Goal: Information Seeking & Learning: Learn about a topic

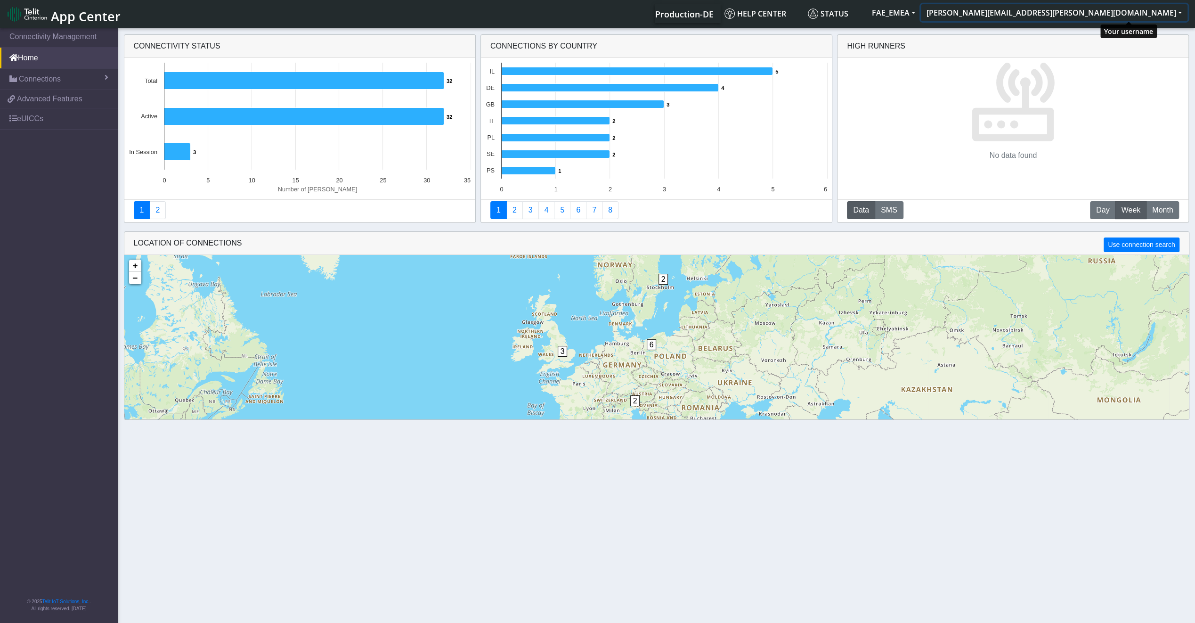
click at [1157, 16] on button "[PERSON_NAME][EMAIL_ADDRESS][PERSON_NAME][DOMAIN_NAME]" at bounding box center [1054, 12] width 267 height 17
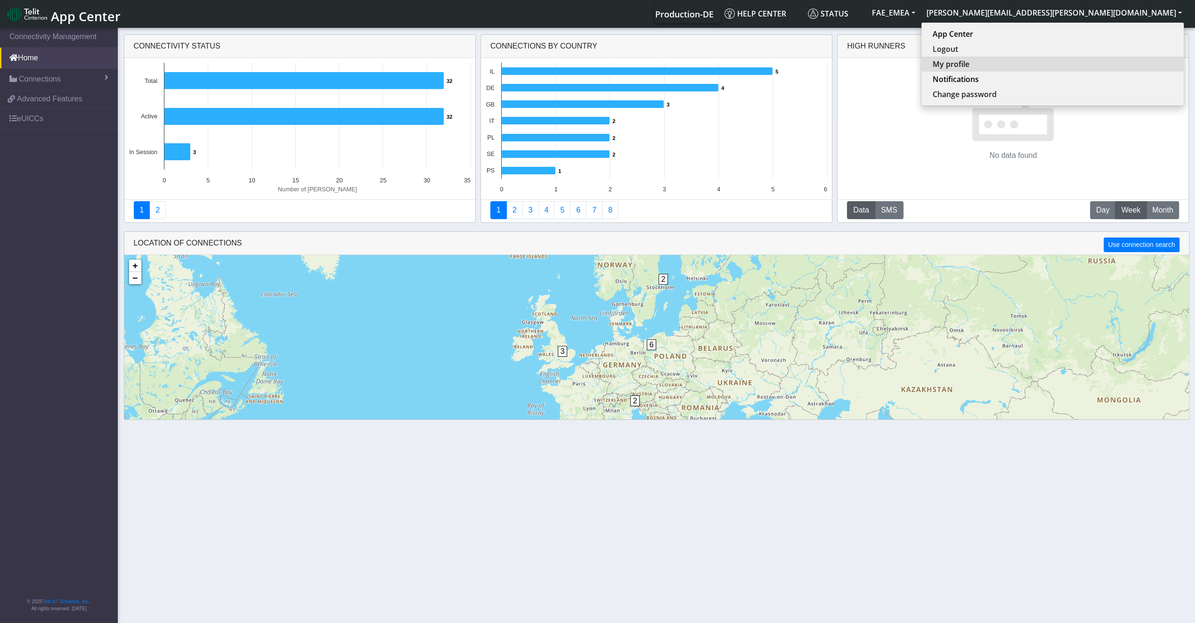
click at [1126, 58] on button "My profile" at bounding box center [1053, 64] width 262 height 15
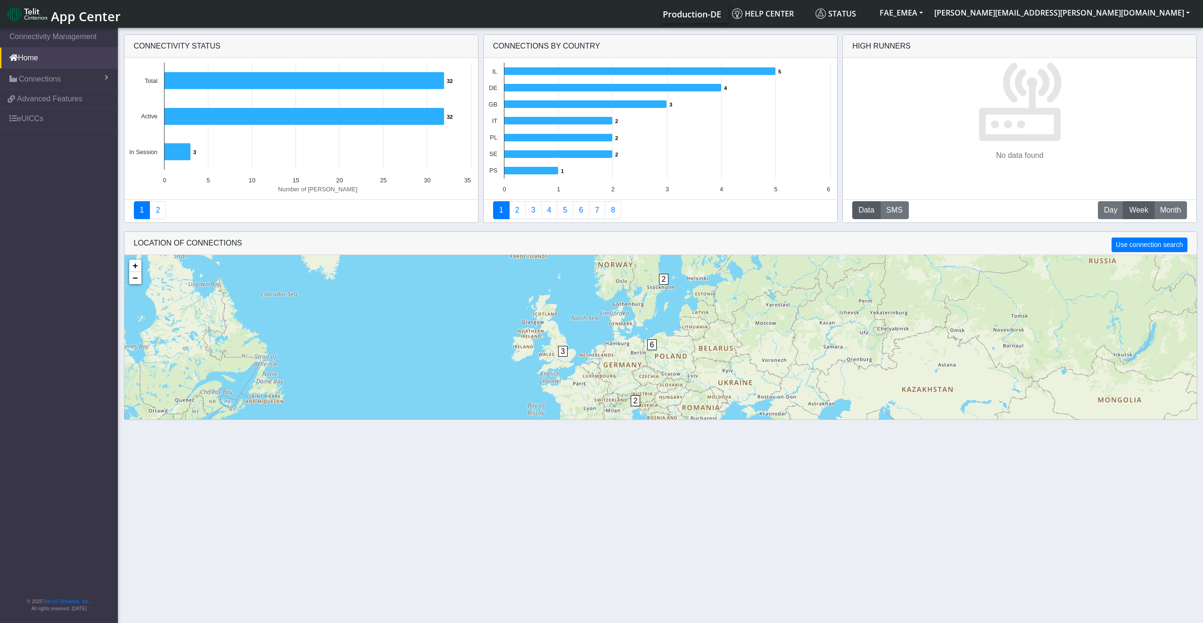
select select "en_US"
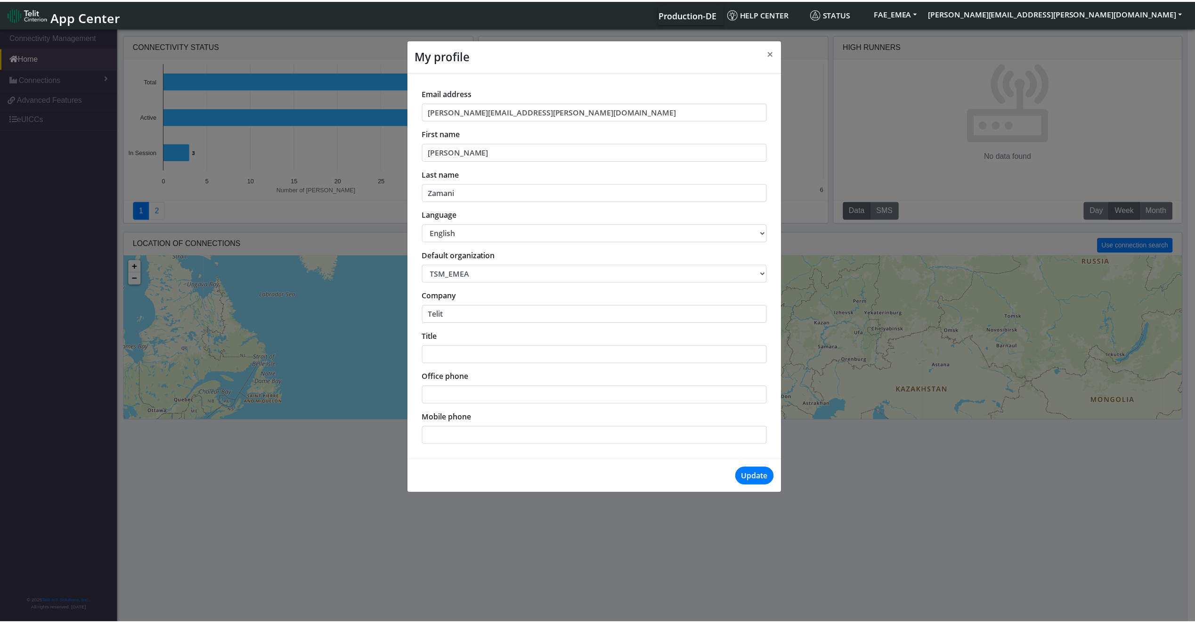
scroll to position [3, 0]
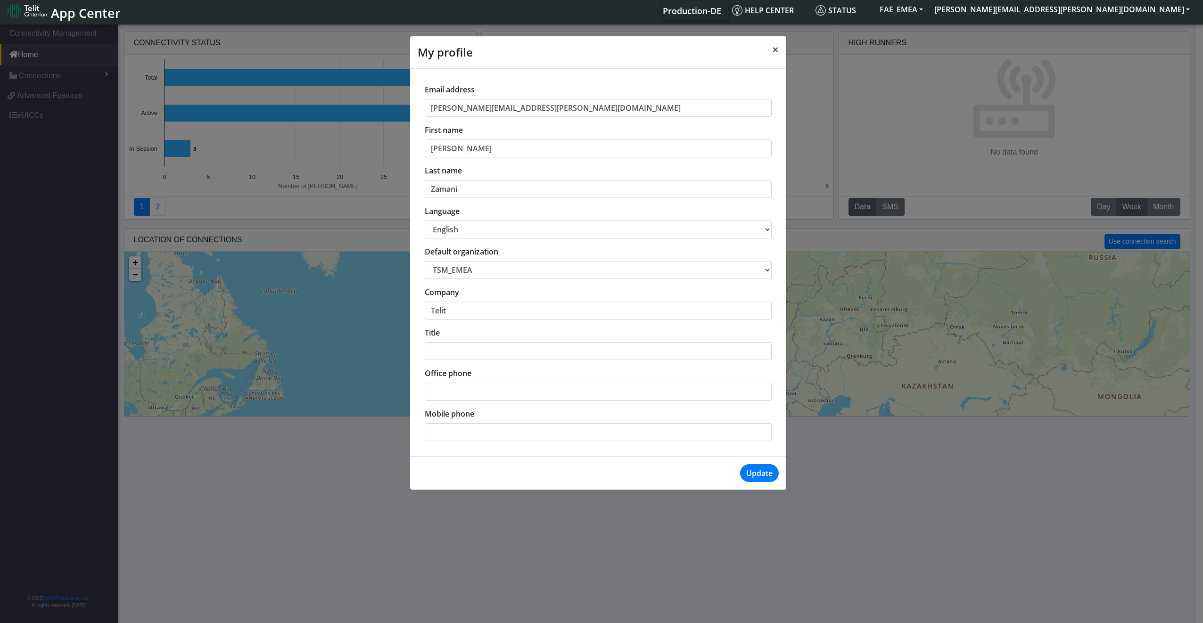
click at [774, 50] on span "×" at bounding box center [775, 49] width 7 height 16
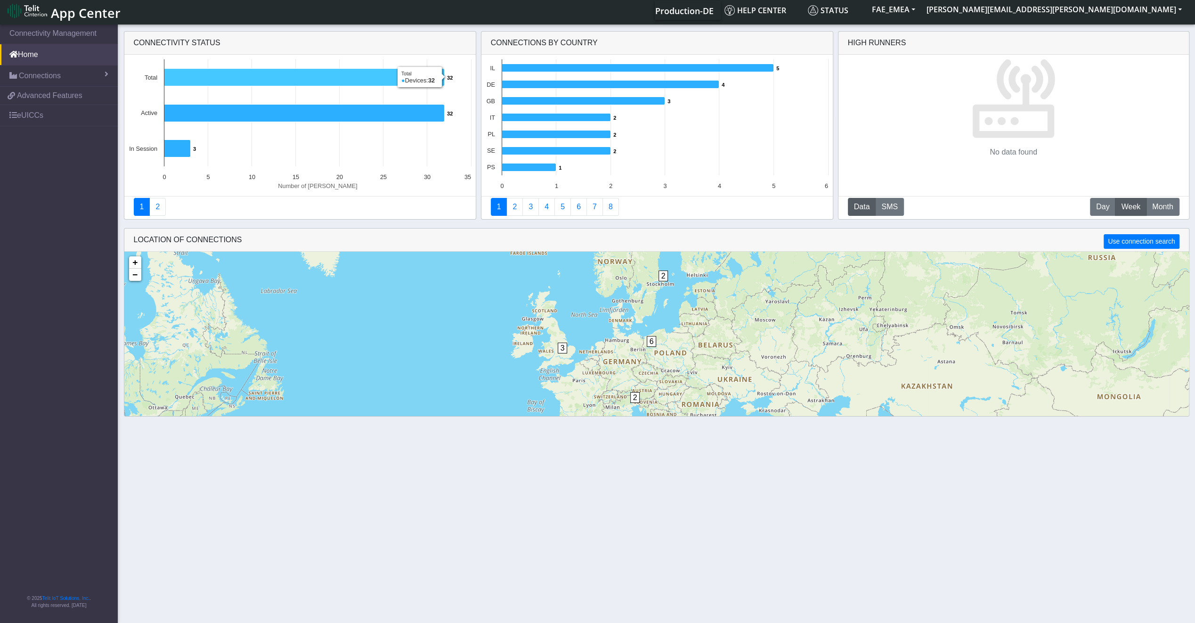
click at [257, 80] on icon at bounding box center [304, 77] width 280 height 17
click at [241, 123] on rect at bounding box center [300, 125] width 352 height 141
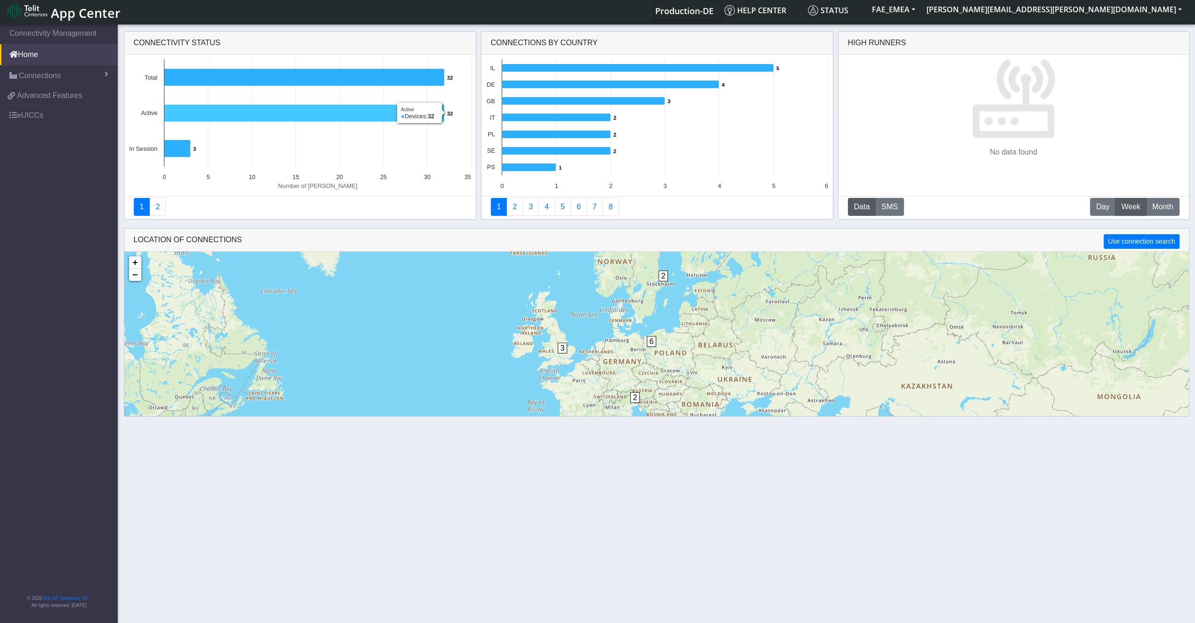
click at [241, 115] on icon at bounding box center [304, 113] width 280 height 17
click at [156, 199] on link "2" at bounding box center [157, 207] width 16 height 18
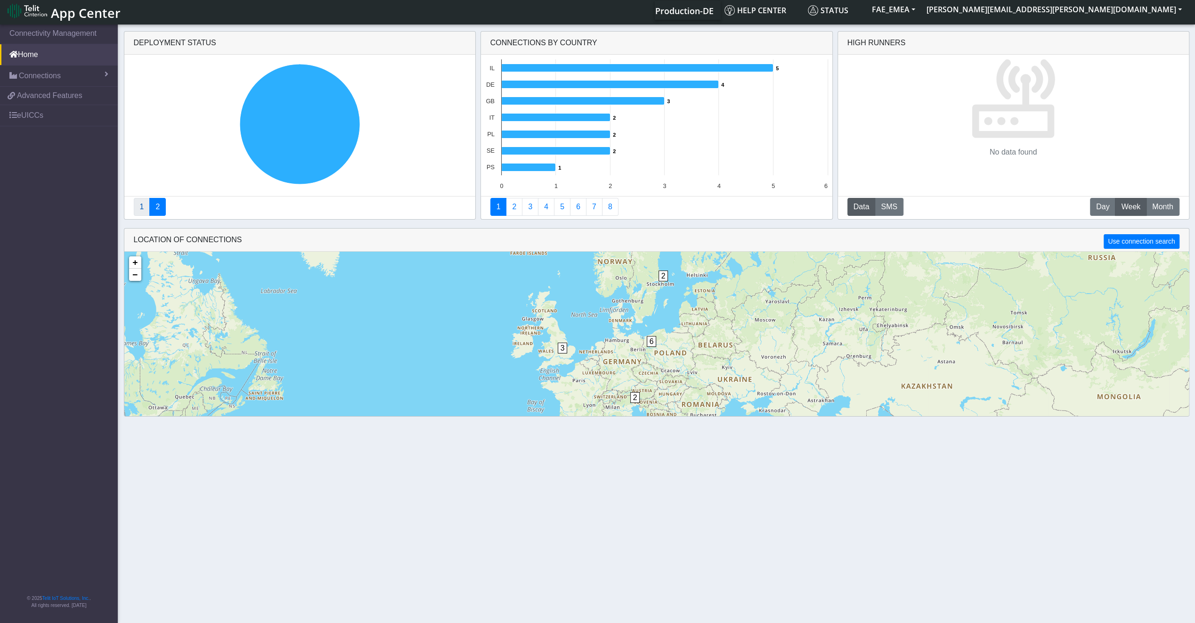
click at [135, 205] on link "1" at bounding box center [142, 207] width 16 height 18
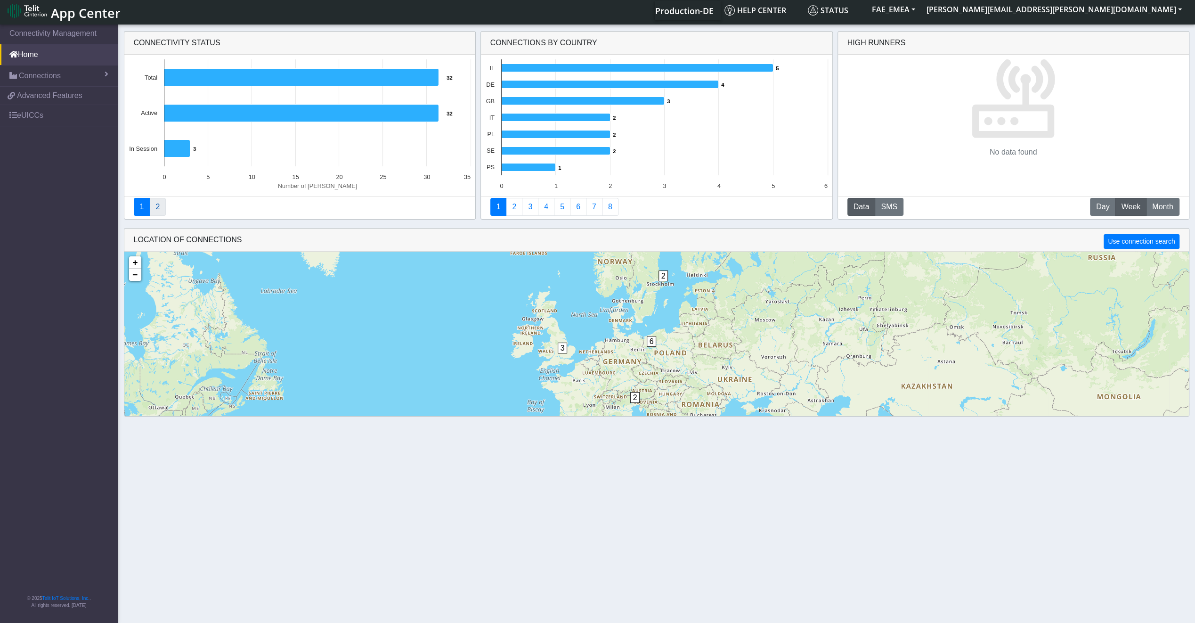
click at [160, 208] on link "2" at bounding box center [157, 207] width 16 height 18
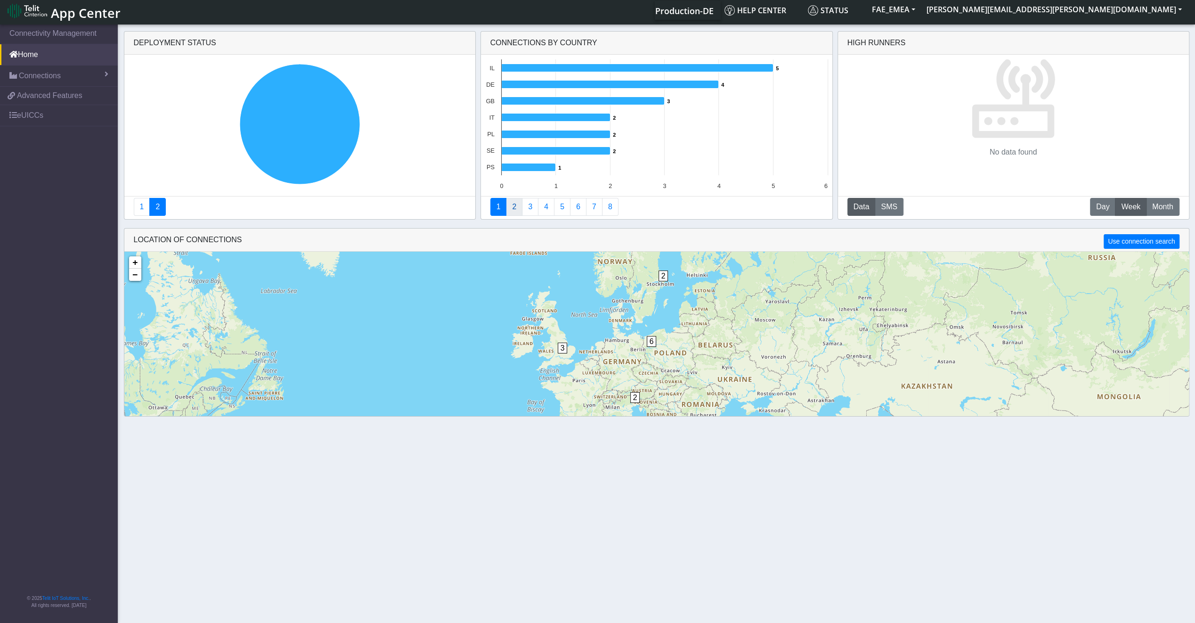
click at [513, 208] on link "2" at bounding box center [514, 207] width 16 height 18
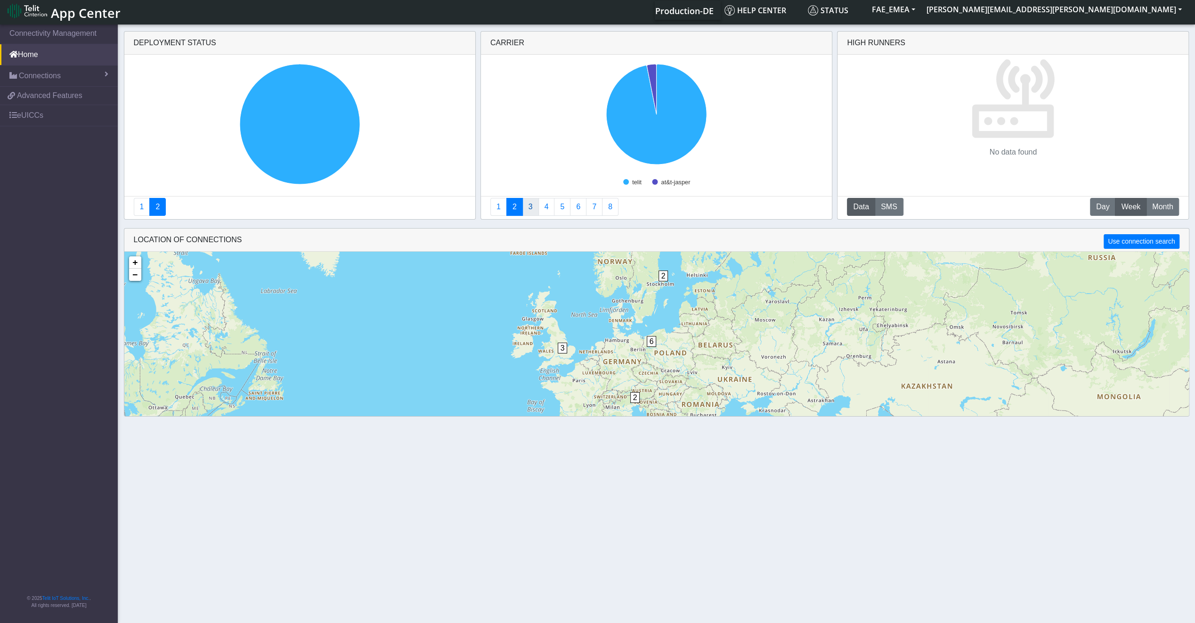
click at [529, 202] on link "3" at bounding box center [531, 207] width 16 height 18
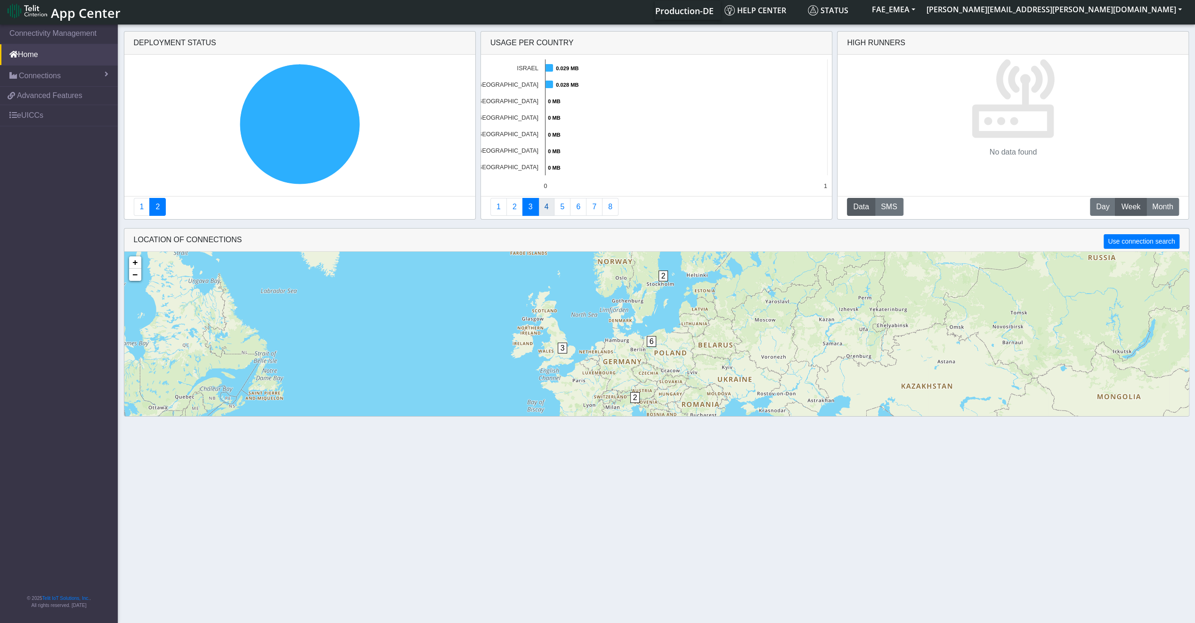
click at [547, 208] on link "4" at bounding box center [547, 207] width 16 height 18
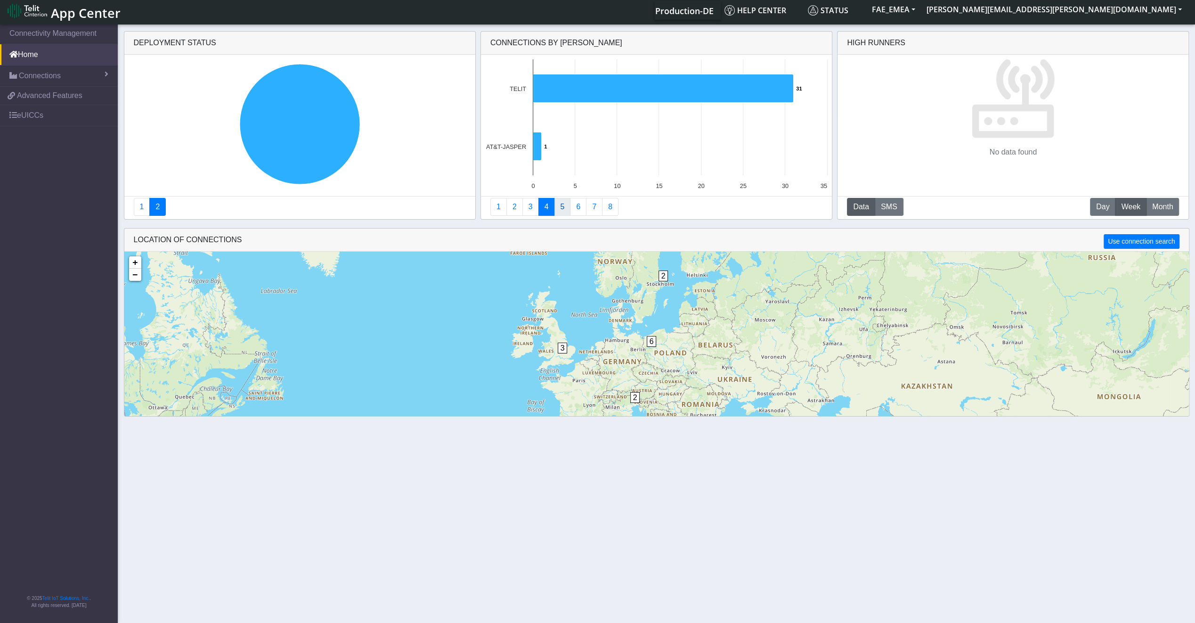
click at [561, 210] on link "5" at bounding box center [562, 207] width 16 height 18
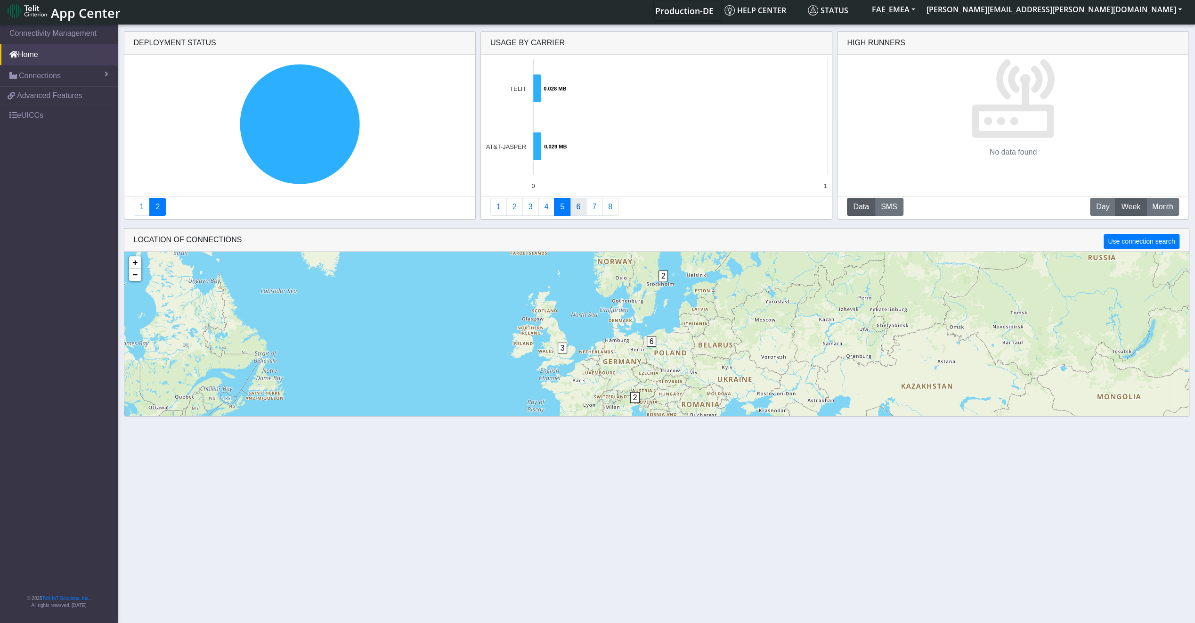
click at [571, 211] on link "6" at bounding box center [578, 207] width 16 height 18
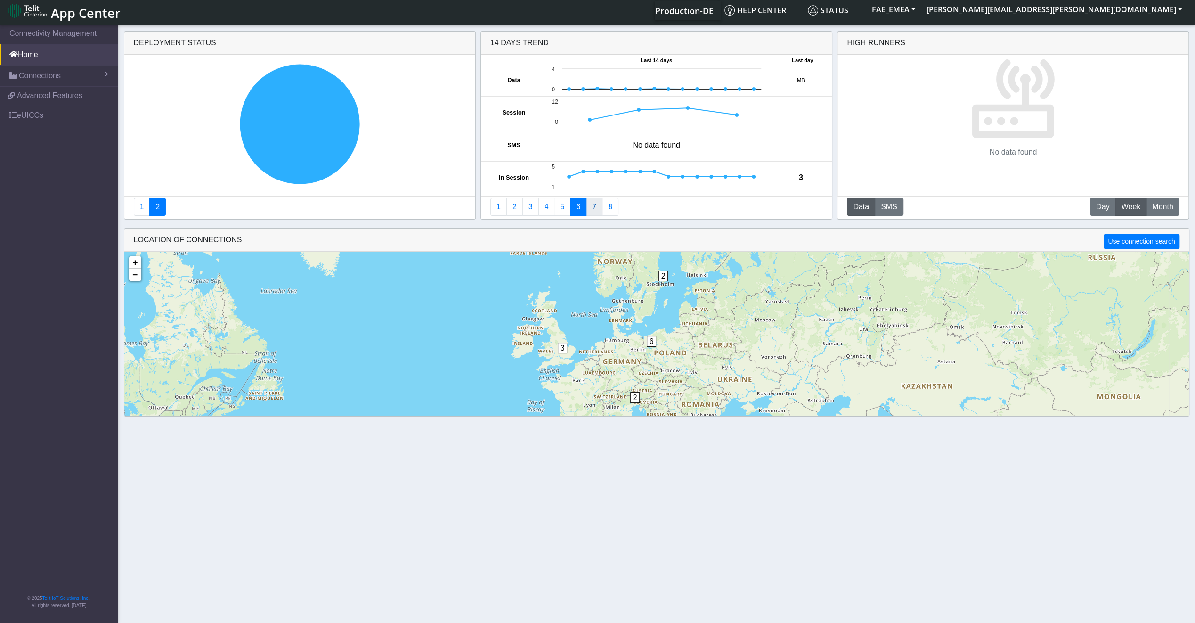
click at [595, 205] on link "7" at bounding box center [594, 207] width 16 height 18
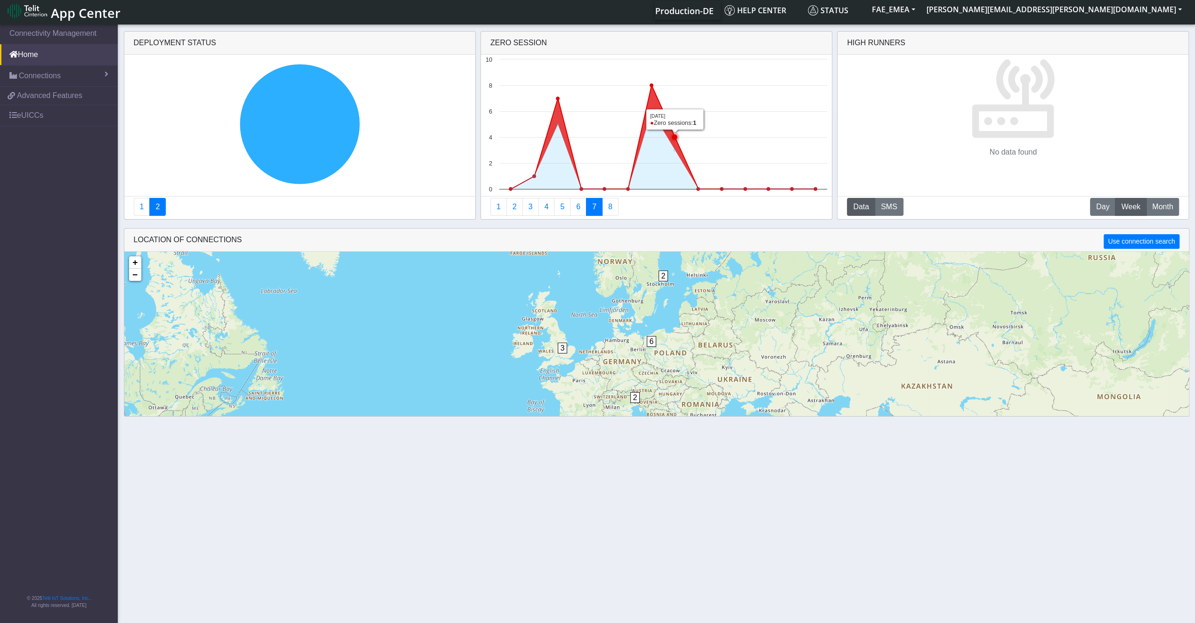
click at [675, 132] on icon at bounding box center [663, 137] width 304 height 104
click at [675, 138] on icon at bounding box center [675, 137] width 6 height 6
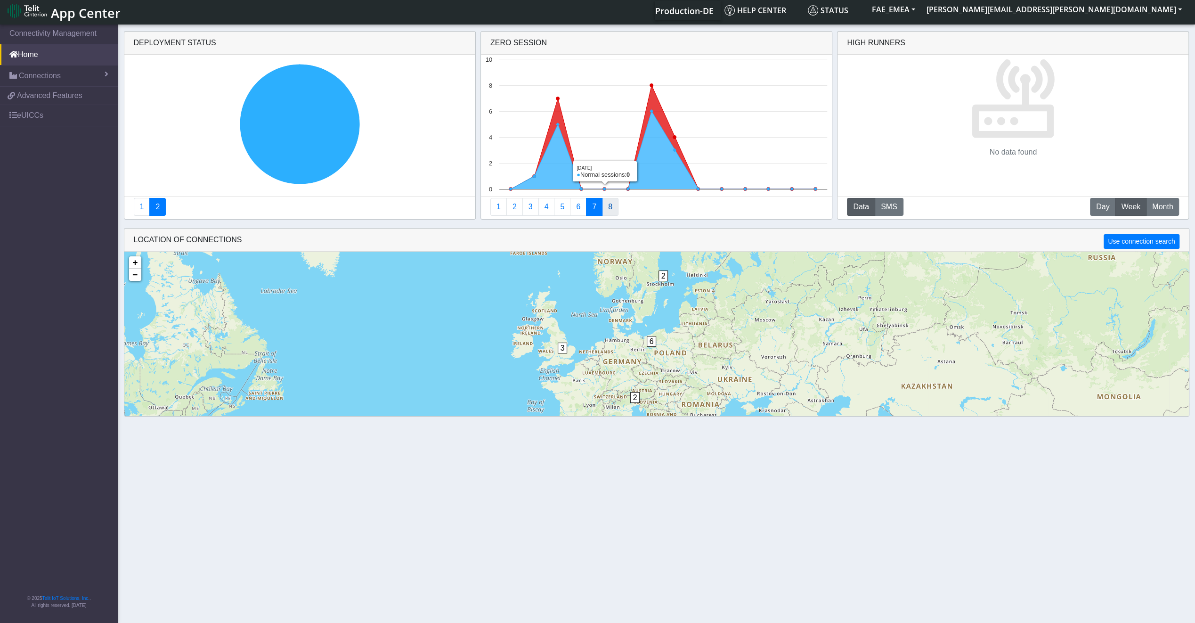
click at [607, 209] on link "8" at bounding box center [610, 207] width 16 height 18
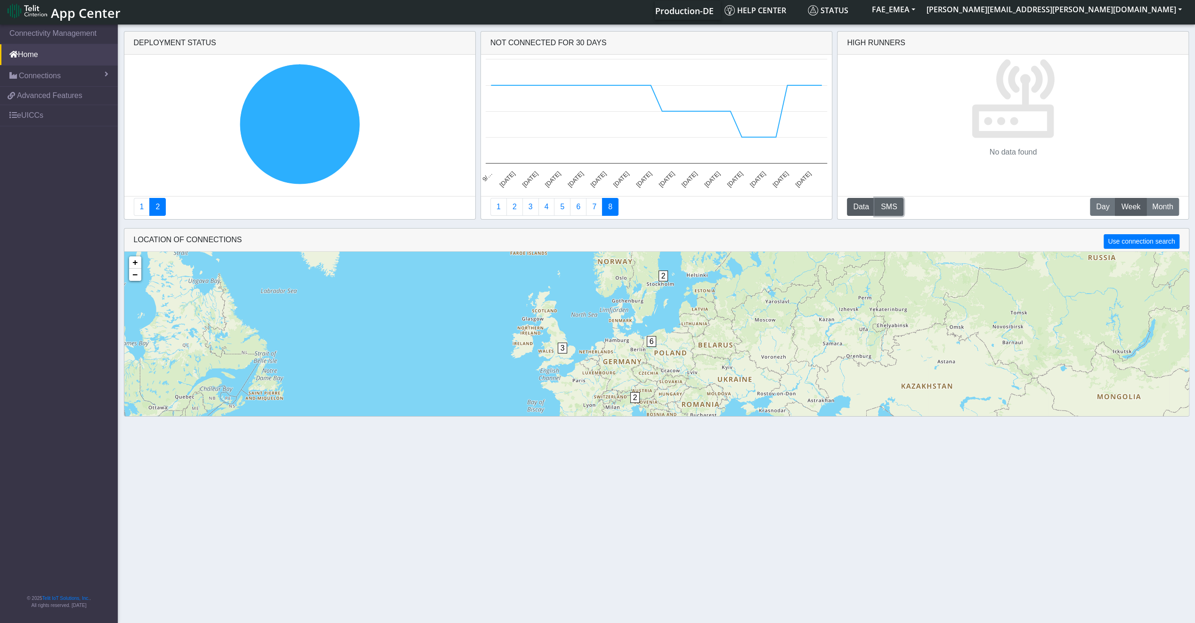
click at [894, 208] on button "SMS" at bounding box center [889, 207] width 29 height 18
click at [869, 208] on button "Data" at bounding box center [861, 207] width 28 height 18
click at [1150, 206] on button "M Month" at bounding box center [1162, 207] width 33 height 18
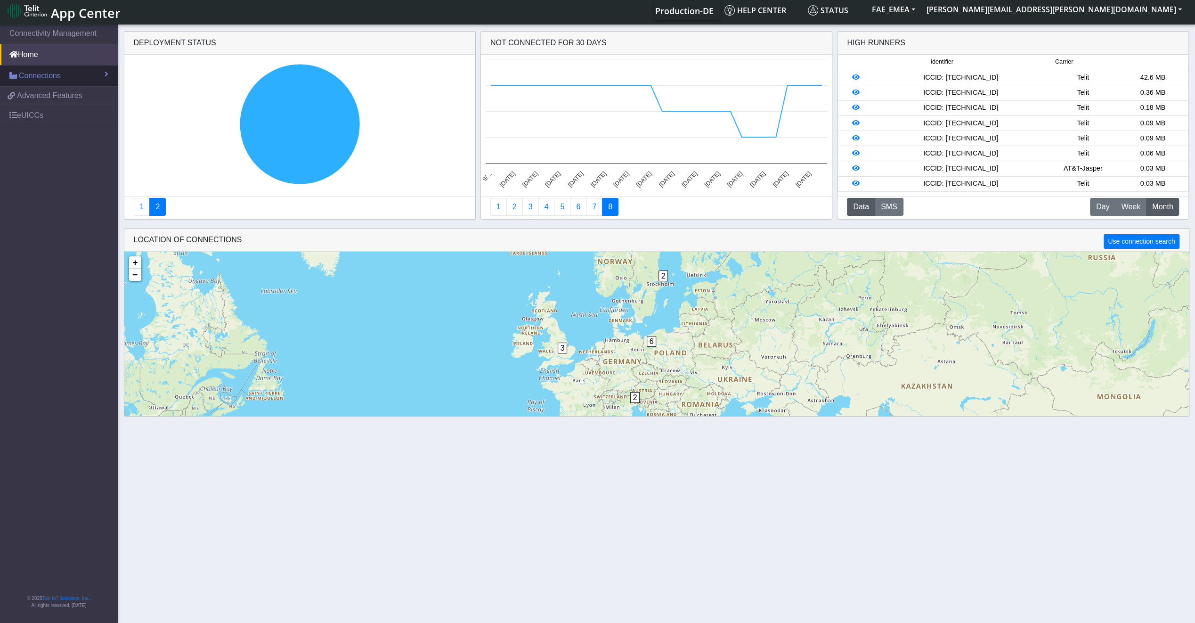
click at [42, 71] on span "Connections" at bounding box center [40, 75] width 42 height 11
click at [59, 99] on link "List" at bounding box center [59, 96] width 118 height 20
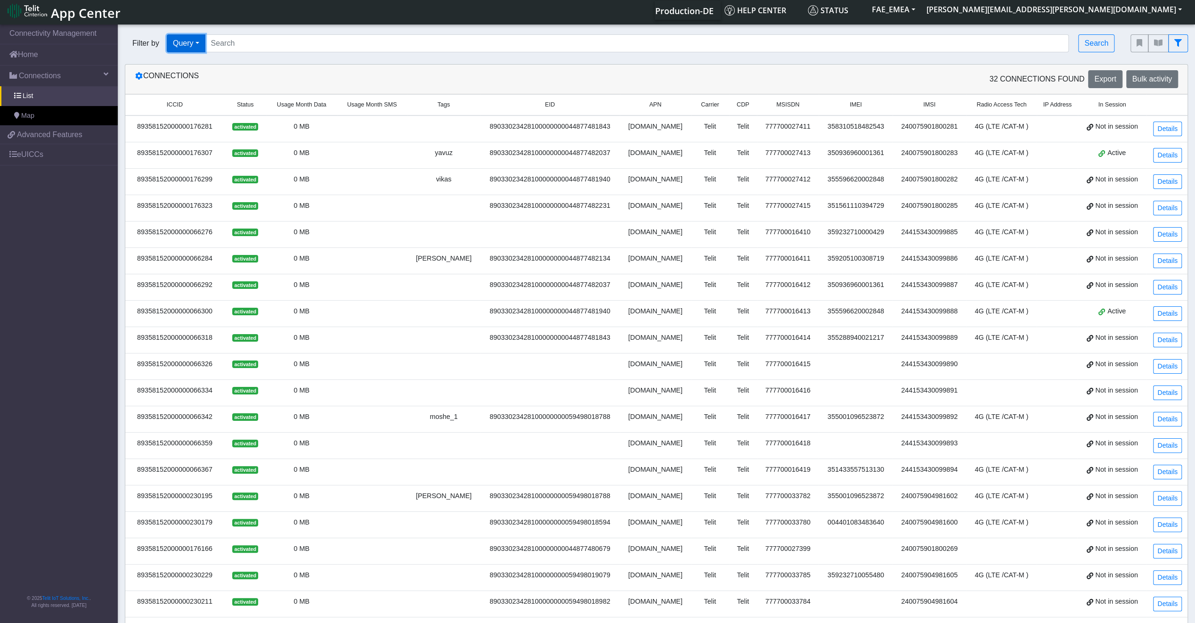
click at [187, 50] on button "Query" at bounding box center [186, 43] width 39 height 18
click at [257, 40] on input "Search..." at bounding box center [637, 43] width 865 height 18
paste input "89033023426500000000060317721948"
type input "89033023426500000000060317721948"
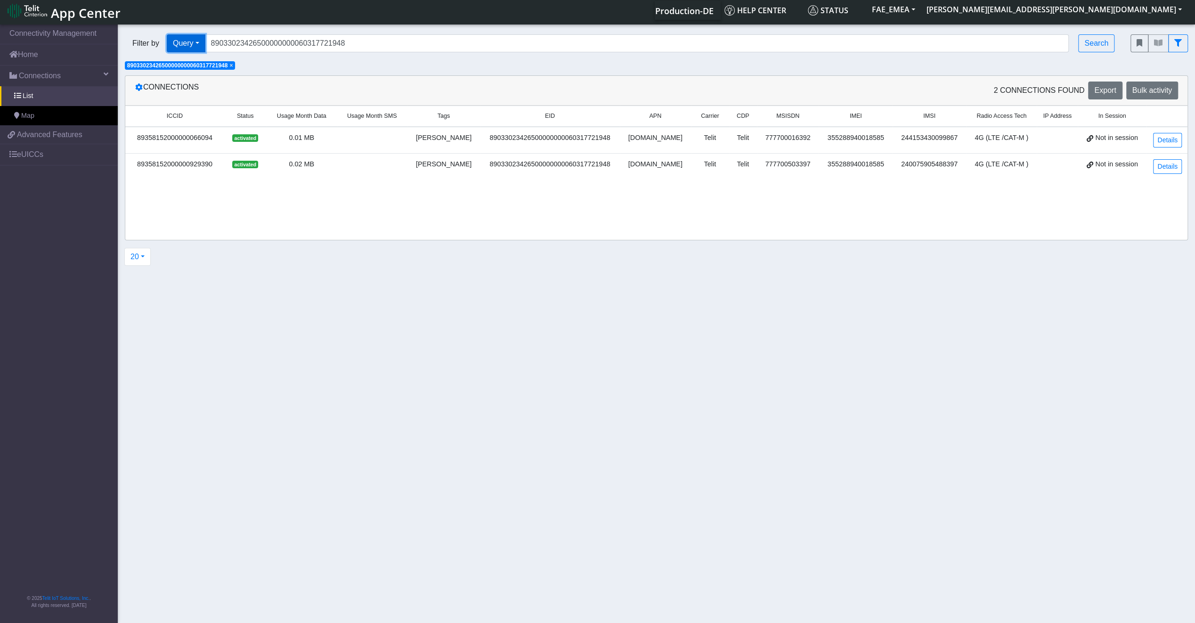
click at [194, 45] on button "Query" at bounding box center [186, 43] width 39 height 18
click at [241, 251] on div "20 20 50 100 200 500 1000 2000" at bounding box center [652, 257] width 1069 height 18
click at [55, 134] on span "Advanced Features" at bounding box center [49, 134] width 65 height 11
click at [1165, 141] on link "Details" at bounding box center [1168, 140] width 29 height 15
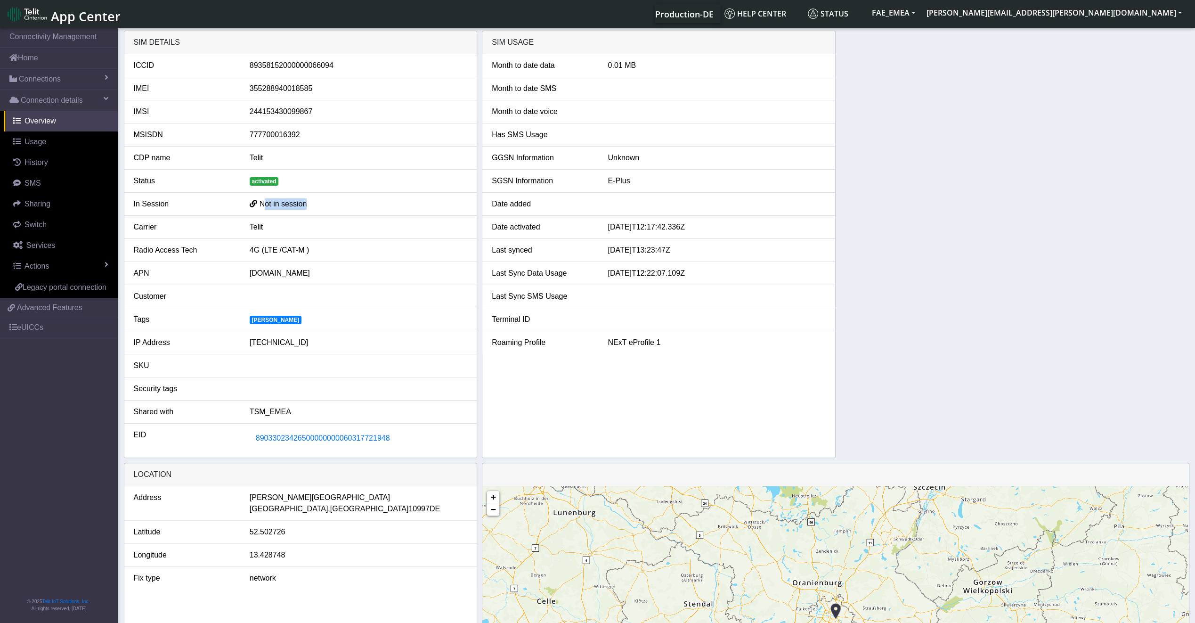
drag, startPoint x: 306, startPoint y: 208, endPoint x: 265, endPoint y: 209, distance: 41.5
click at [265, 209] on li "In Session Not in session" at bounding box center [300, 204] width 353 height 23
drag, startPoint x: 265, startPoint y: 209, endPoint x: 249, endPoint y: 187, distance: 27.4
click at [249, 187] on li "Status activated" at bounding box center [300, 181] width 353 height 23
drag, startPoint x: 288, startPoint y: 276, endPoint x: 238, endPoint y: 267, distance: 50.7
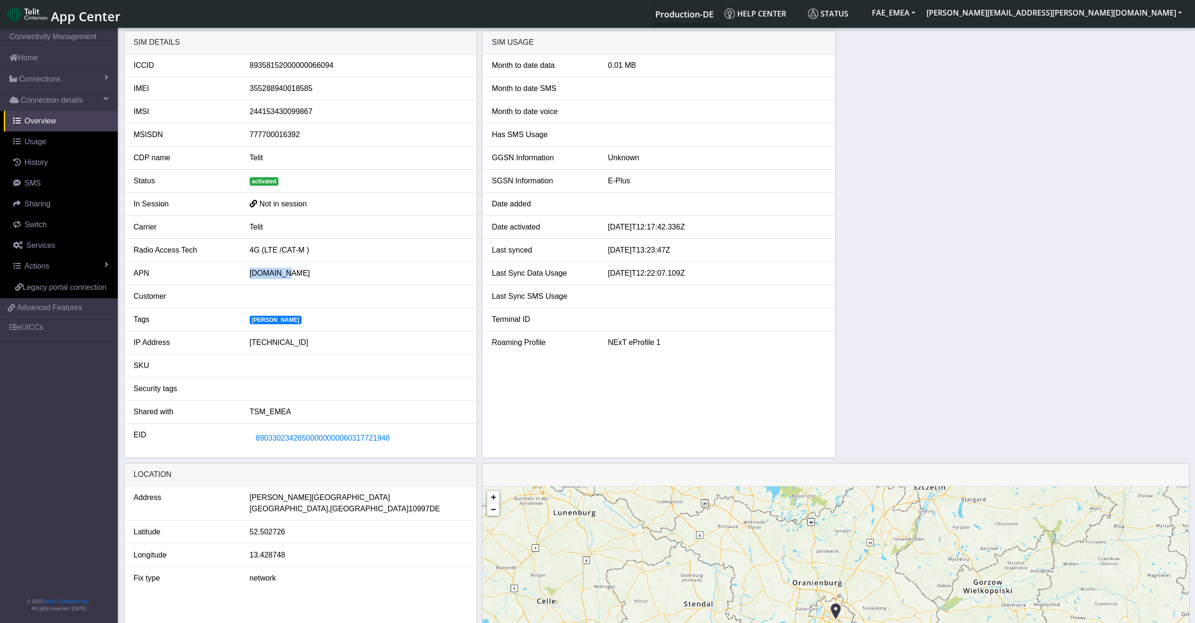
click at [238, 268] on div "APN nxt23.net" at bounding box center [301, 273] width 348 height 11
drag, startPoint x: 243, startPoint y: 410, endPoint x: 288, endPoint y: 410, distance: 45.2
click at [288, 410] on div "TSM_EMEA" at bounding box center [359, 411] width 232 height 11
drag, startPoint x: 288, startPoint y: 410, endPoint x: 262, endPoint y: 353, distance: 62.6
click at [262, 354] on li "SKU" at bounding box center [300, 365] width 353 height 23
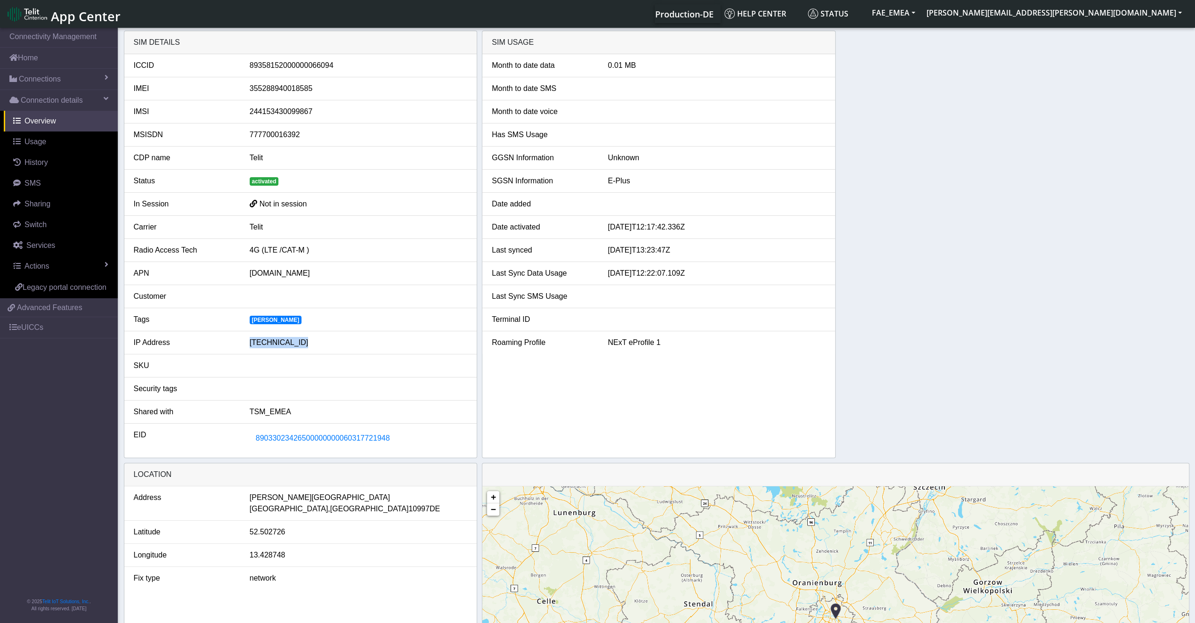
drag, startPoint x: 251, startPoint y: 348, endPoint x: 320, endPoint y: 346, distance: 69.8
click at [320, 346] on li "IP Address 100.110.16.129" at bounding box center [300, 342] width 353 height 23
drag, startPoint x: 251, startPoint y: 243, endPoint x: 331, endPoint y: 237, distance: 80.3
click at [331, 239] on li "Radio Access Tech 4G (LTE /CAT-M )" at bounding box center [300, 250] width 353 height 23
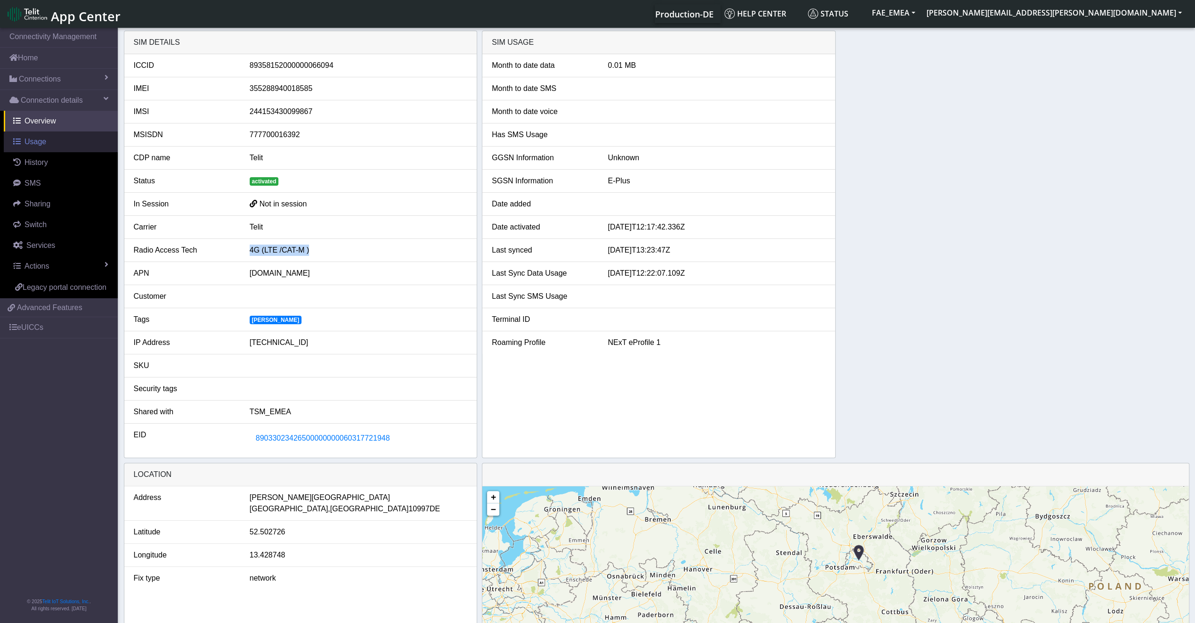
click at [35, 145] on span "Usage" at bounding box center [36, 142] width 22 height 8
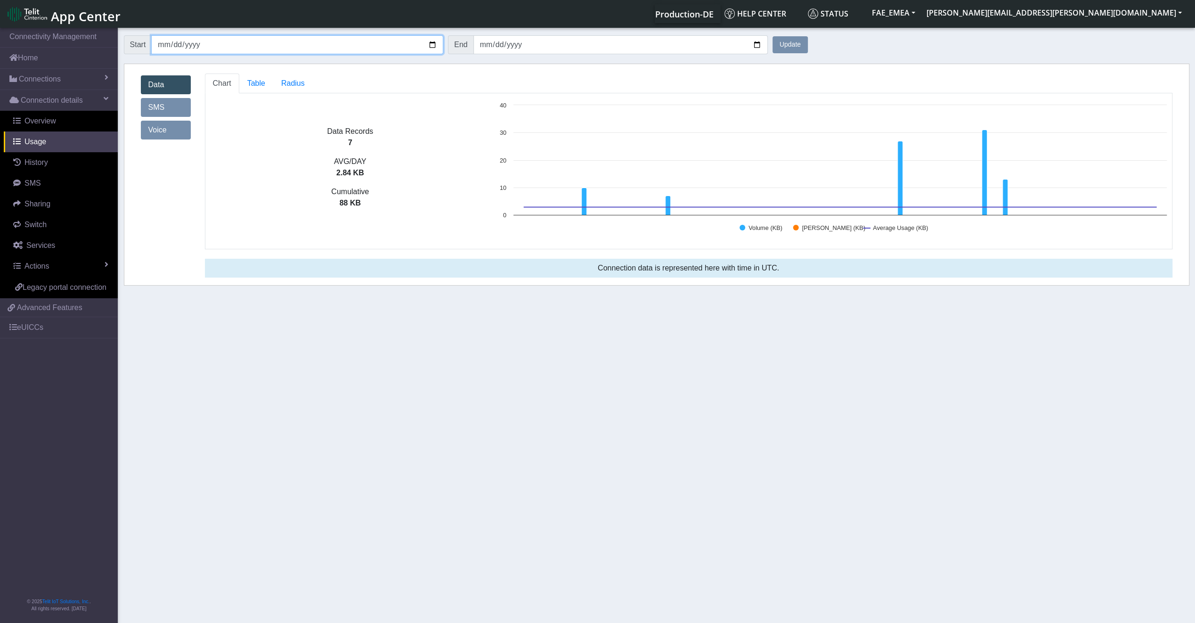
click at [436, 45] on input "2025-09-08" at bounding box center [297, 44] width 292 height 19
click at [427, 49] on input "2025-10-08" at bounding box center [297, 44] width 292 height 19
click at [432, 44] on input "2025-10-08" at bounding box center [297, 44] width 292 height 19
click at [434, 42] on input "2025-10-01" at bounding box center [297, 44] width 292 height 19
type input "2025-09-01"
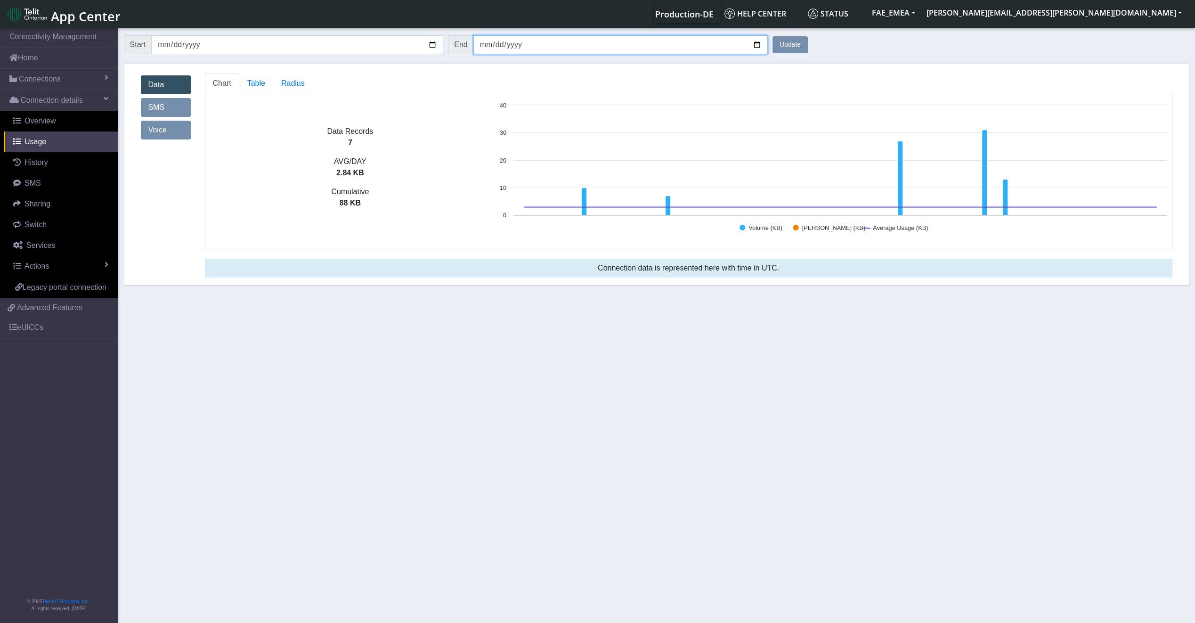
click at [759, 43] on input "2025-10-08" at bounding box center [621, 44] width 295 height 19
click at [798, 39] on button "Update" at bounding box center [790, 44] width 35 height 17
drag, startPoint x: 851, startPoint y: 230, endPoint x: 800, endPoint y: 227, distance: 51.0
click at [800, 227] on icon "Created with Highcharts 11.3.0 Volume (KB) Radius Usage (KB) Average Usage (KB)…" at bounding box center [833, 170] width 677 height 141
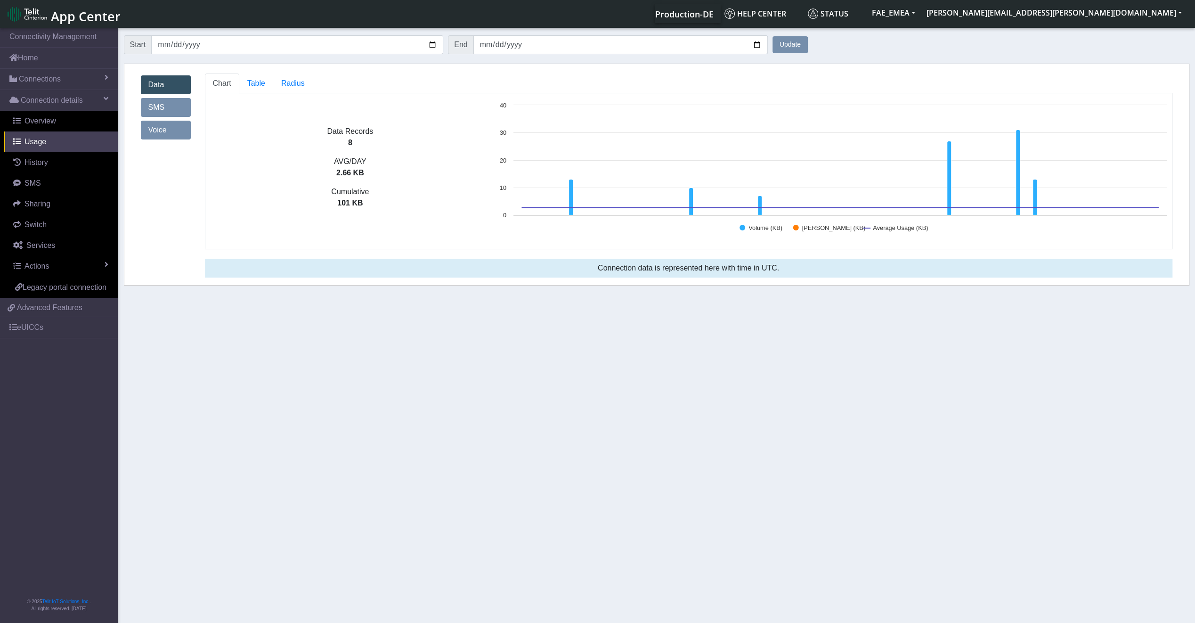
click at [773, 36] on button "Update" at bounding box center [790, 44] width 35 height 17
click at [169, 104] on link "SMS" at bounding box center [166, 107] width 50 height 19
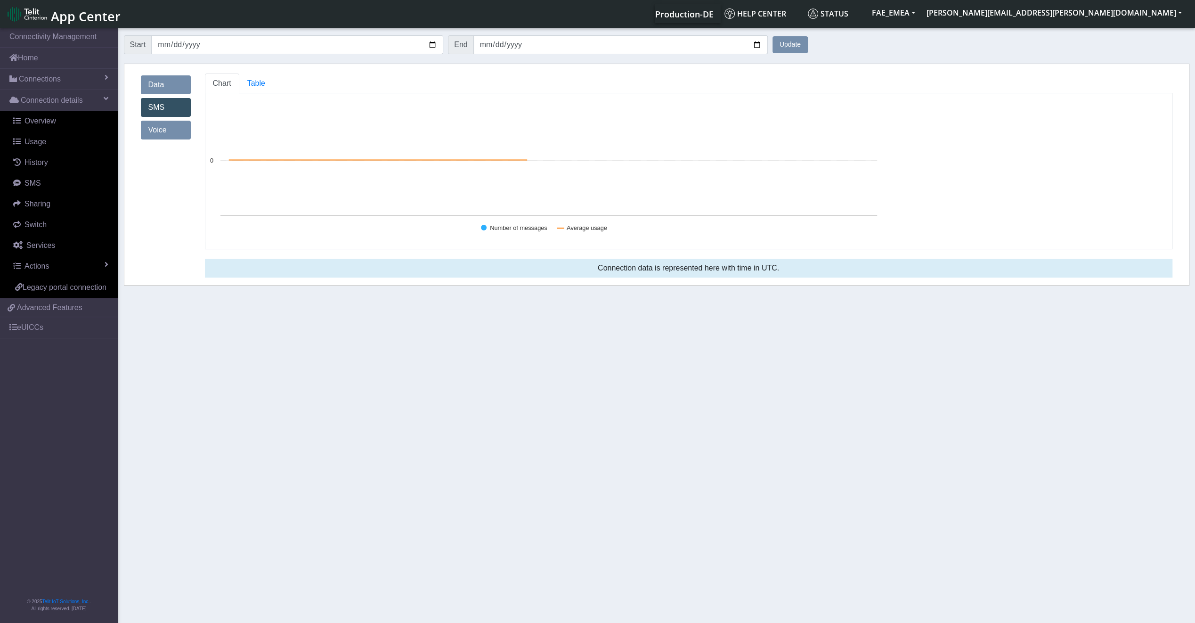
click at [168, 135] on link "Voice" at bounding box center [166, 130] width 50 height 19
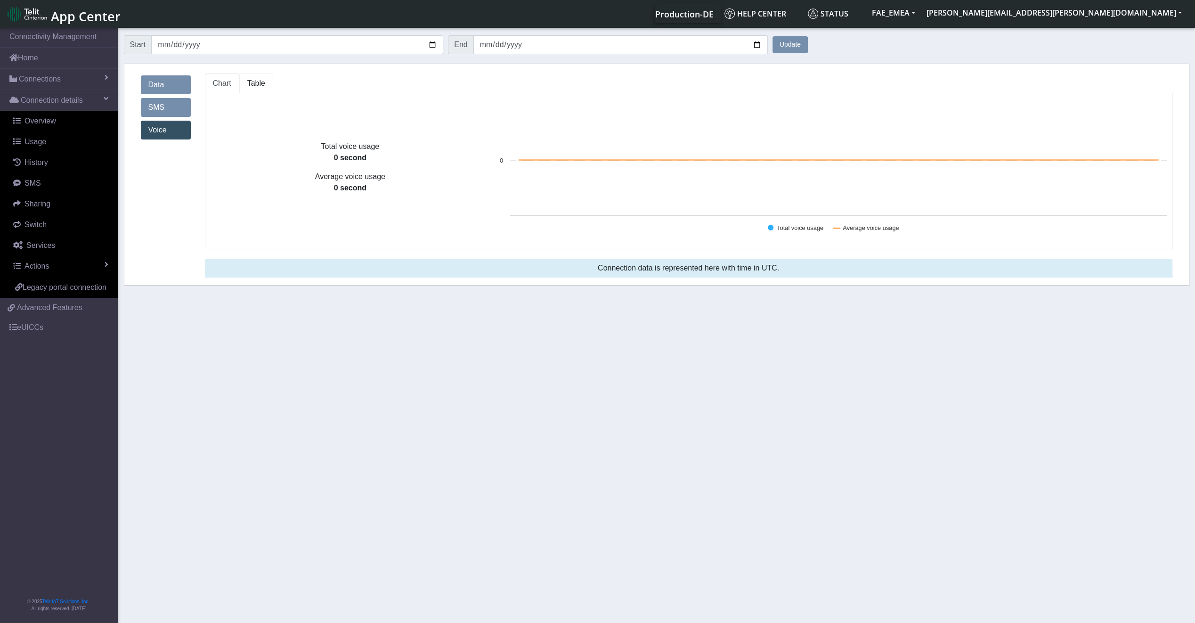
click at [249, 86] on span "Table" at bounding box center [256, 83] width 18 height 8
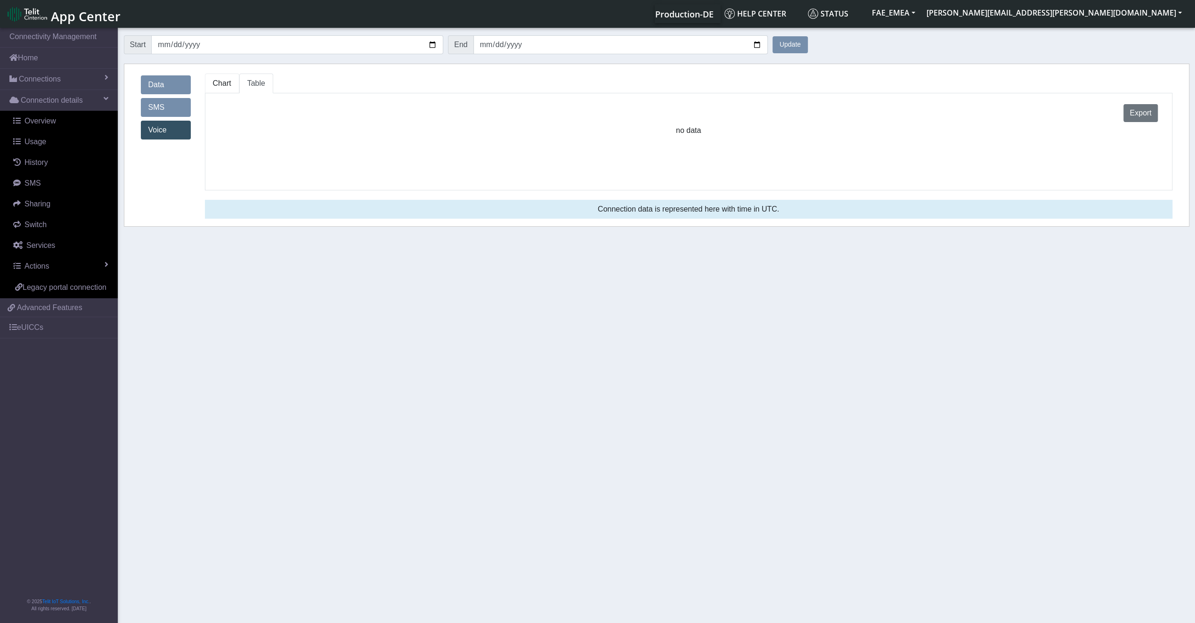
click at [221, 86] on span "Chart" at bounding box center [222, 83] width 18 height 8
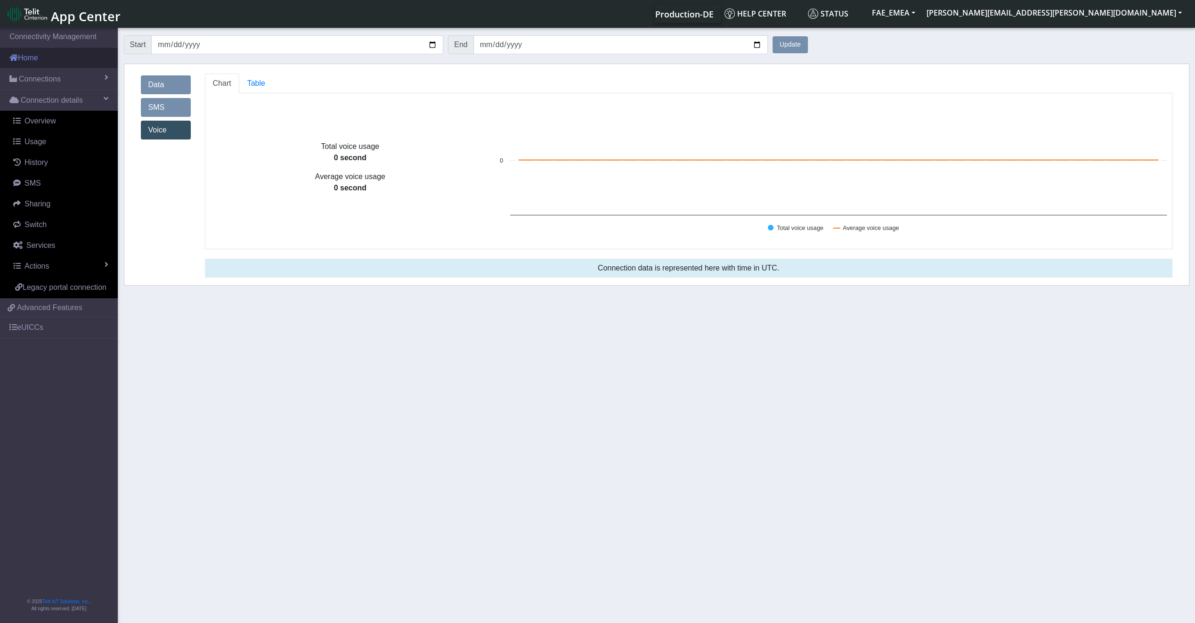
click at [68, 56] on link "Home" at bounding box center [59, 58] width 118 height 21
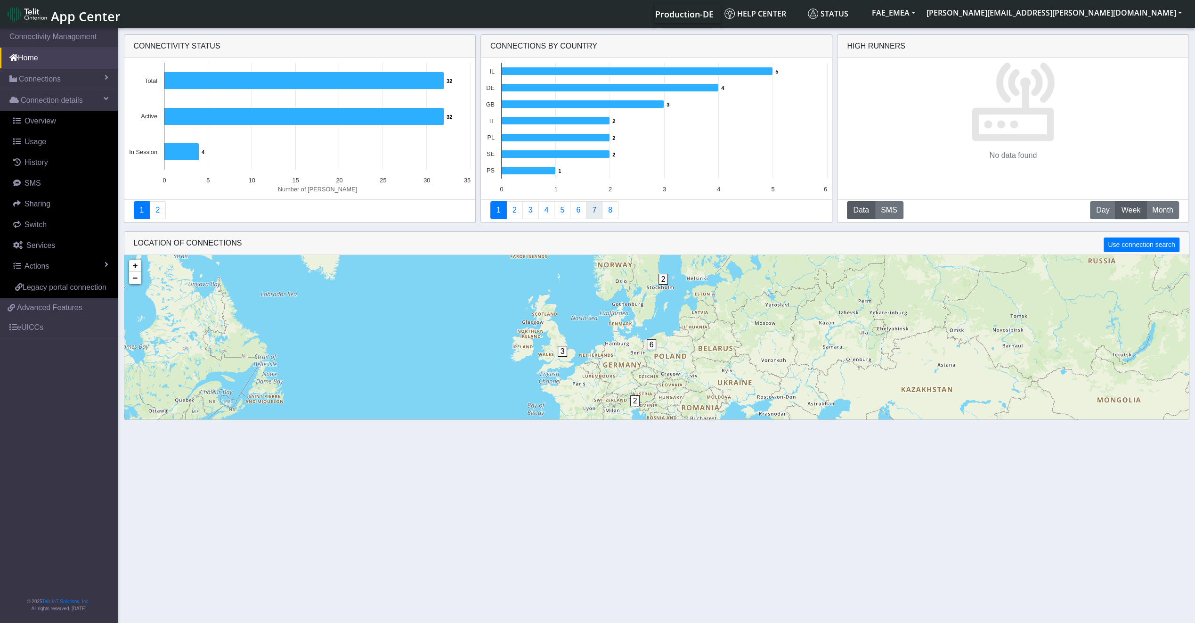
click at [598, 215] on link "7" at bounding box center [594, 210] width 16 height 18
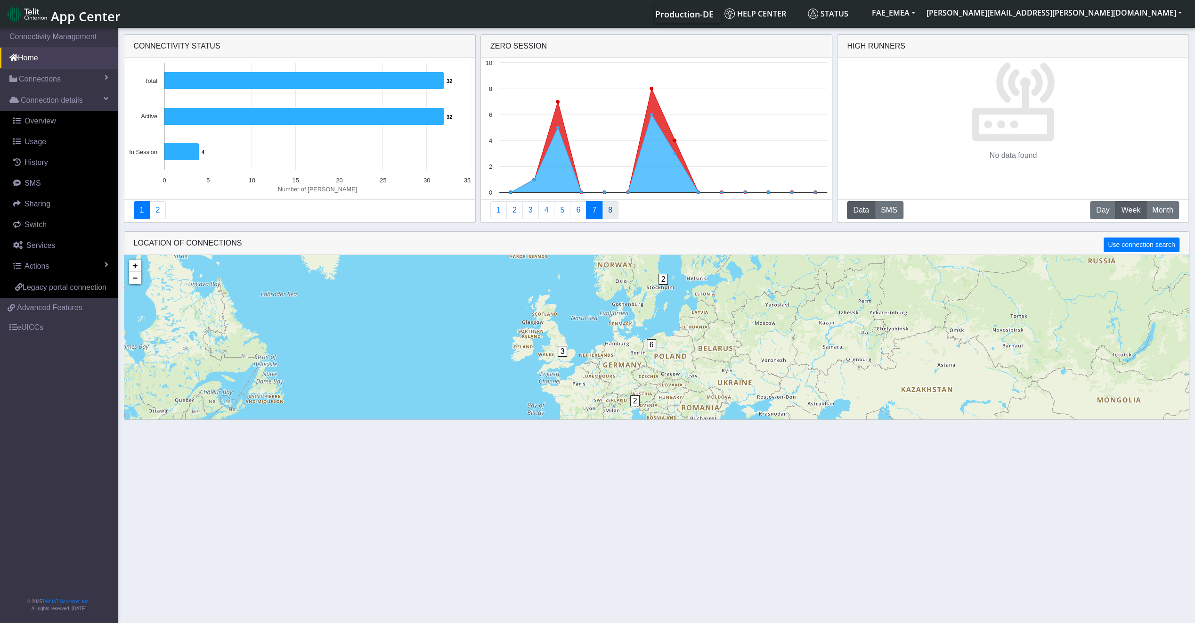
click at [611, 213] on link "8" at bounding box center [610, 210] width 16 height 18
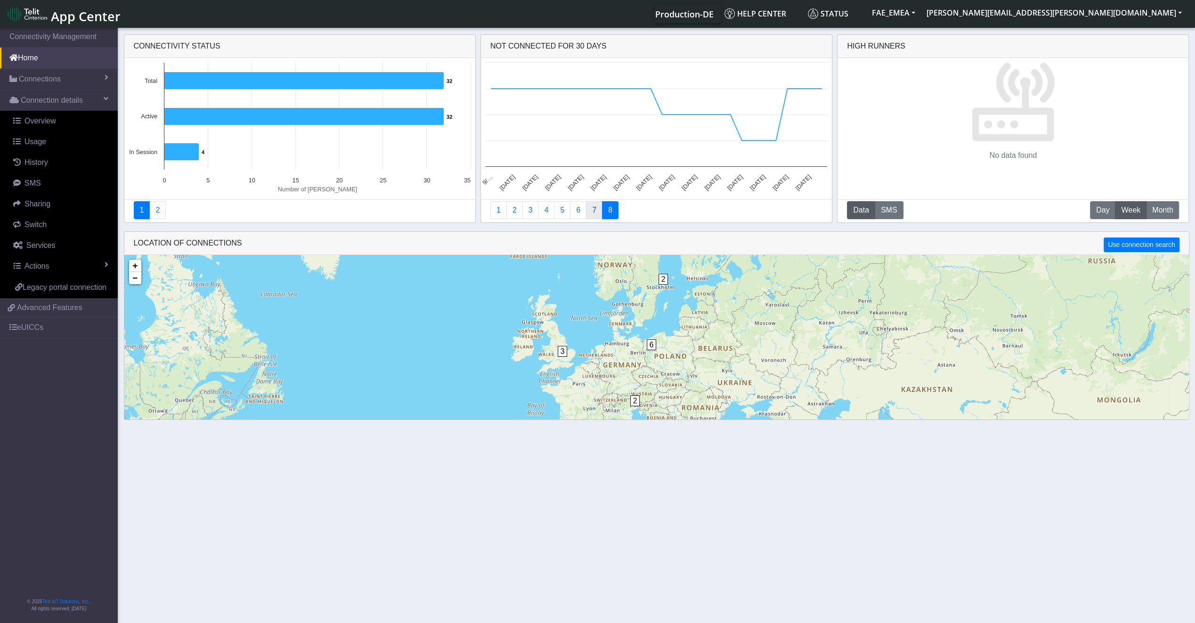
click at [598, 208] on link "7" at bounding box center [594, 210] width 16 height 18
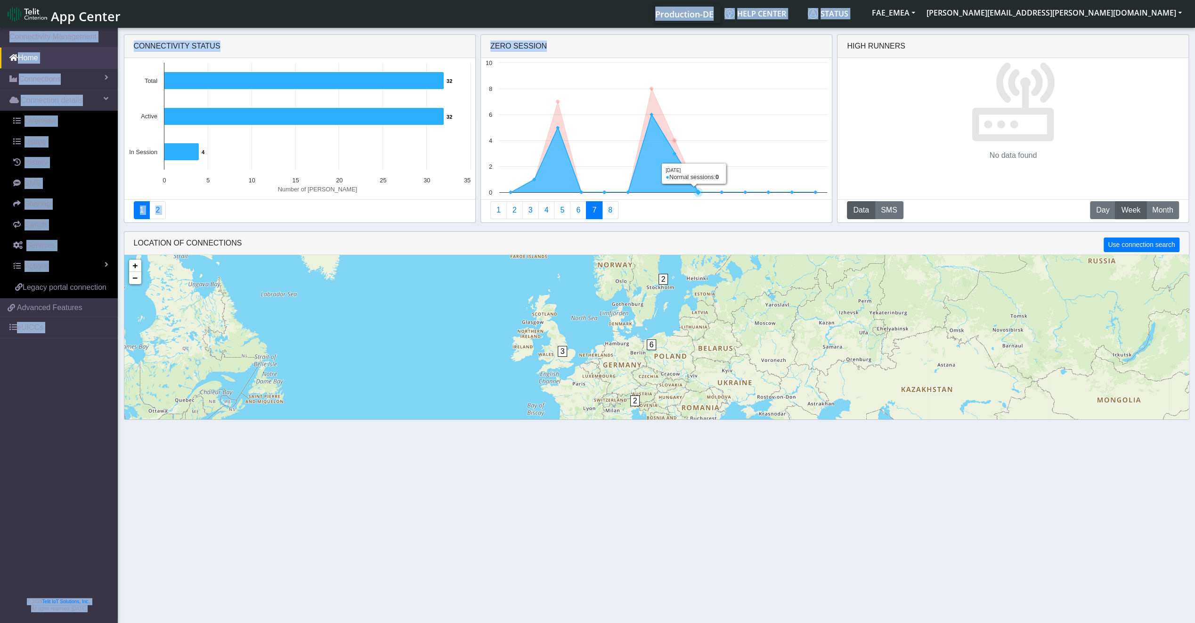
drag, startPoint x: 443, startPoint y: 10, endPoint x: 709, endPoint y: 141, distance: 296.1
click at [709, 141] on body "App Center Production-DE Help center Status FAE_EMEA fatemeh.zamani@telit.com" at bounding box center [597, 326] width 1195 height 600
click at [661, 122] on icon at bounding box center [663, 154] width 304 height 78
click at [662, 122] on icon at bounding box center [663, 154] width 304 height 78
click at [50, 99] on span "Connection details" at bounding box center [52, 100] width 62 height 11
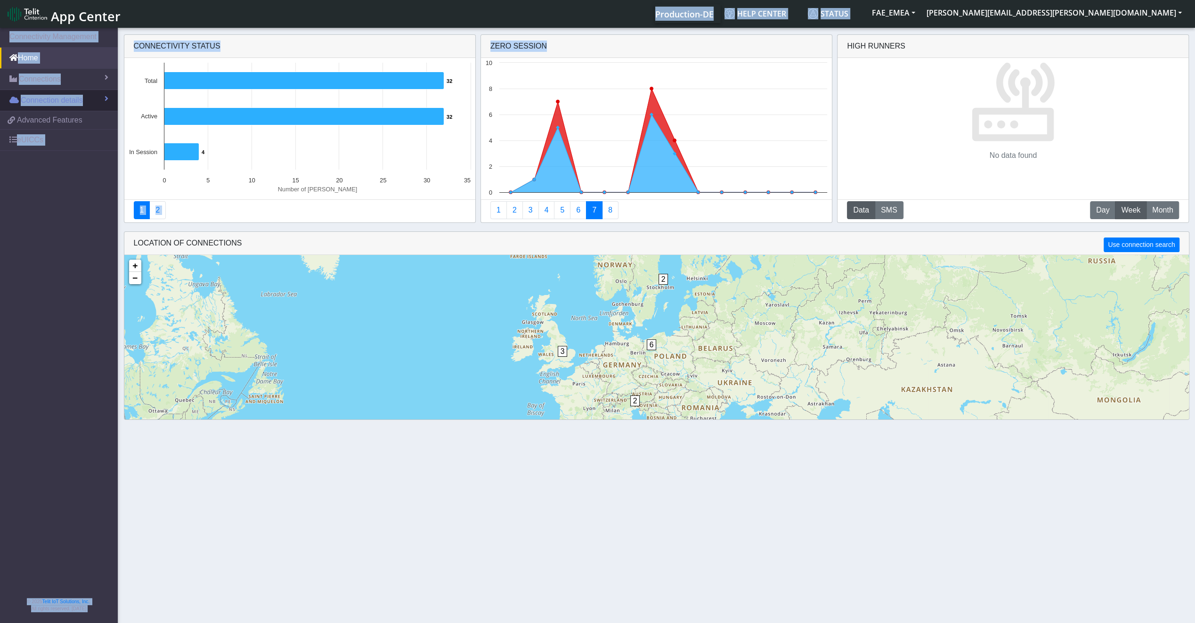
click at [50, 99] on span "Connection details" at bounding box center [52, 100] width 62 height 11
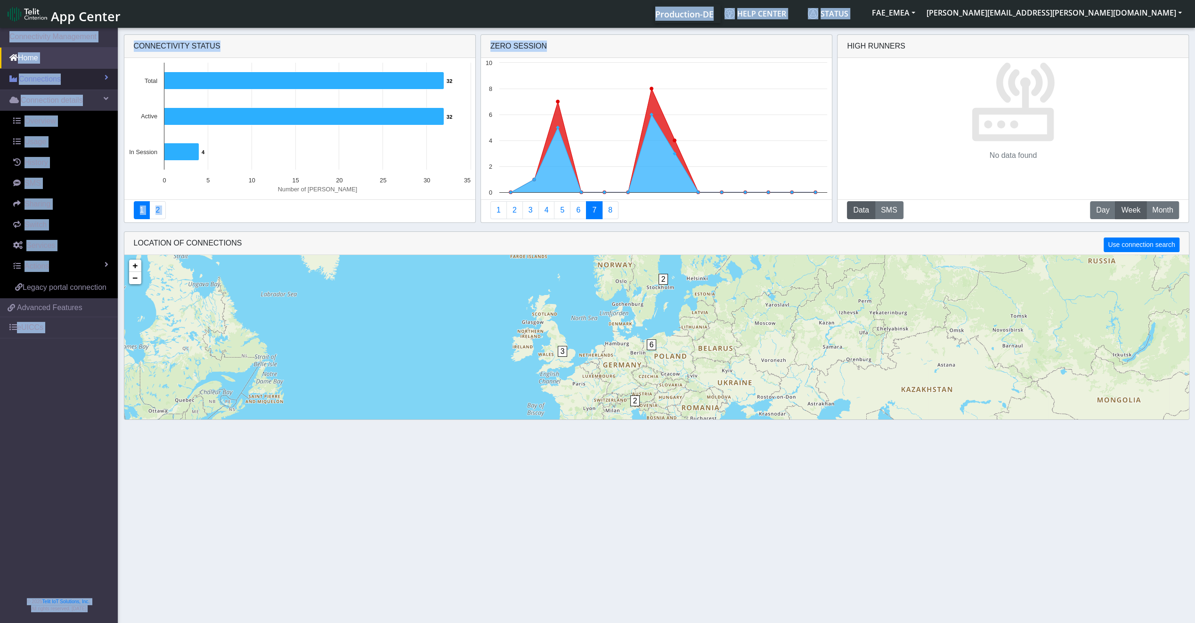
click at [45, 77] on span "Connections" at bounding box center [40, 79] width 42 height 11
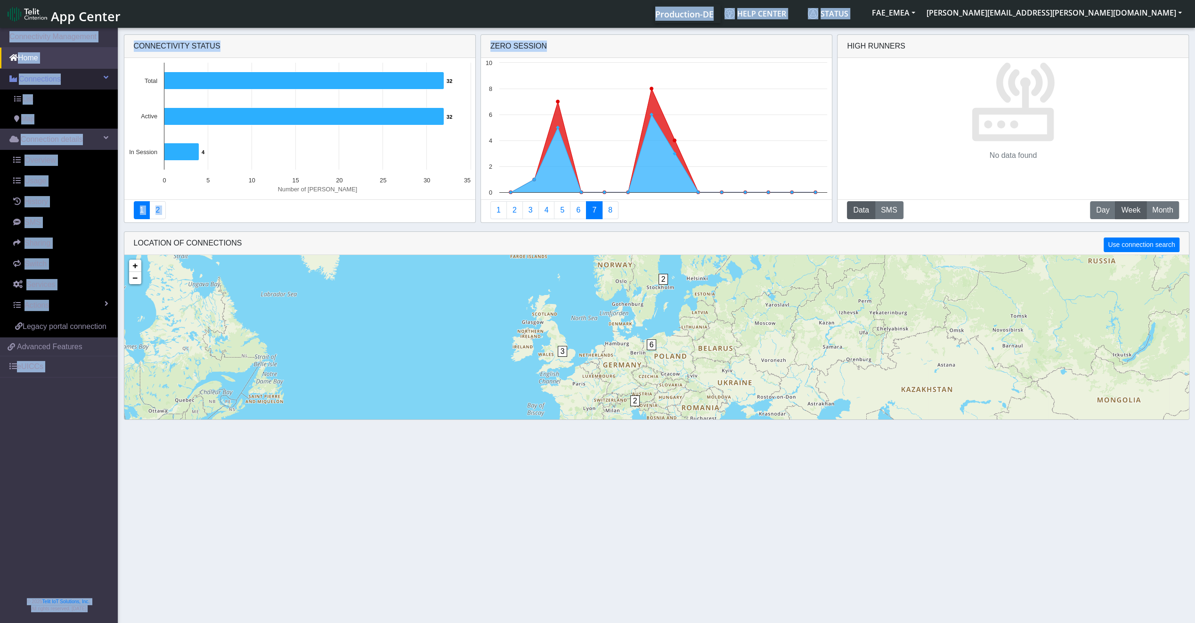
click at [46, 81] on span "Connections" at bounding box center [40, 79] width 42 height 11
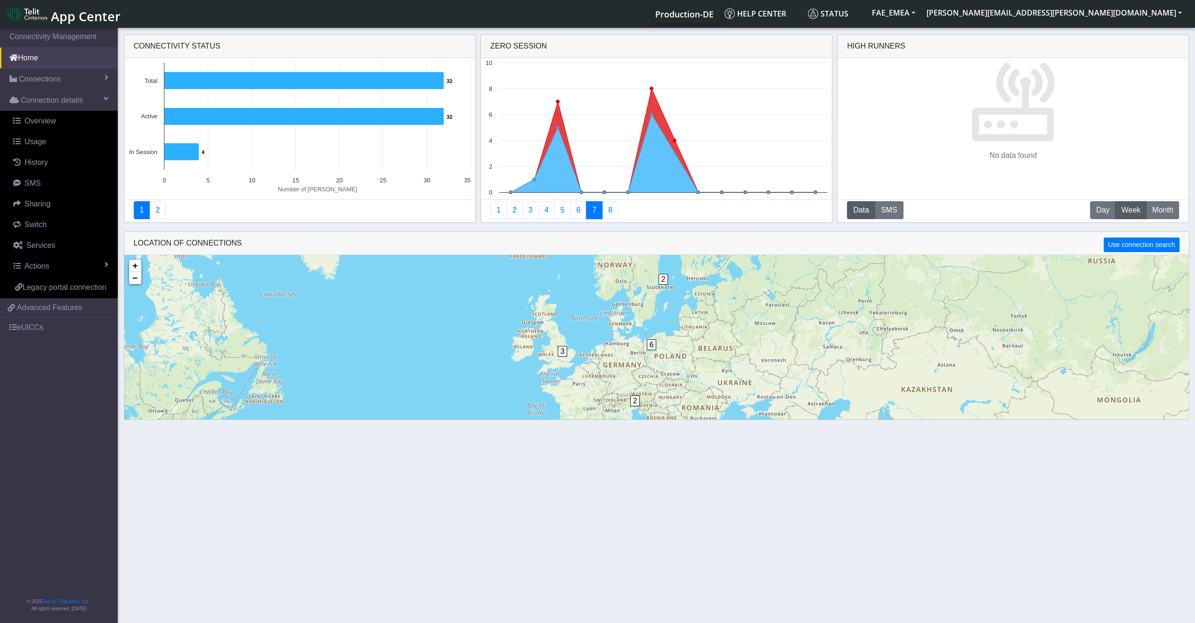
click at [649, 498] on section "Connectivity Management Home Connections List Map Connection details Overview U…" at bounding box center [597, 326] width 1195 height 600
click at [64, 86] on link "Connections" at bounding box center [59, 79] width 118 height 21
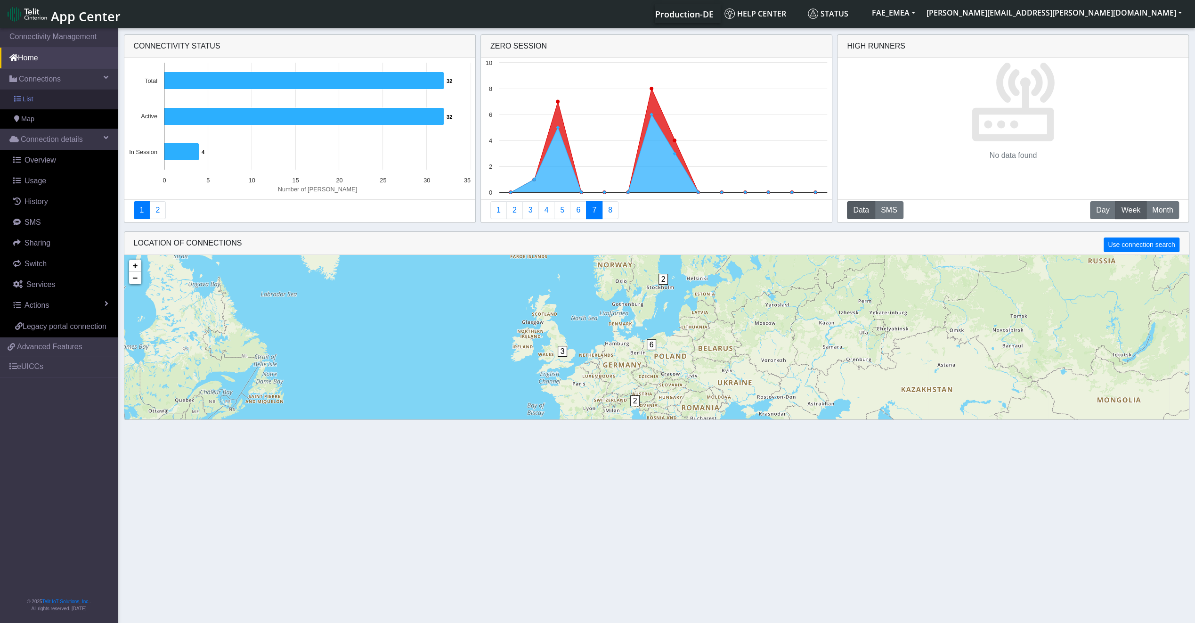
click at [64, 99] on link "List" at bounding box center [59, 100] width 118 height 20
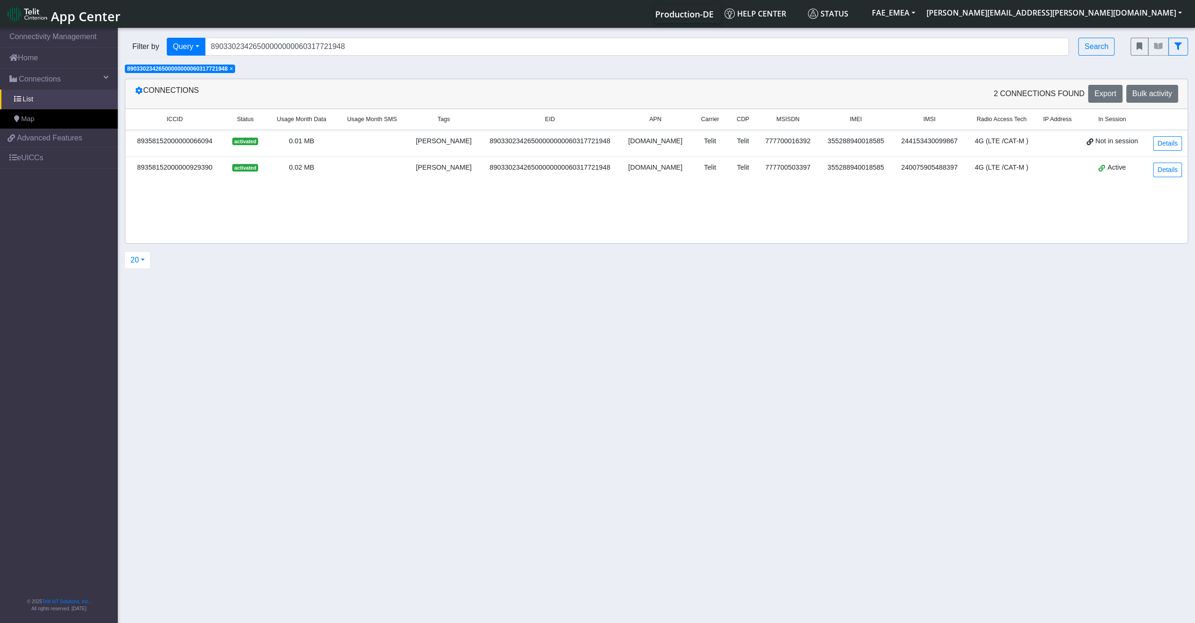
click at [233, 71] on span "×" at bounding box center [230, 68] width 3 height 7
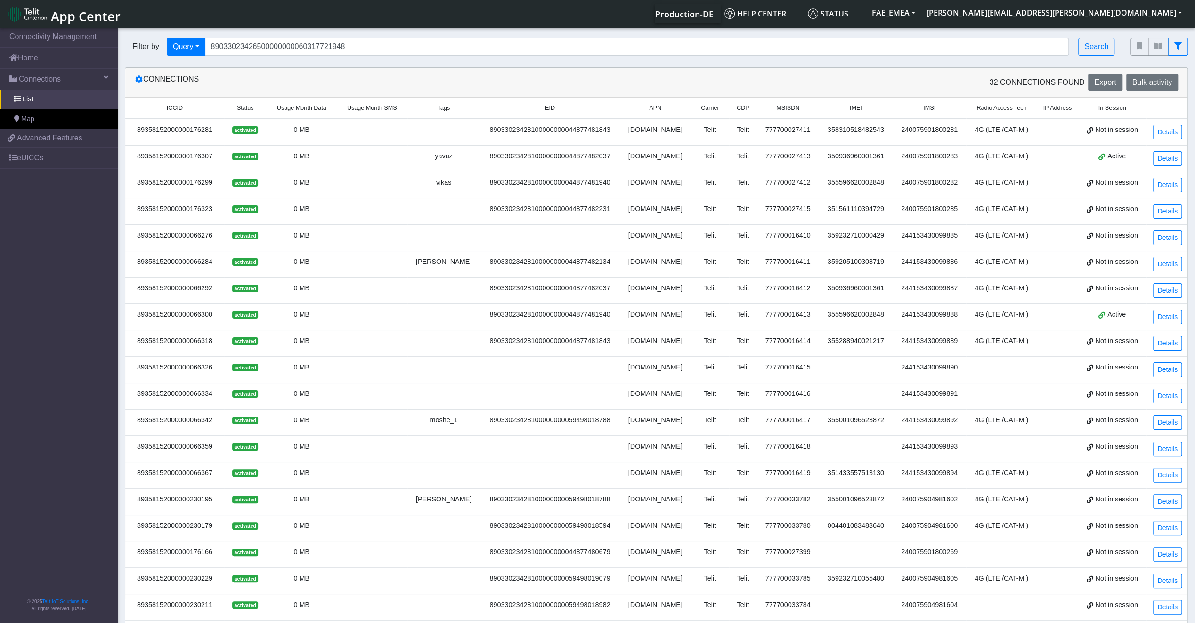
click at [195, 57] on div "Filter by Query Query In Session Not connected Tags Country Operator 8903302342…" at bounding box center [621, 47] width 1006 height 32
click at [195, 44] on button "Query" at bounding box center [186, 47] width 39 height 18
click at [195, 133] on button "Country" at bounding box center [204, 128] width 74 height 15
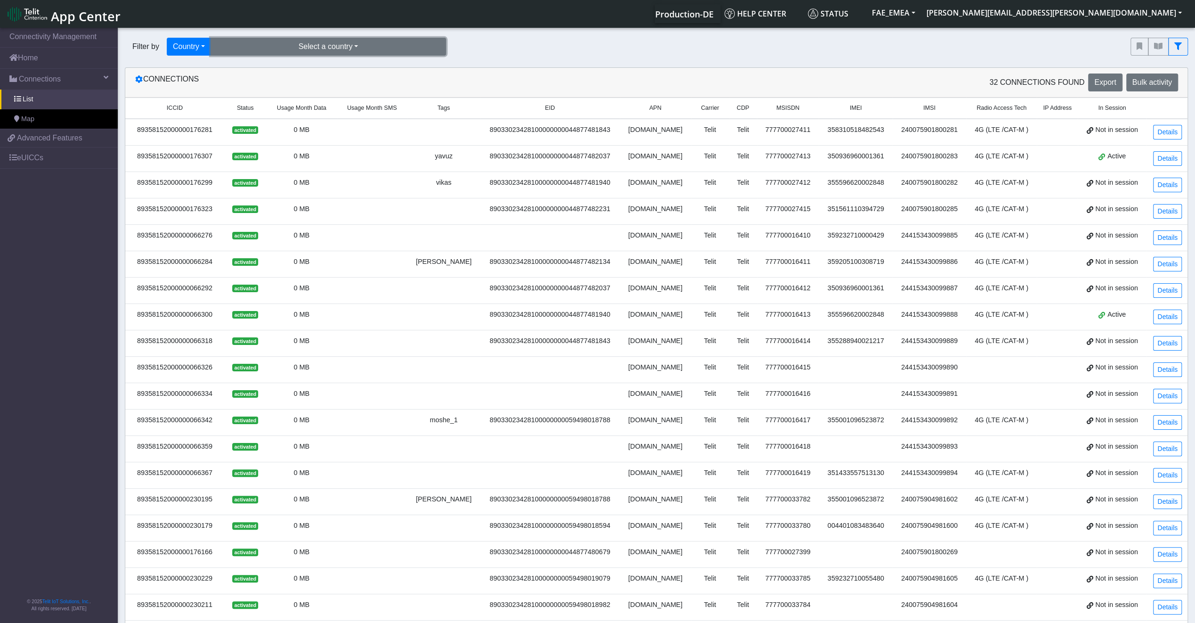
click at [260, 46] on button "Select a country" at bounding box center [329, 47] width 236 height 18
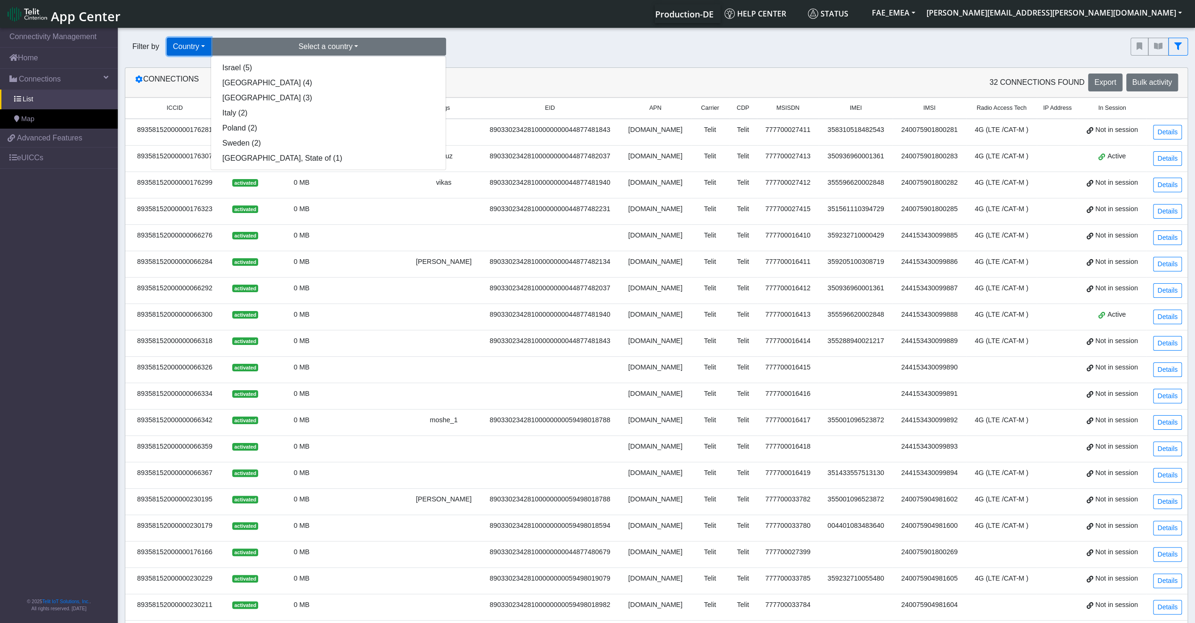
click at [196, 44] on button "Country" at bounding box center [189, 47] width 44 height 18
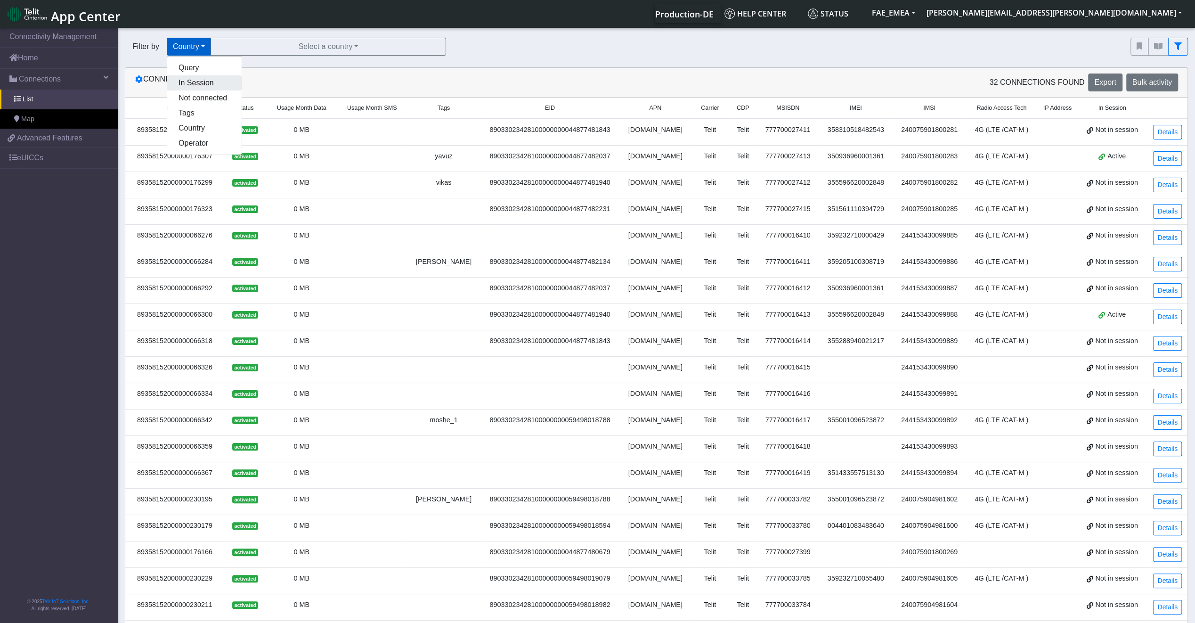
click at [198, 85] on button "In Session" at bounding box center [204, 82] width 74 height 15
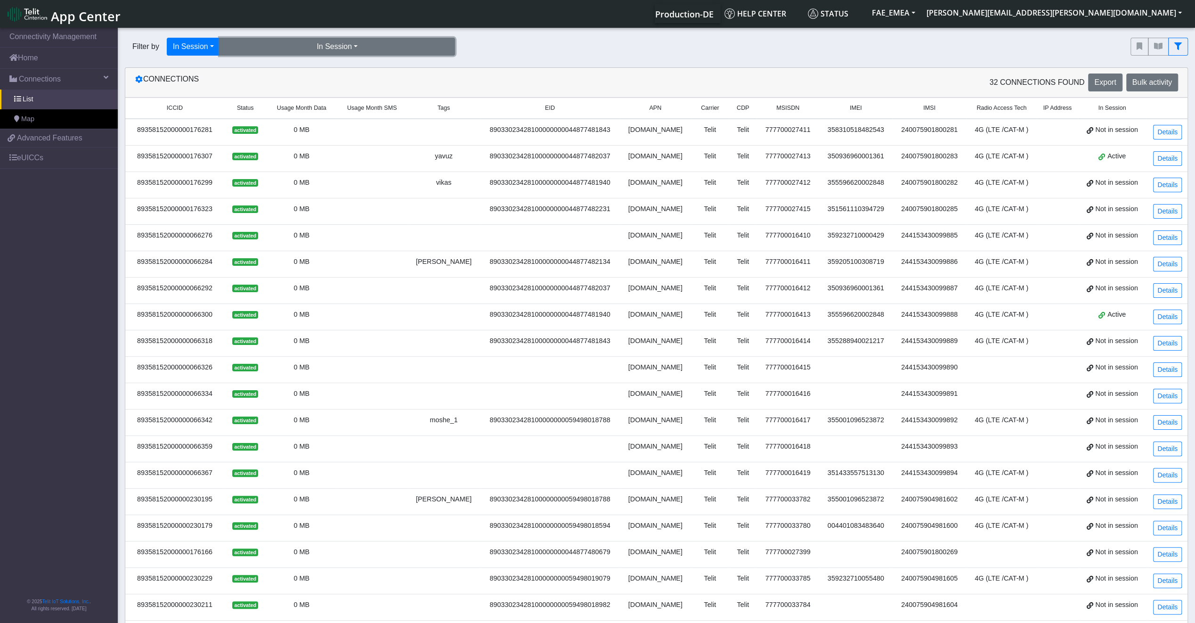
click at [237, 53] on button "In Session" at bounding box center [338, 47] width 236 height 18
click at [192, 49] on button "In Session" at bounding box center [193, 47] width 53 height 18
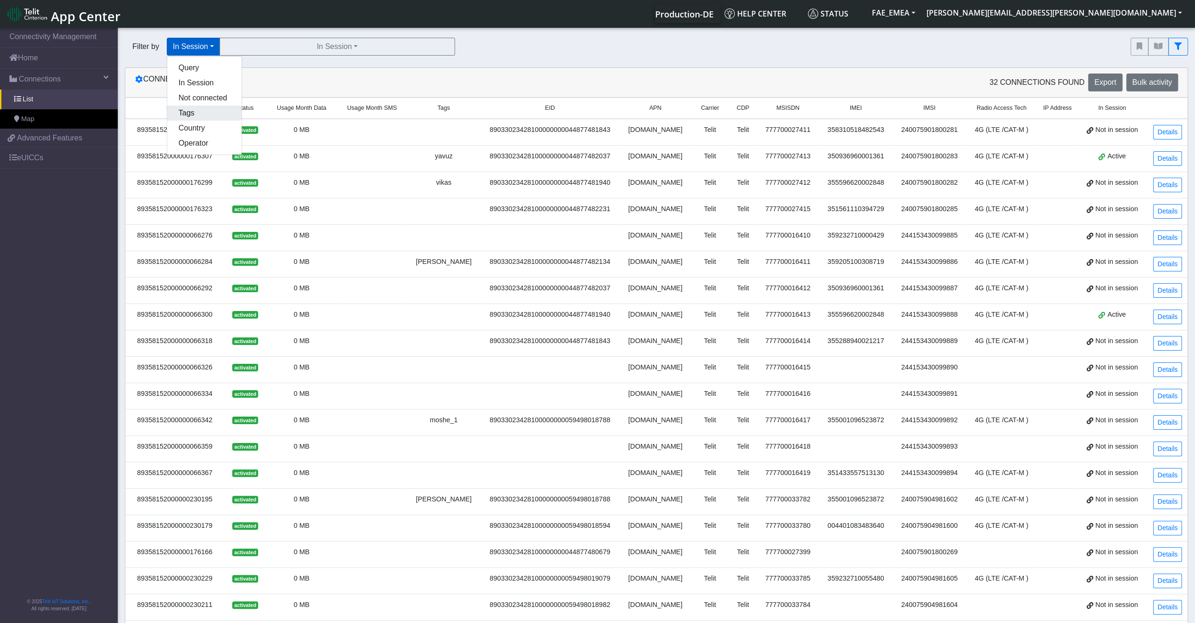
click at [202, 106] on button "Tags" at bounding box center [204, 113] width 74 height 15
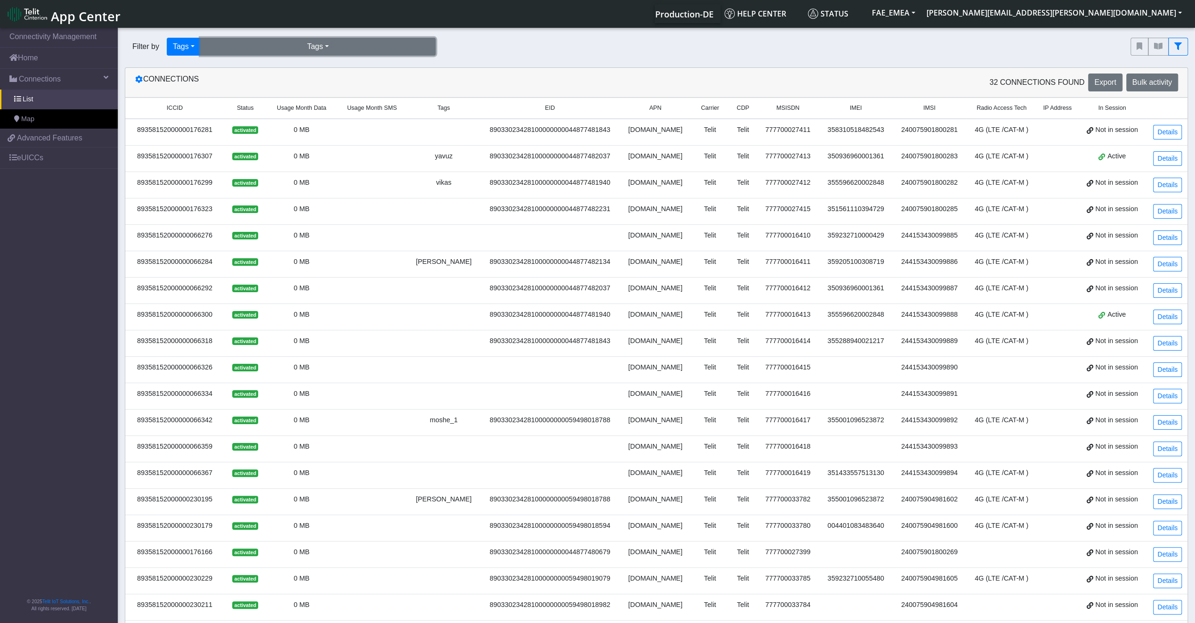
click at [237, 49] on button "Tags" at bounding box center [318, 47] width 236 height 18
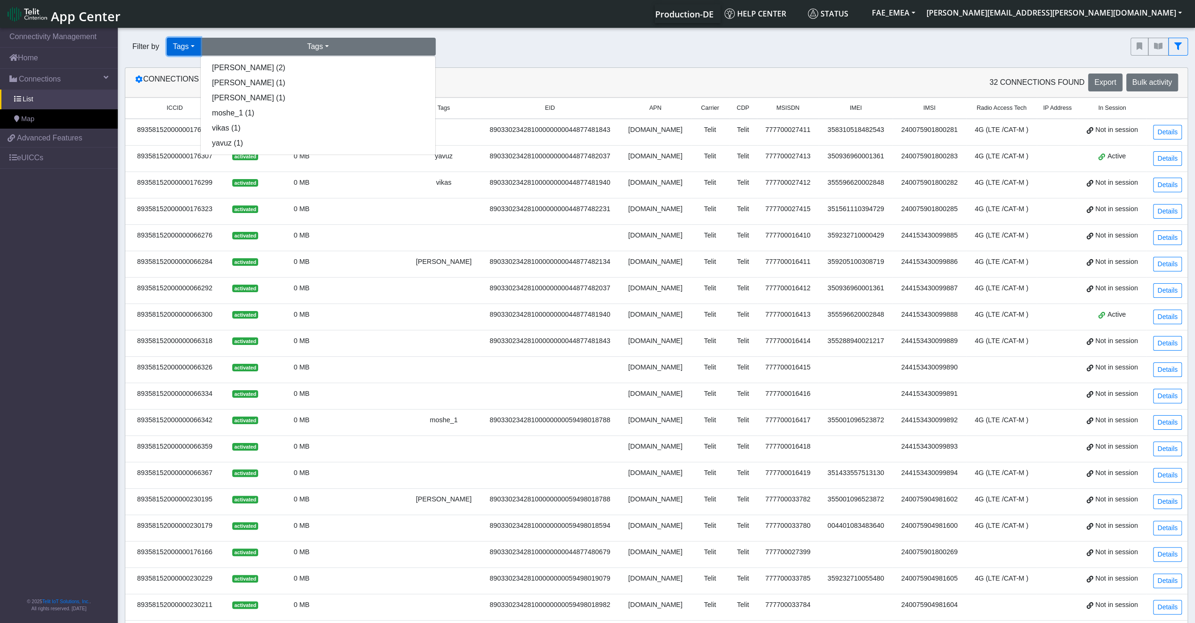
click at [187, 48] on button "Tags" at bounding box center [184, 47] width 34 height 18
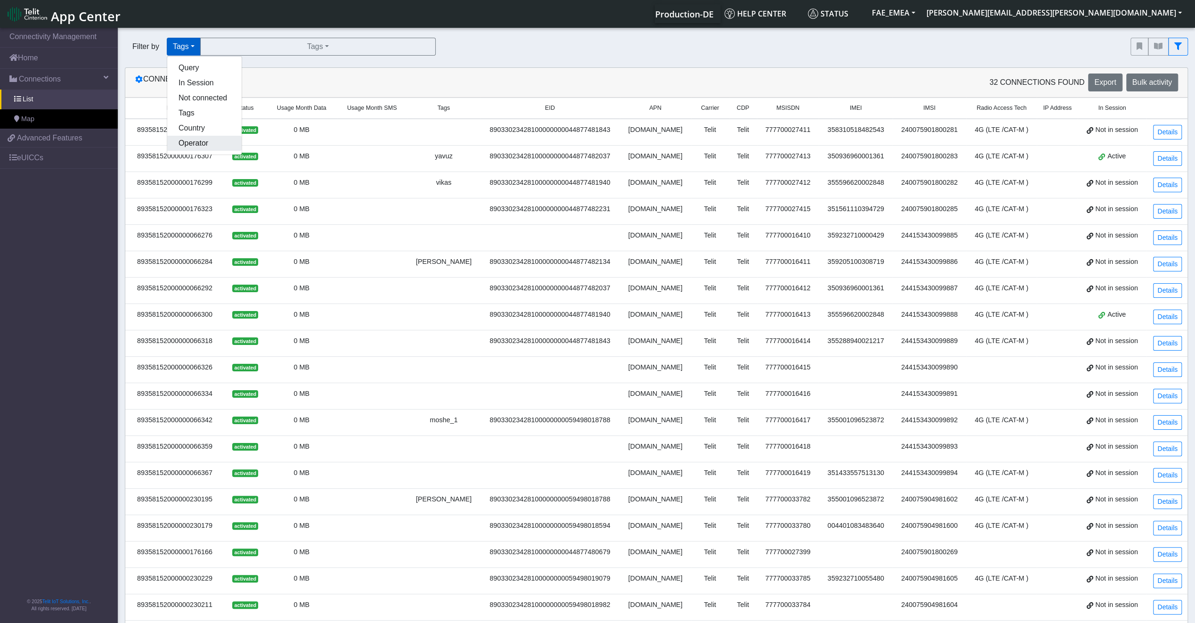
click at [204, 146] on button "Operator" at bounding box center [204, 143] width 74 height 15
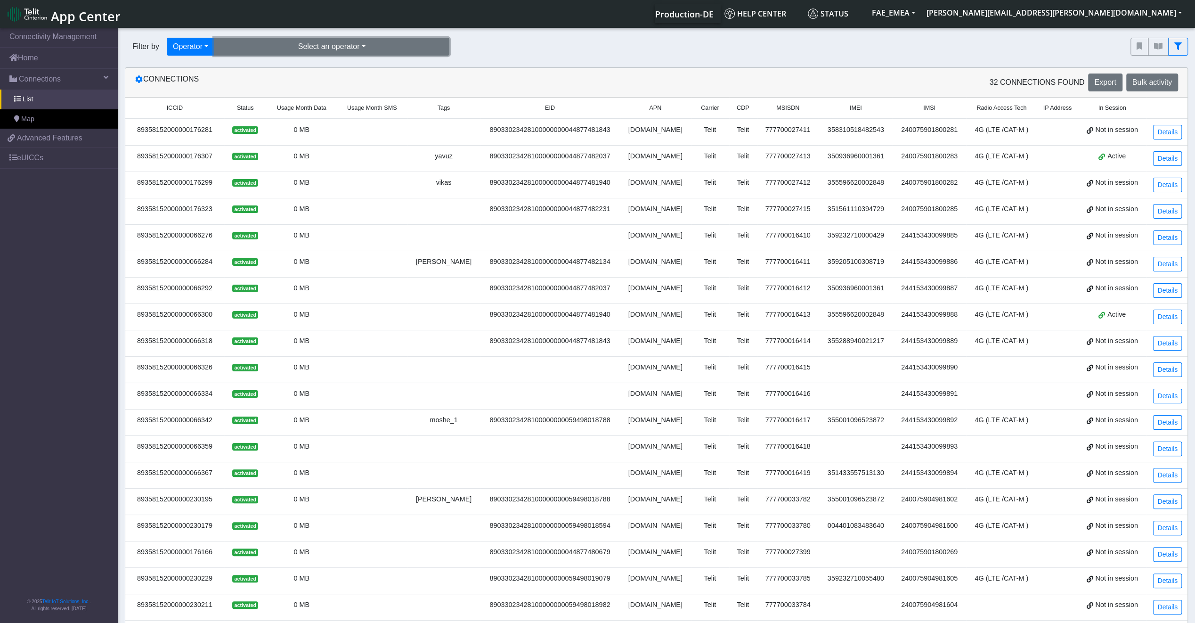
click at [243, 43] on button "Select an operator" at bounding box center [332, 47] width 236 height 18
click at [197, 42] on button "Operator" at bounding box center [191, 47] width 48 height 18
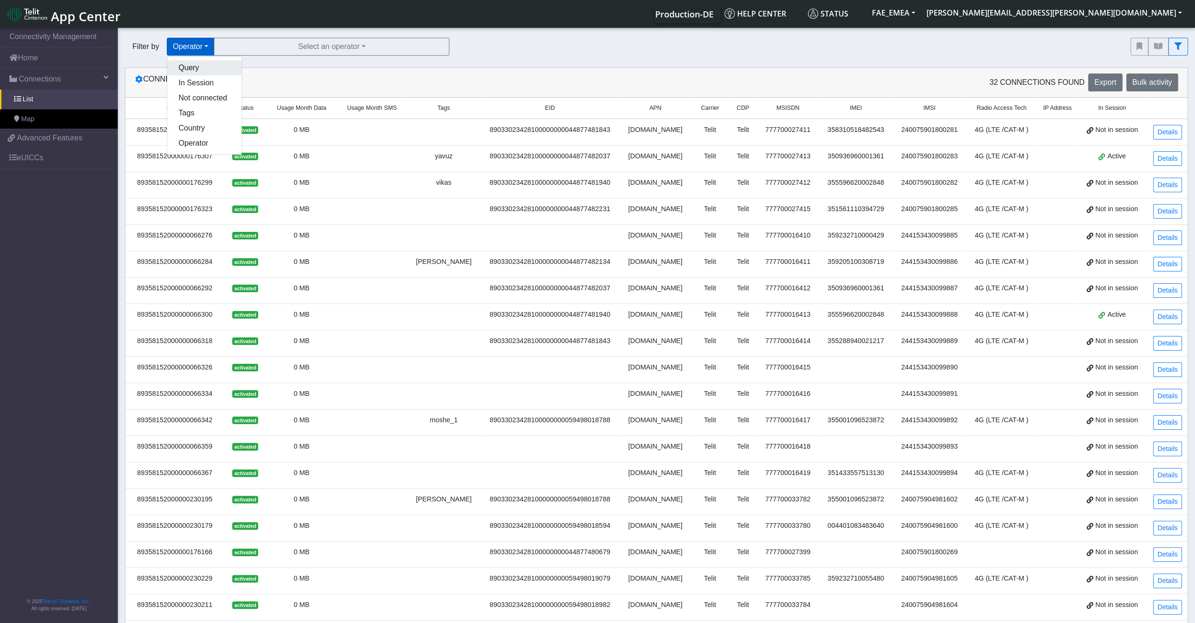
click at [204, 63] on button "Query" at bounding box center [204, 67] width 74 height 15
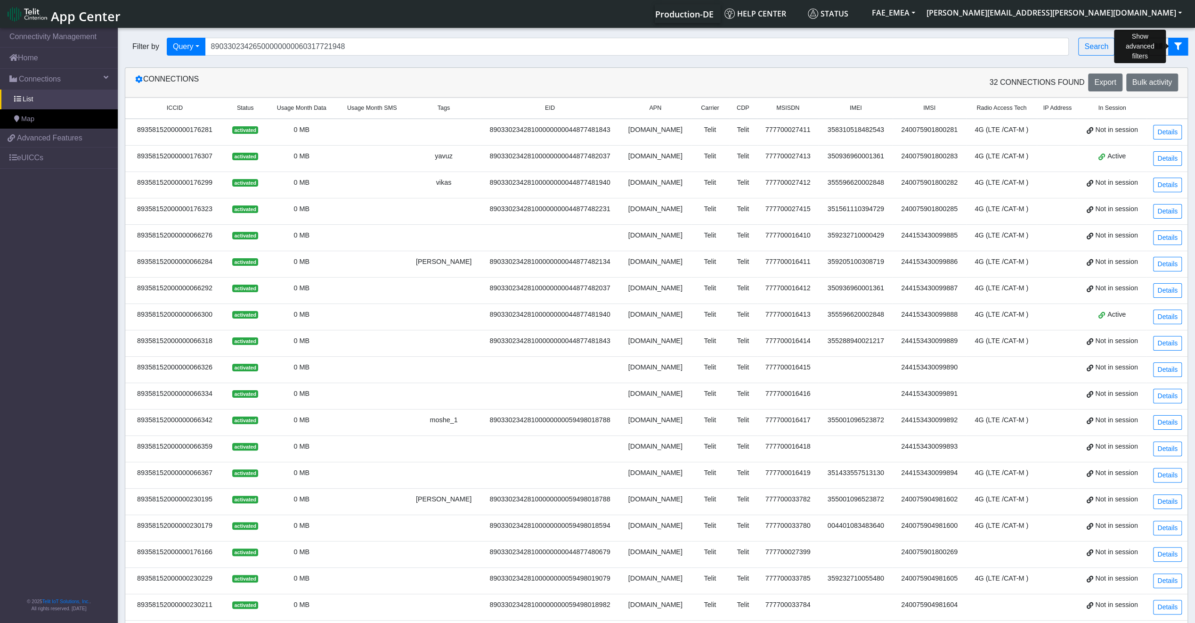
click at [1179, 48] on icon "fitlers menu" at bounding box center [1179, 46] width 8 height 8
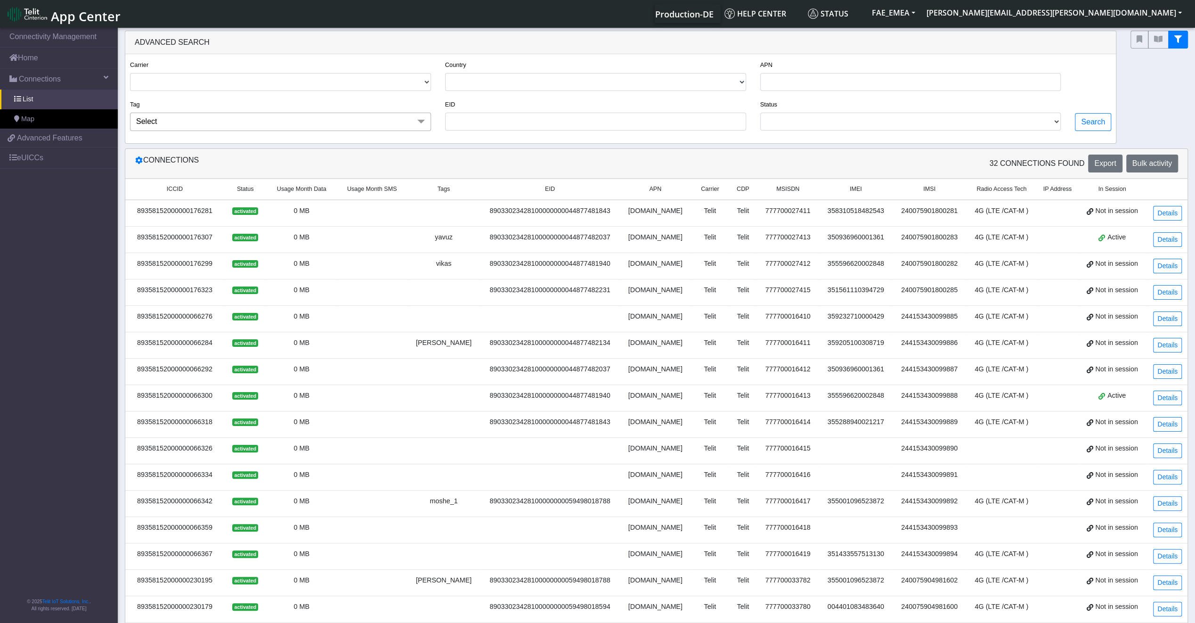
click at [1161, 110] on div at bounding box center [1160, 87] width 72 height 113
click at [1094, 117] on button "Search" at bounding box center [1093, 122] width 36 height 18
click at [49, 83] on span "Connections" at bounding box center [40, 79] width 42 height 11
click at [147, 168] on div "Connections" at bounding box center [392, 164] width 529 height 18
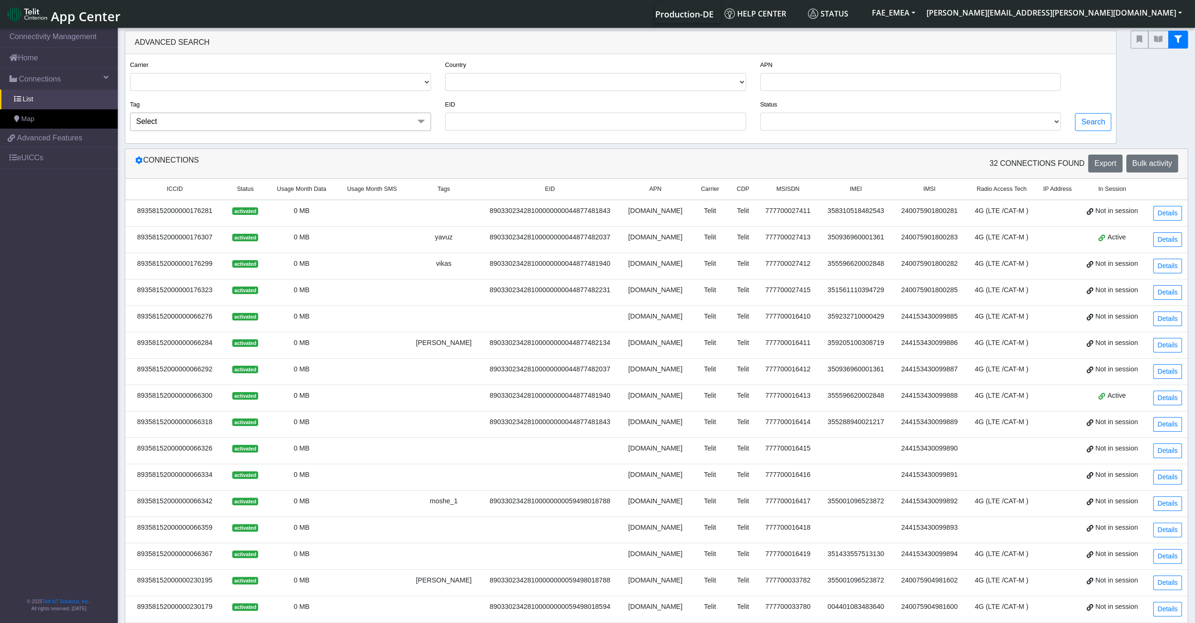
click at [227, 123] on span "Select" at bounding box center [280, 122] width 301 height 18
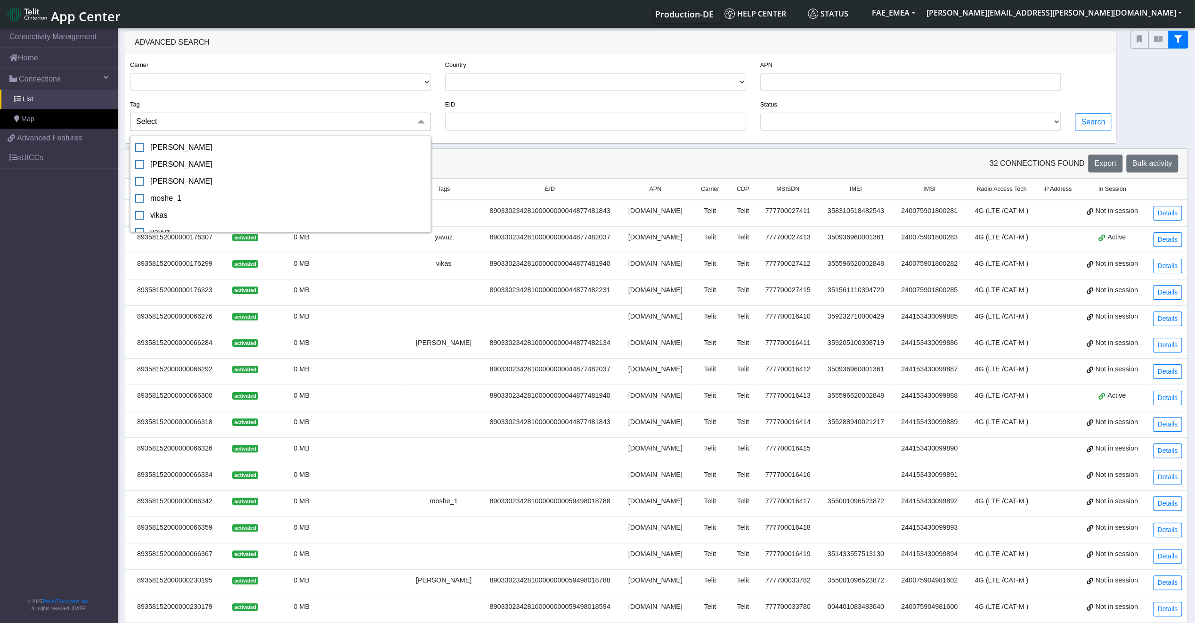
click at [227, 123] on span "Select" at bounding box center [280, 122] width 301 height 18
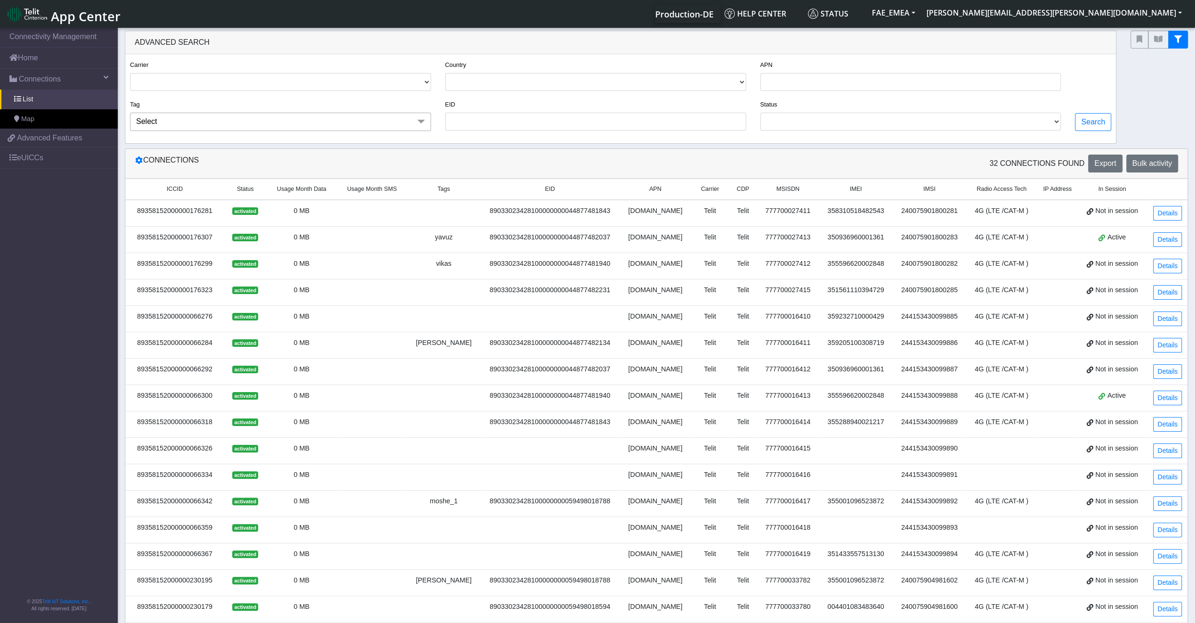
click at [320, 192] on span "Usage Month Data" at bounding box center [301, 189] width 49 height 9
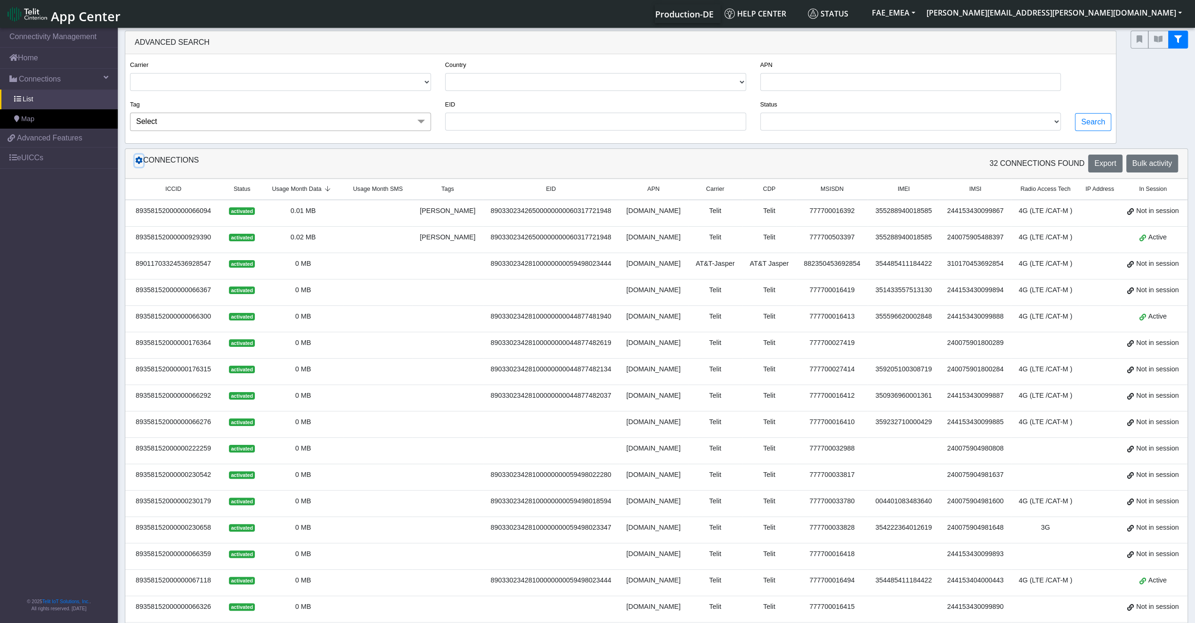
click at [139, 166] on button at bounding box center [139, 161] width 8 height 12
click at [140, 168] on div "Connections" at bounding box center [392, 164] width 529 height 18
click at [141, 166] on button at bounding box center [139, 161] width 8 height 12
click at [142, 164] on icon at bounding box center [139, 160] width 8 height 8
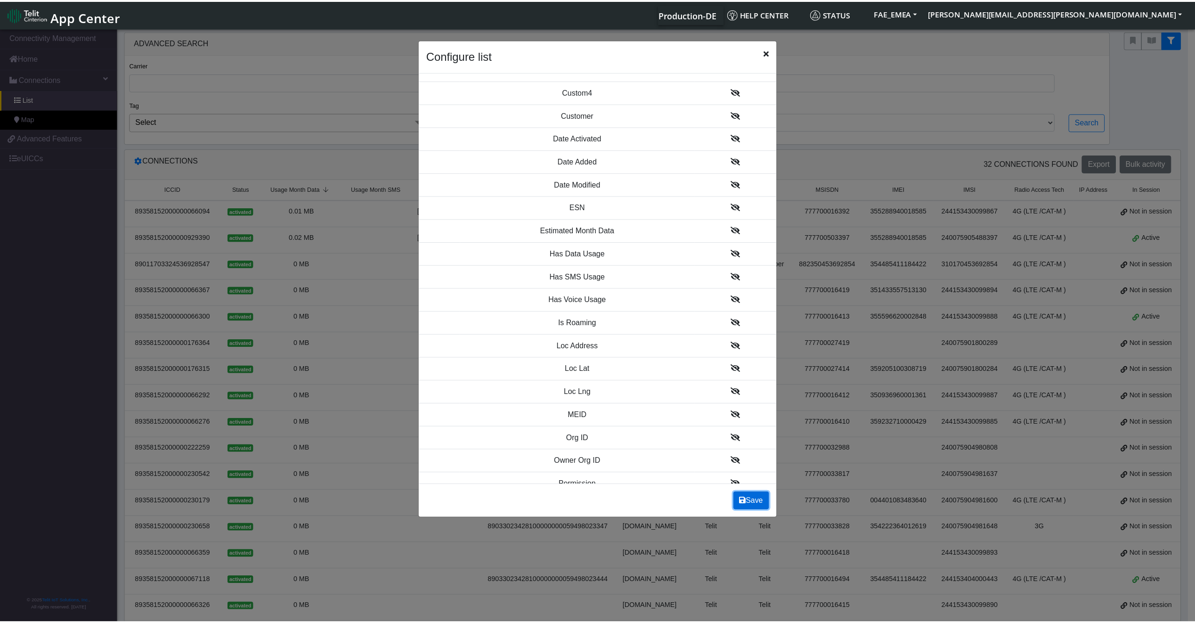
scroll to position [801, 0]
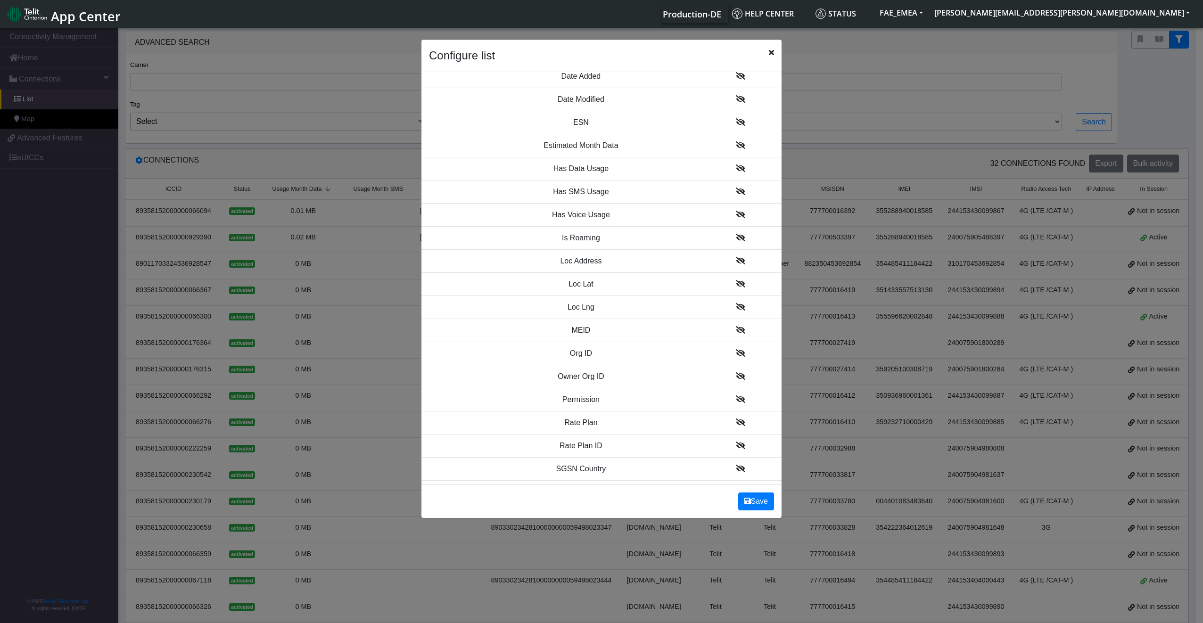
click at [769, 54] on icon "Close" at bounding box center [771, 53] width 5 height 8
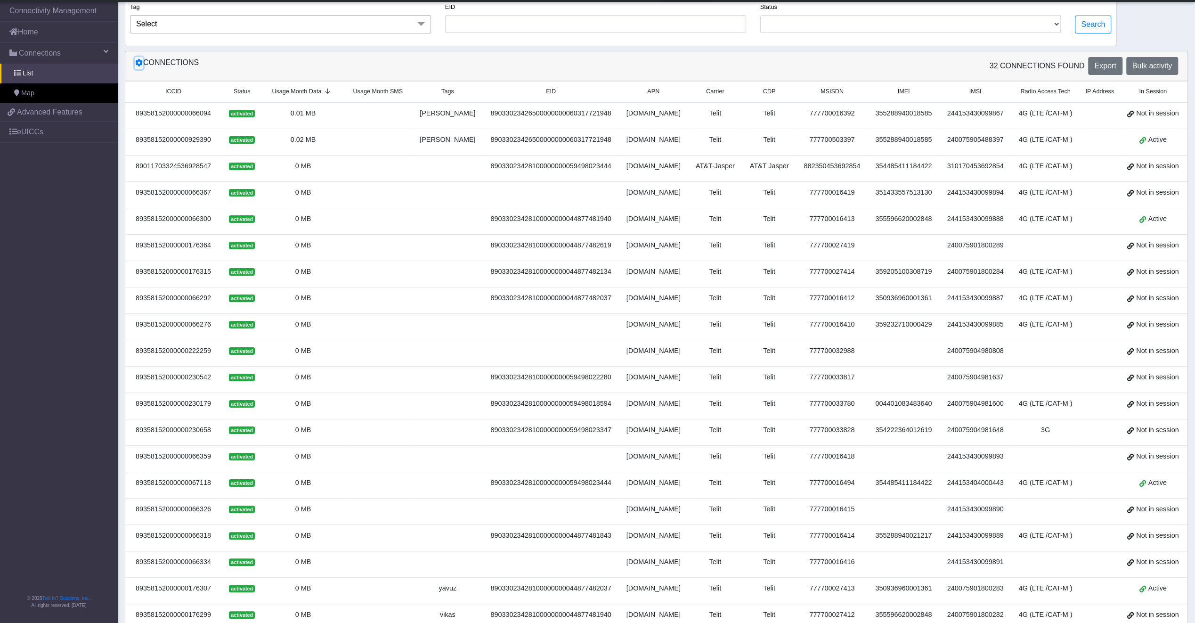
scroll to position [117, 0]
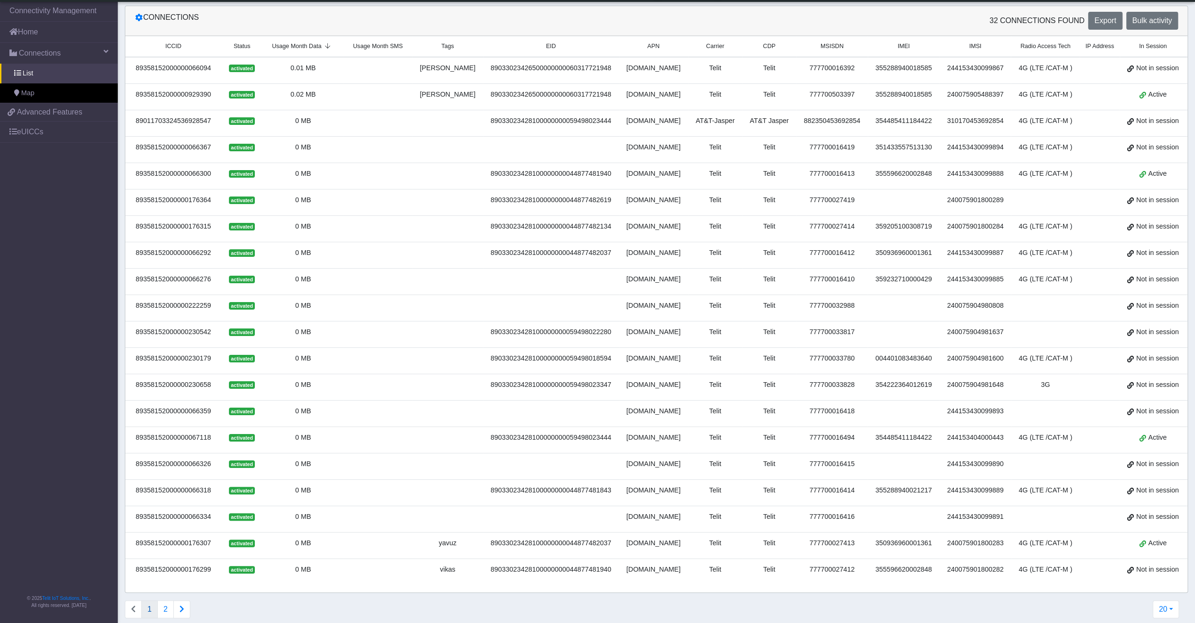
click at [1192, 176] on link "Details" at bounding box center [1206, 176] width 29 height 15
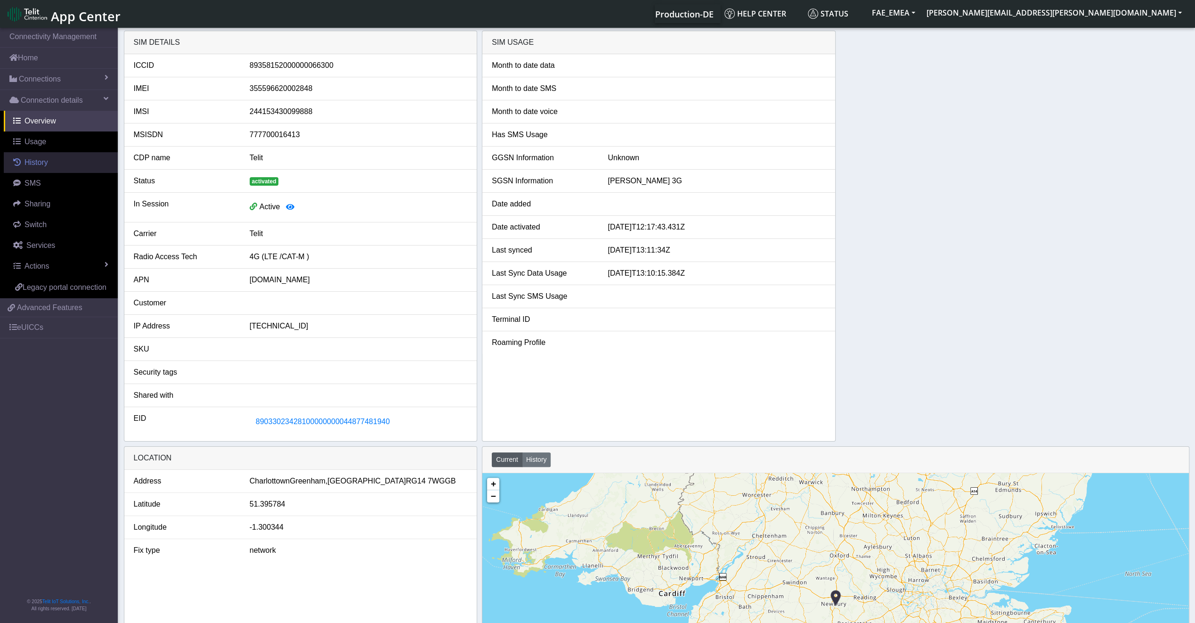
click at [41, 168] on link "History" at bounding box center [61, 162] width 114 height 21
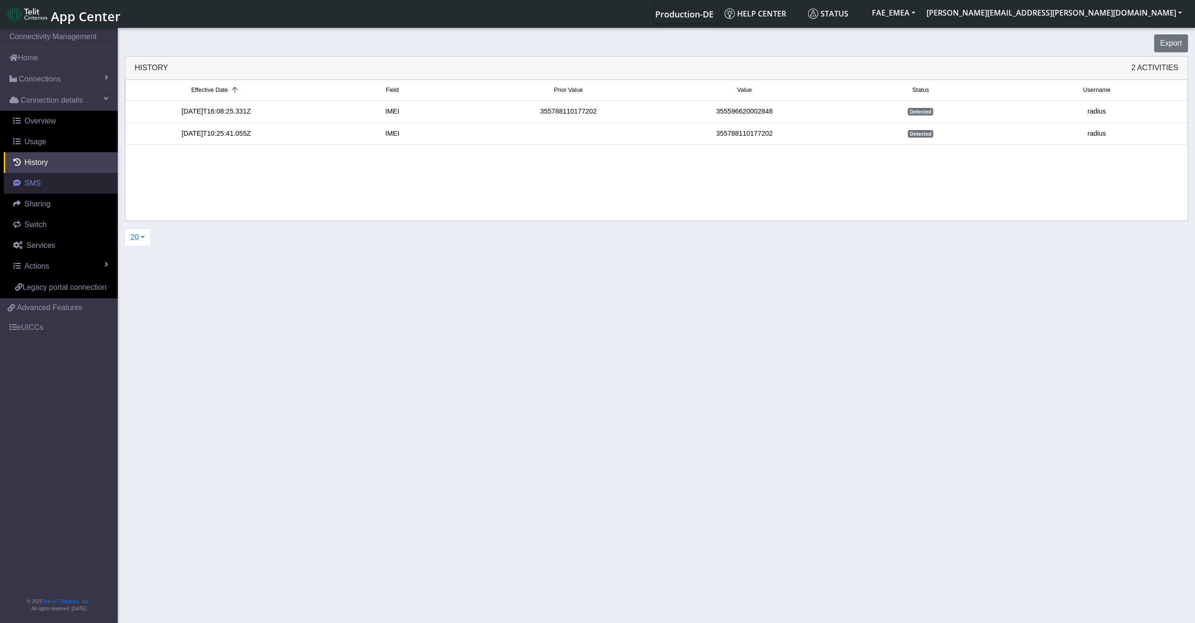
click at [36, 185] on span "SMS" at bounding box center [33, 183] width 16 height 8
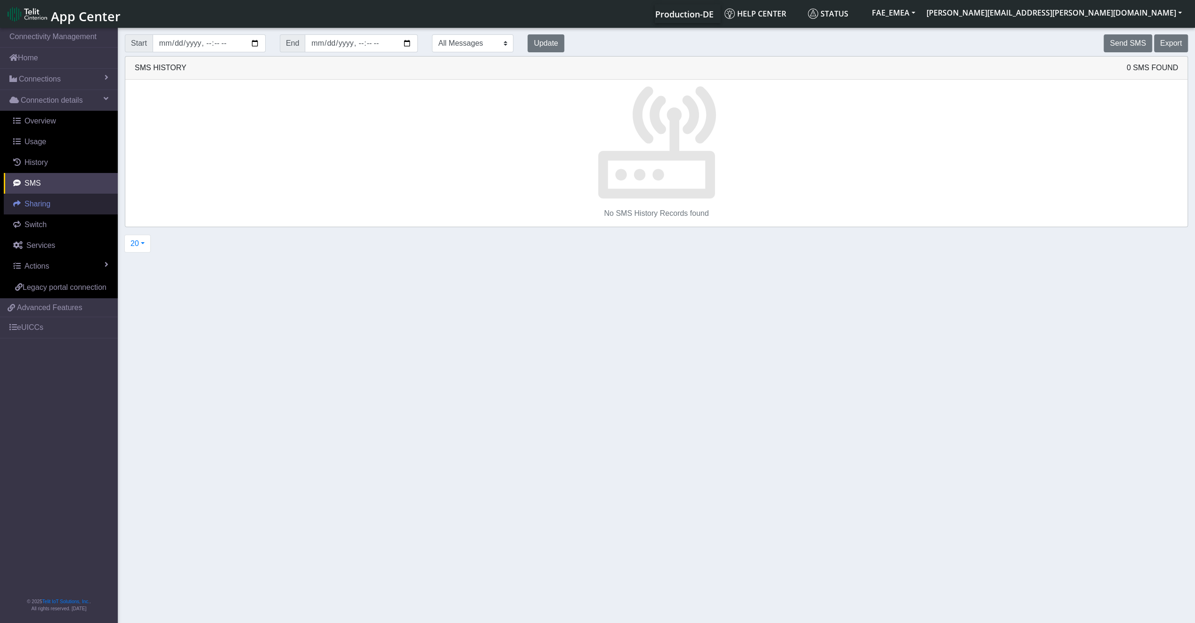
click at [35, 205] on span "Sharing" at bounding box center [38, 204] width 26 height 8
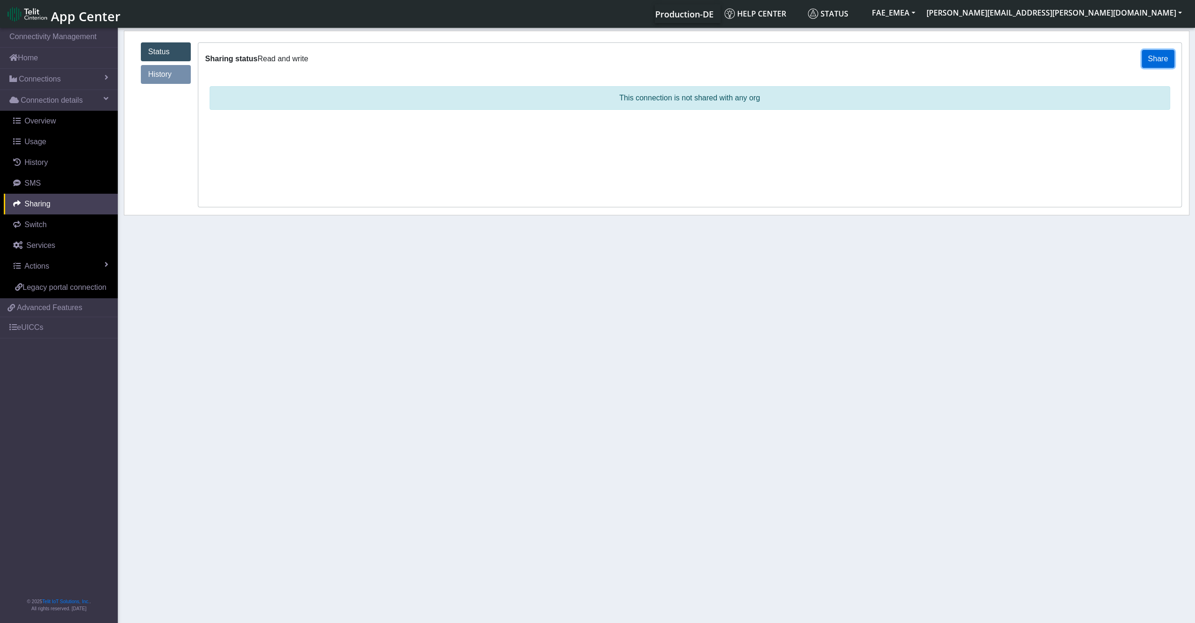
click at [1161, 59] on button "Share" at bounding box center [1158, 59] width 33 height 18
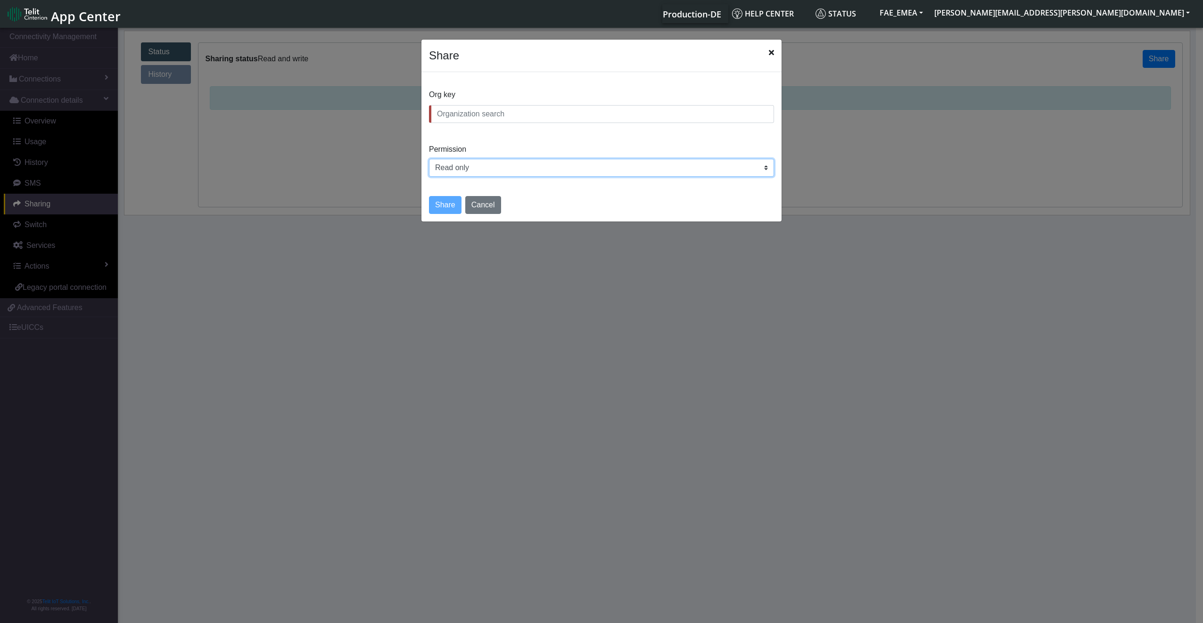
click at [571, 167] on select "Read only Read and write" at bounding box center [601, 168] width 345 height 18
click at [779, 49] on div "Share" at bounding box center [601, 56] width 360 height 33
click at [771, 54] on icon "Close" at bounding box center [771, 53] width 5 height 8
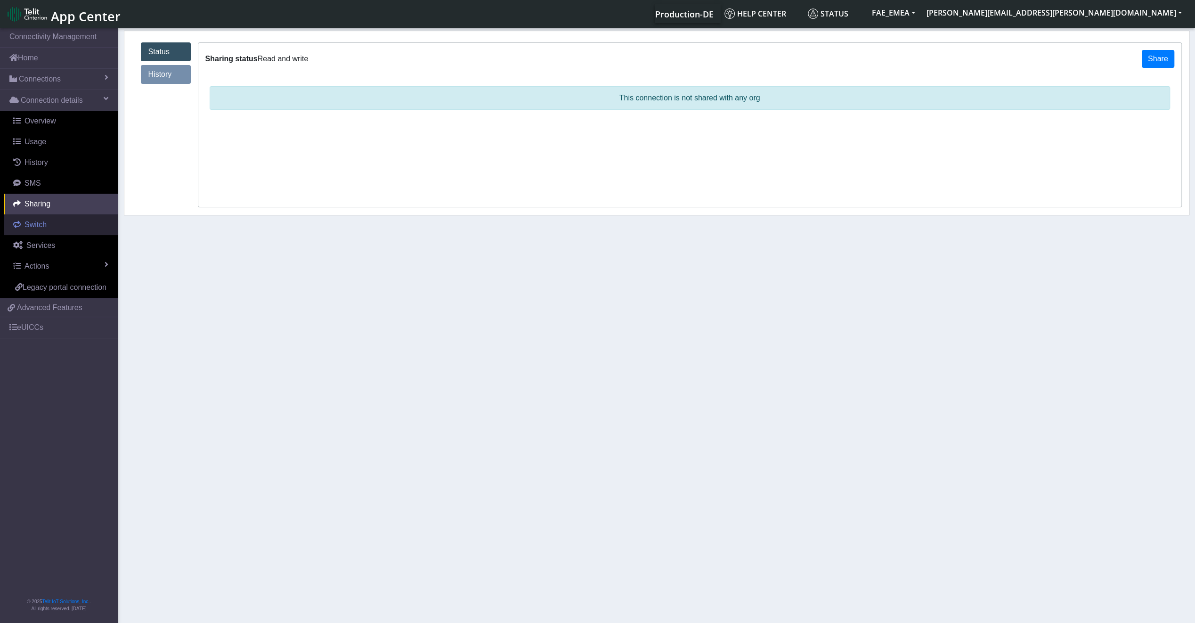
click at [74, 224] on link "Switch" at bounding box center [61, 224] width 114 height 21
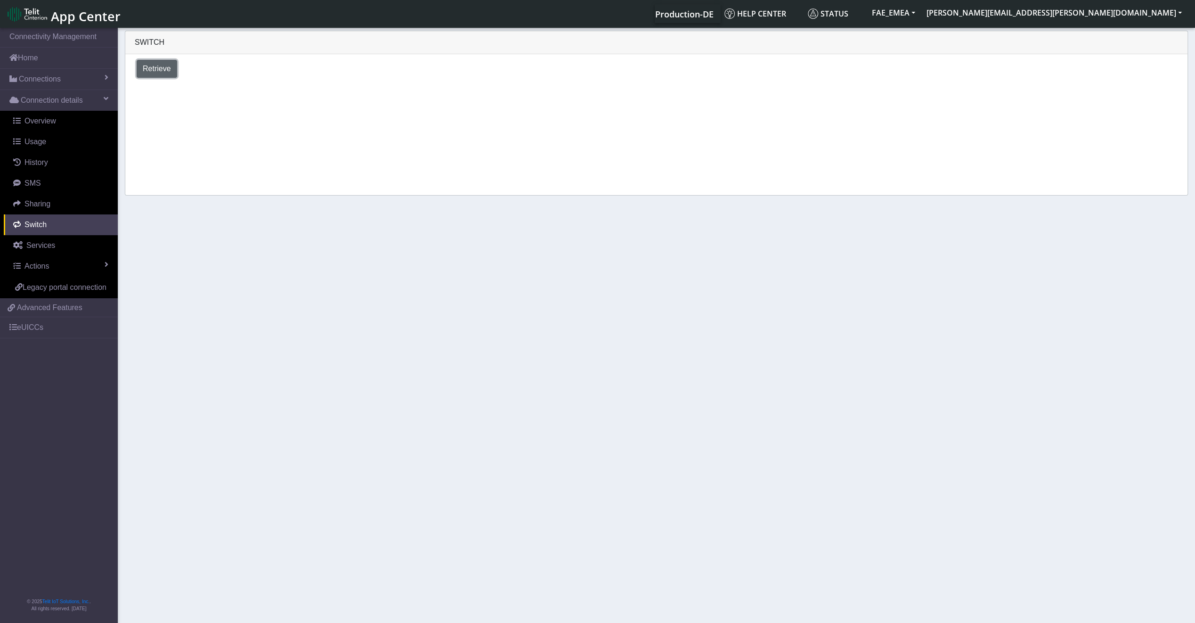
click at [156, 73] on span "Retrieve" at bounding box center [157, 69] width 28 height 8
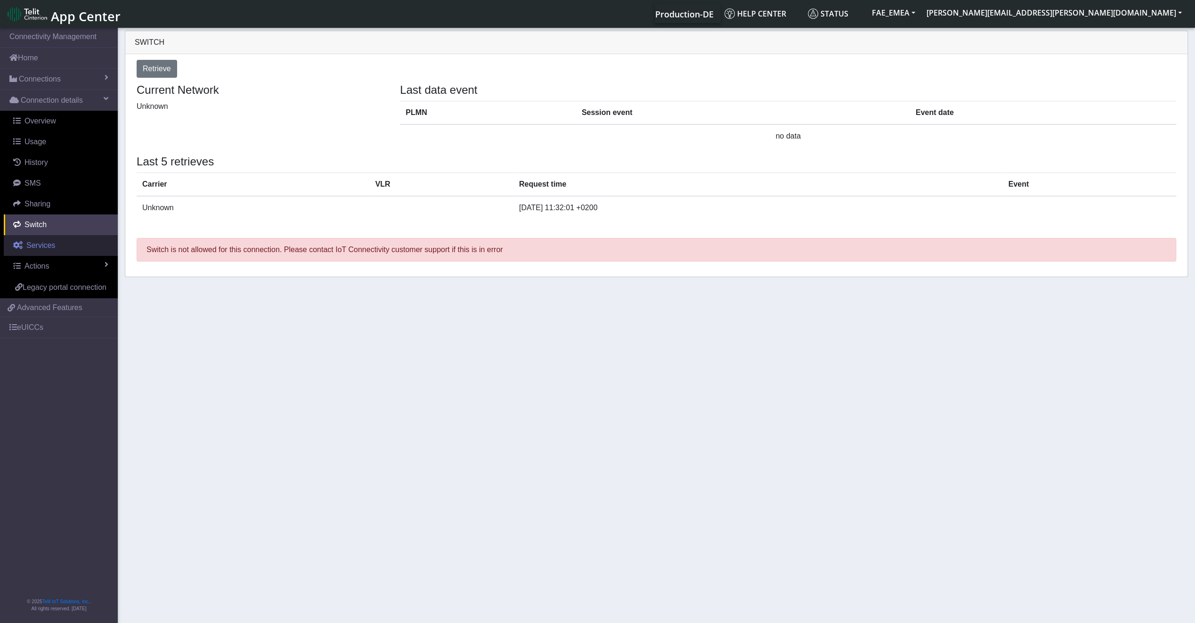
click at [47, 245] on span "Services" at bounding box center [40, 245] width 29 height 8
select select "2: 6"
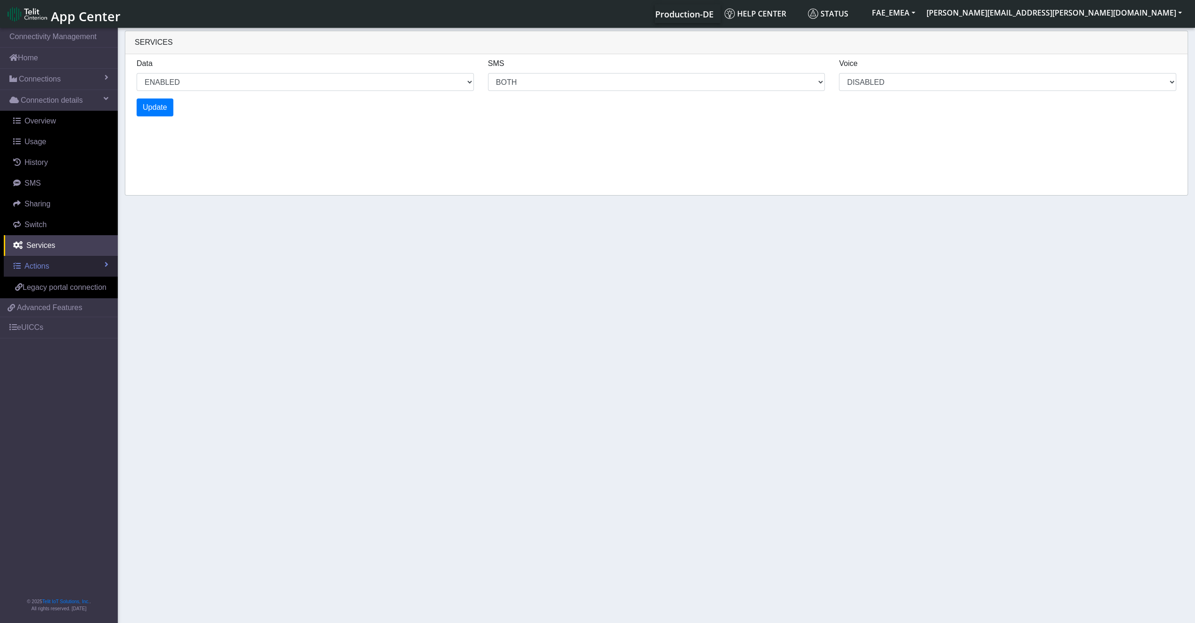
click at [47, 262] on span "Actions" at bounding box center [37, 266] width 25 height 8
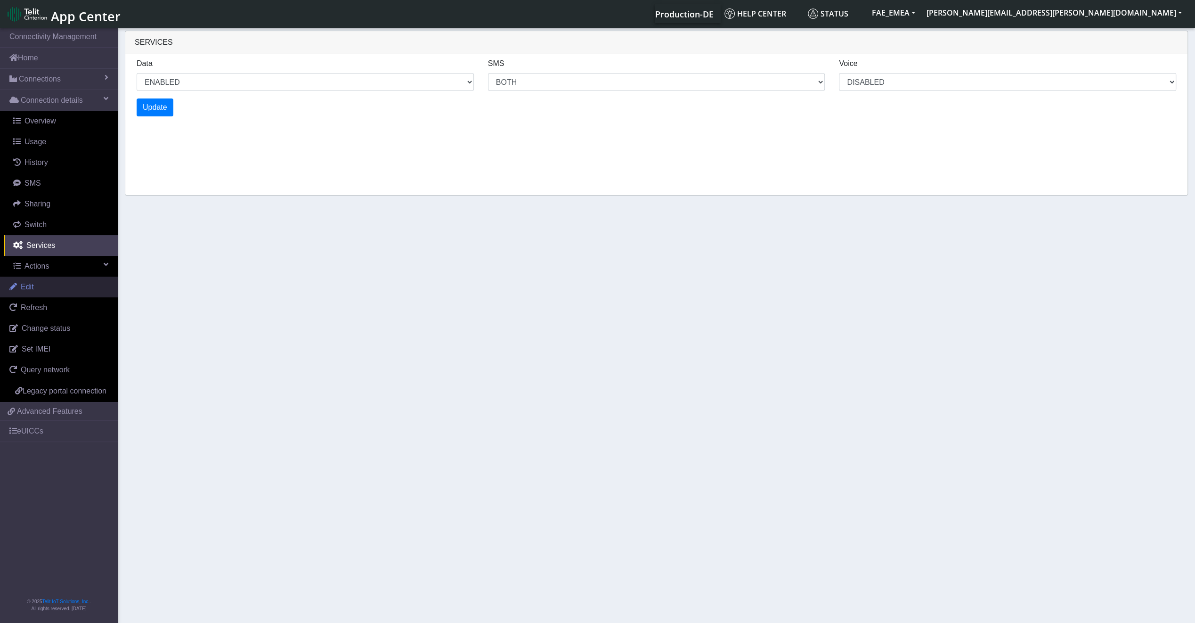
click at [39, 289] on link "Edit" at bounding box center [59, 287] width 118 height 21
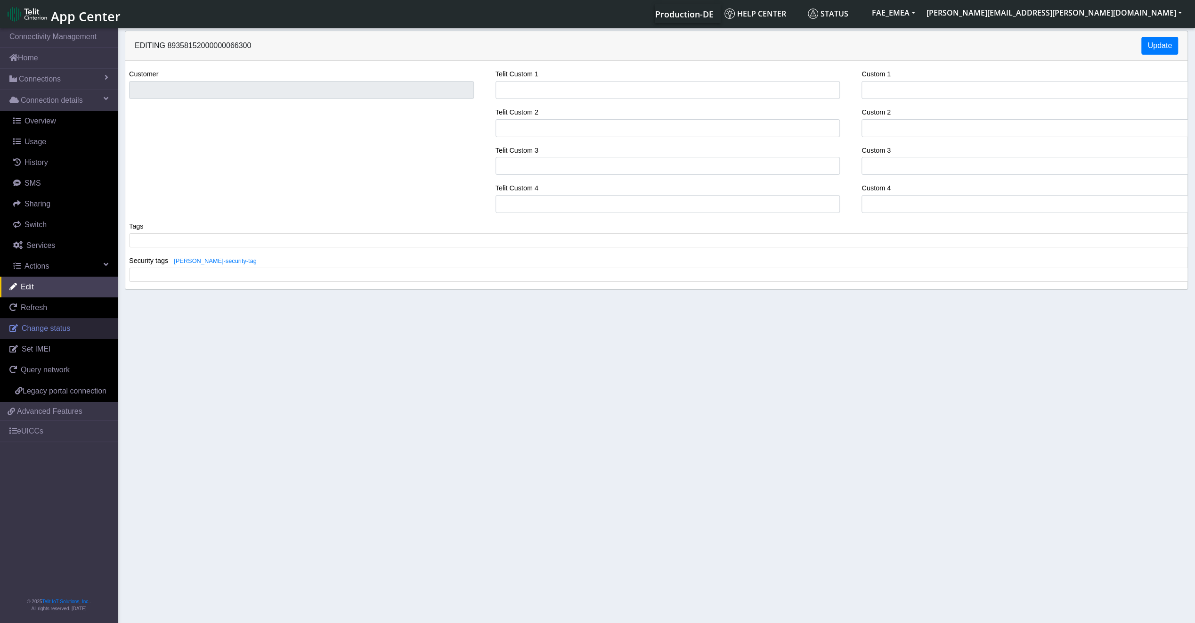
click at [34, 329] on span "Change status" at bounding box center [46, 328] width 49 height 8
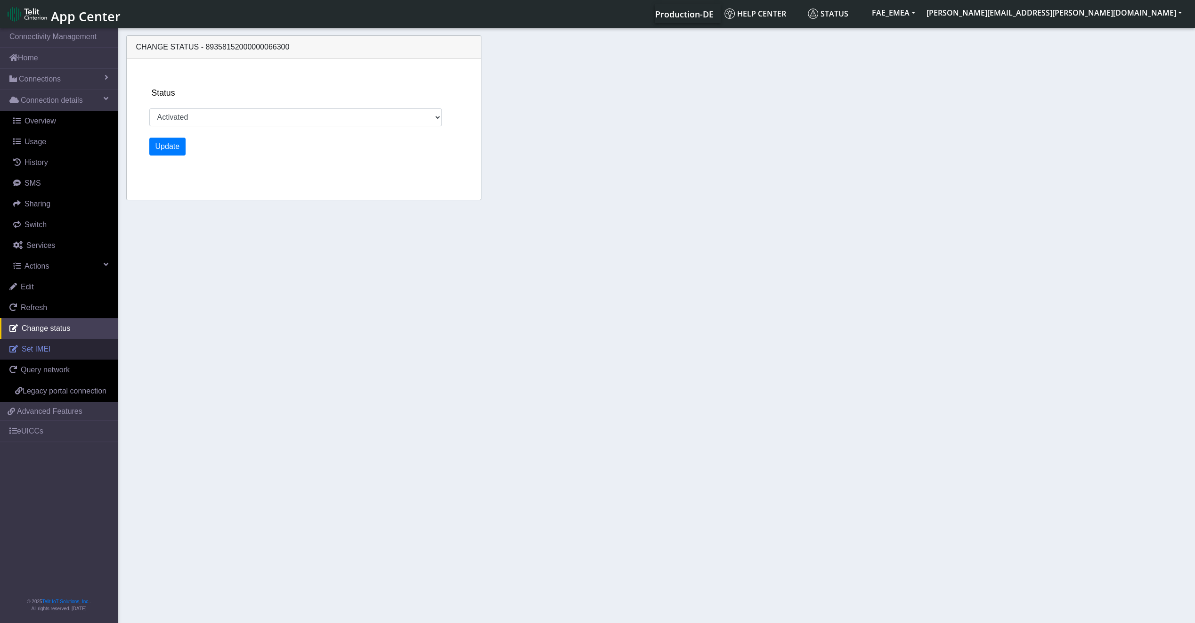
click at [43, 351] on span "Set IMEI" at bounding box center [36, 349] width 29 height 8
click at [44, 367] on span "Query network" at bounding box center [45, 370] width 49 height 8
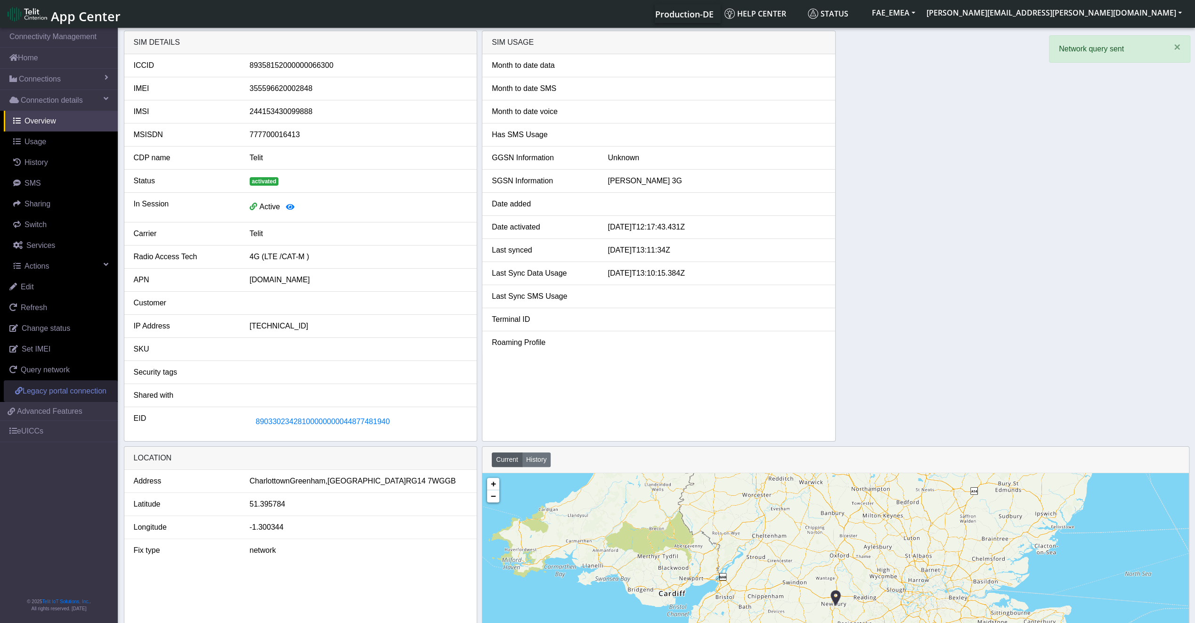
click at [50, 395] on link "Legacy portal connection" at bounding box center [61, 391] width 114 height 22
click at [53, 96] on span "Connection details" at bounding box center [52, 100] width 62 height 11
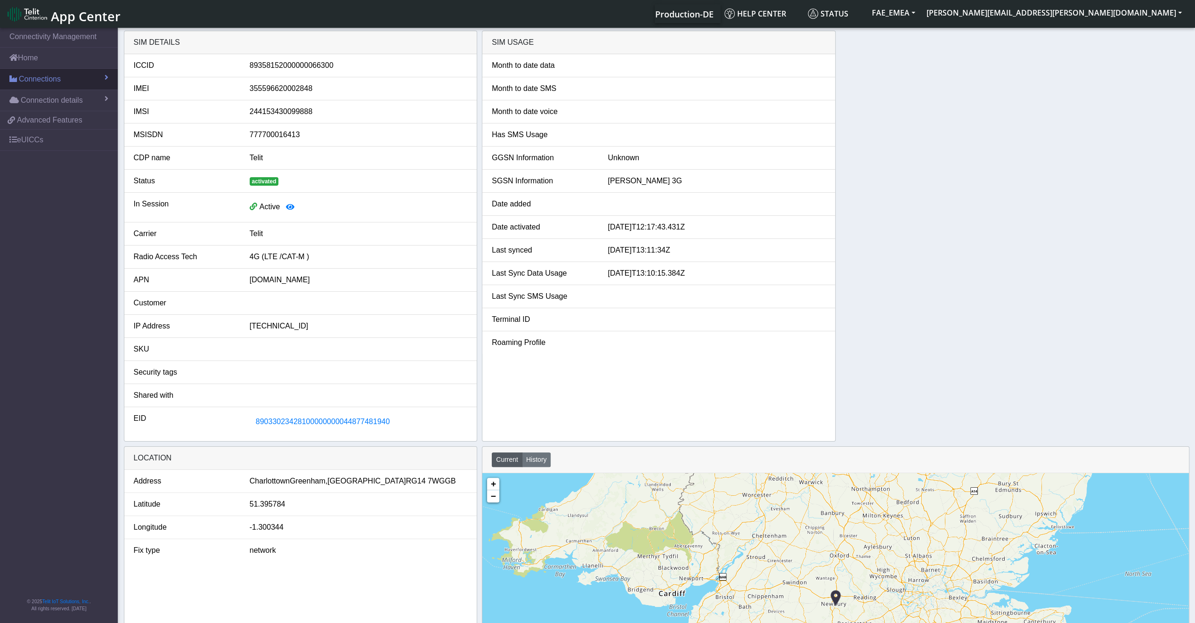
click at [53, 88] on link "Connections" at bounding box center [59, 79] width 118 height 21
click at [53, 98] on link "List" at bounding box center [59, 100] width 118 height 20
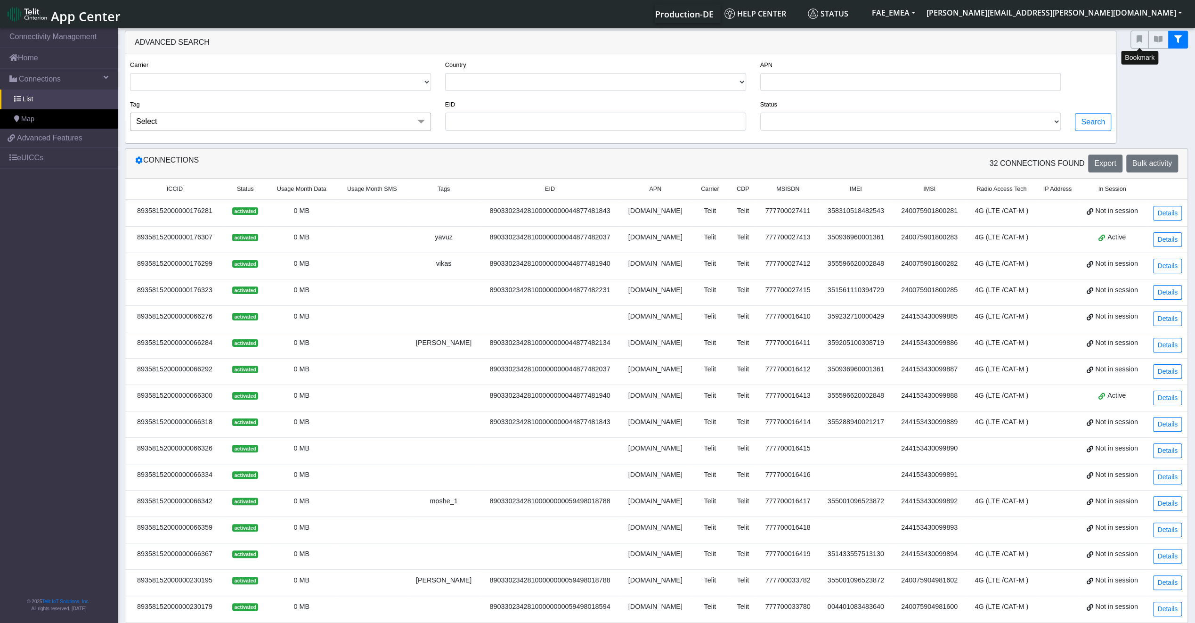
click at [1146, 49] on div "Bookmark" at bounding box center [1159, 40] width 57 height 18
click at [54, 74] on span "Connections" at bounding box center [40, 79] width 42 height 11
click at [51, 75] on span "Connections" at bounding box center [40, 79] width 42 height 11
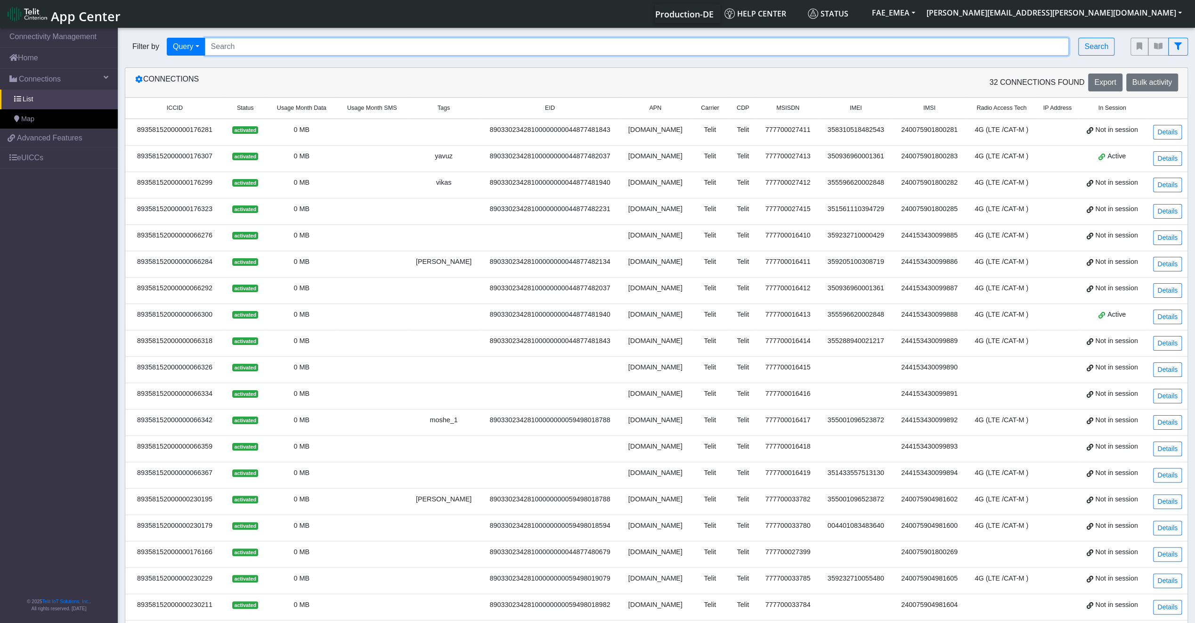
click at [1050, 53] on input "Search..." at bounding box center [637, 47] width 865 height 18
click at [242, 49] on input "Search..." at bounding box center [637, 47] width 865 height 18
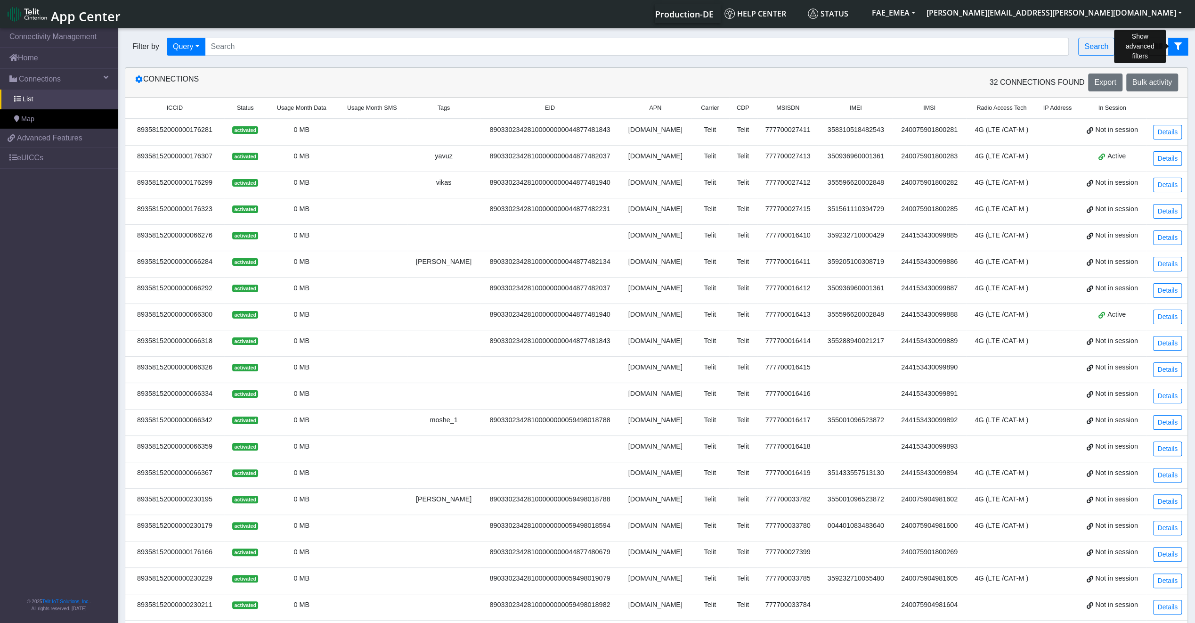
click at [1183, 52] on button "fitlers menu" at bounding box center [1179, 47] width 20 height 18
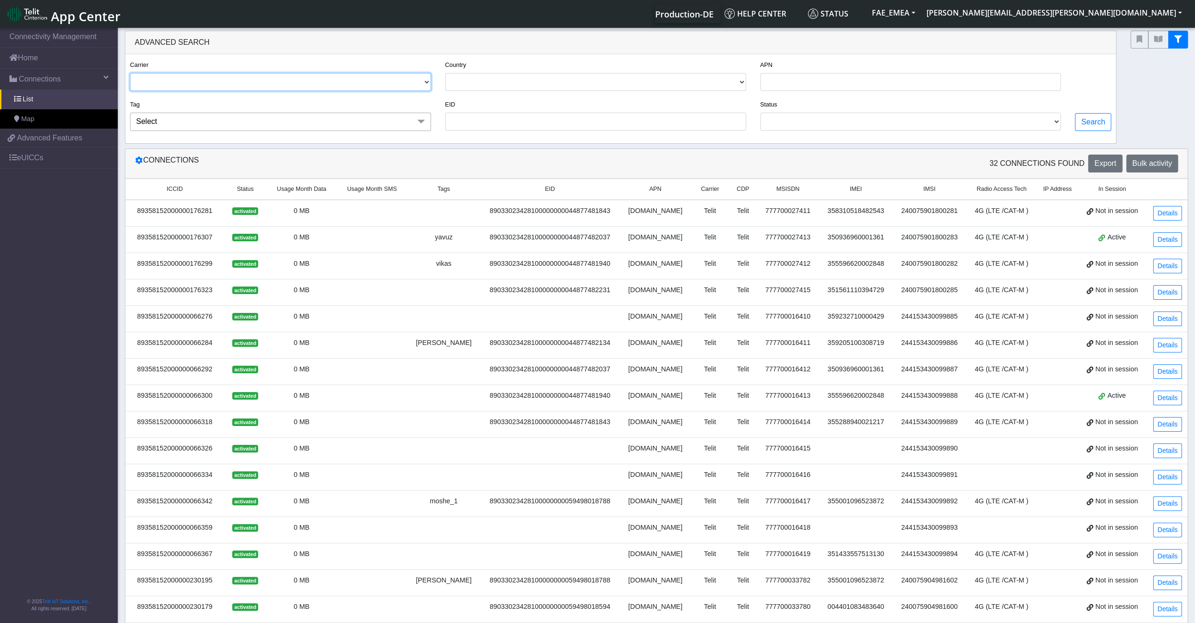
click at [361, 81] on select "TELIT AT&T-JASPER" at bounding box center [280, 82] width 301 height 18
select select "telit"
click at [130, 73] on select "TELIT AT&T-JASPER" at bounding box center [280, 82] width 301 height 18
click at [586, 74] on select "ISRAEL GERMANY UNITED KINGDOM ITALY POLAND SWEDEN PALESTINE, STATE OF" at bounding box center [595, 82] width 301 height 18
select select "de"
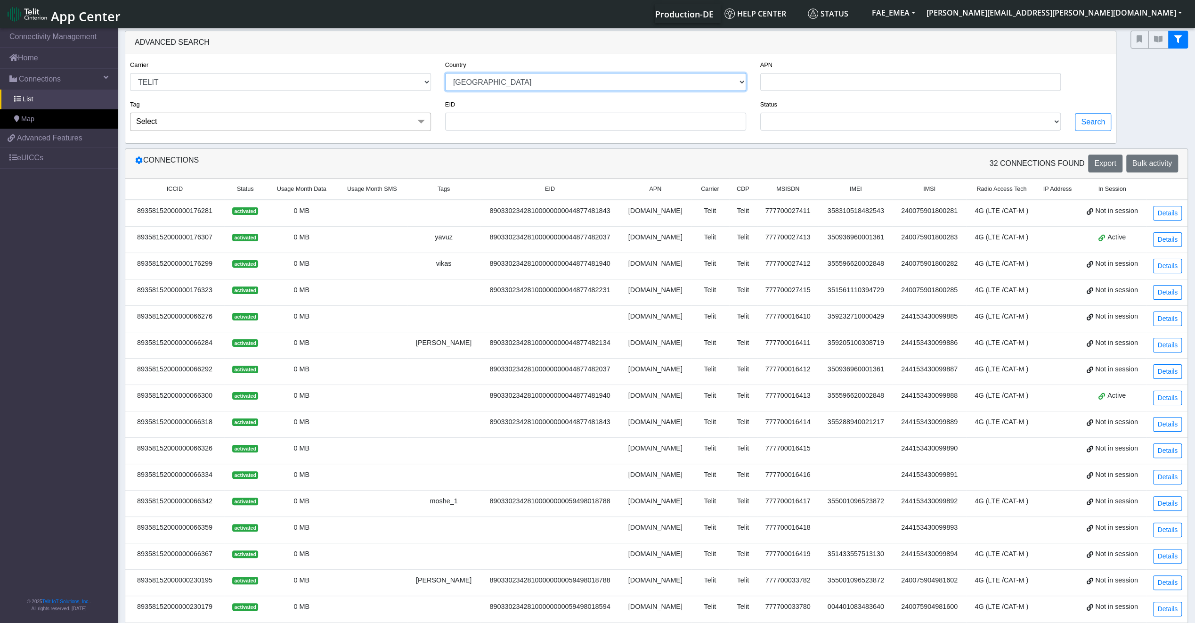
click at [446, 73] on select "ISRAEL GERMANY UNITED KINGDOM ITALY POLAND SWEDEN PALESTINE, STATE OF" at bounding box center [595, 82] width 301 height 18
click at [507, 131] on div "EID" at bounding box center [595, 118] width 315 height 40
click at [313, 133] on div "Tag Select fatemeh jerome moshe moshe_1 vikas yavuz" at bounding box center [280, 118] width 315 height 40
click at [288, 130] on span "Select" at bounding box center [280, 122] width 301 height 18
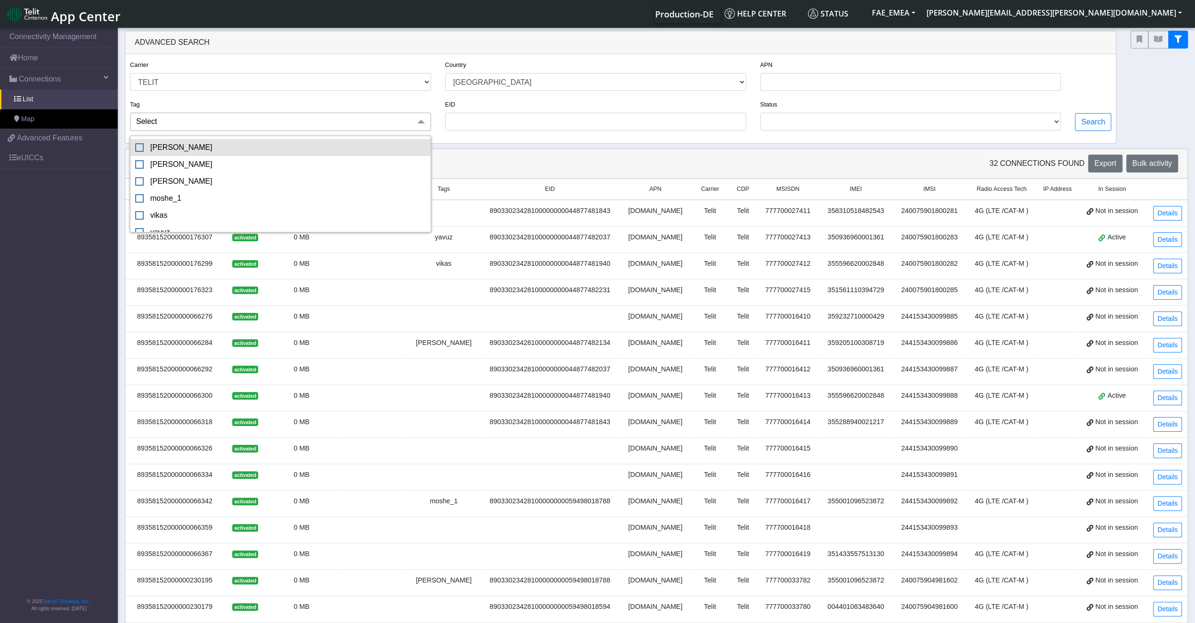
click at [236, 151] on div "[PERSON_NAME]" at bounding box center [280, 147] width 291 height 11
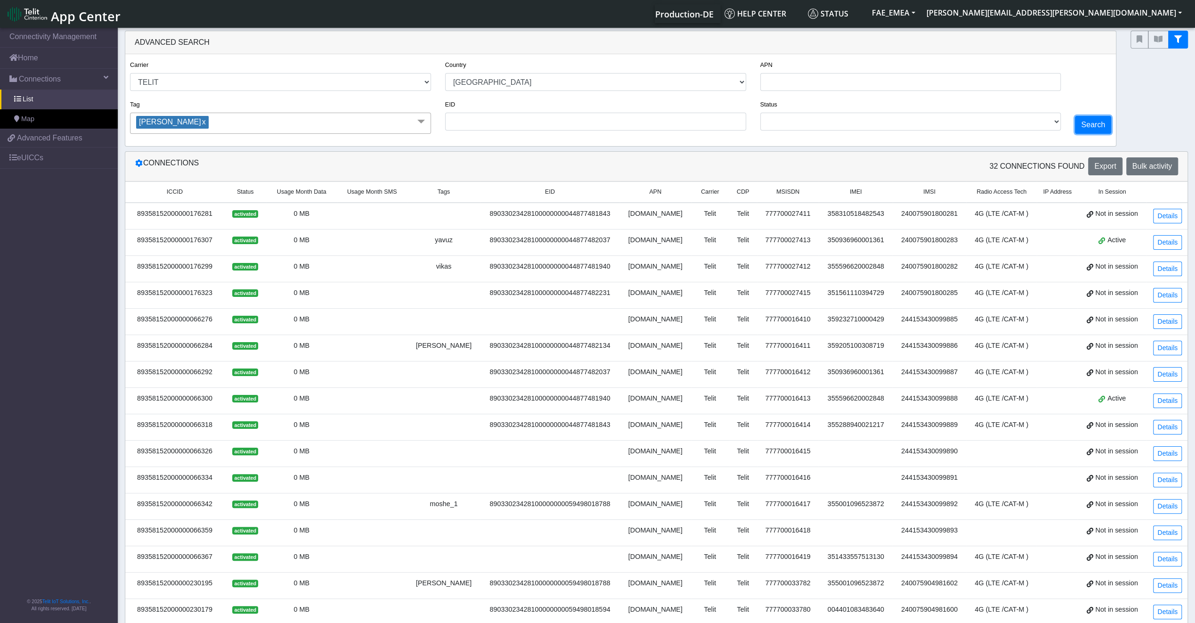
click at [1097, 125] on button "Search" at bounding box center [1093, 125] width 36 height 18
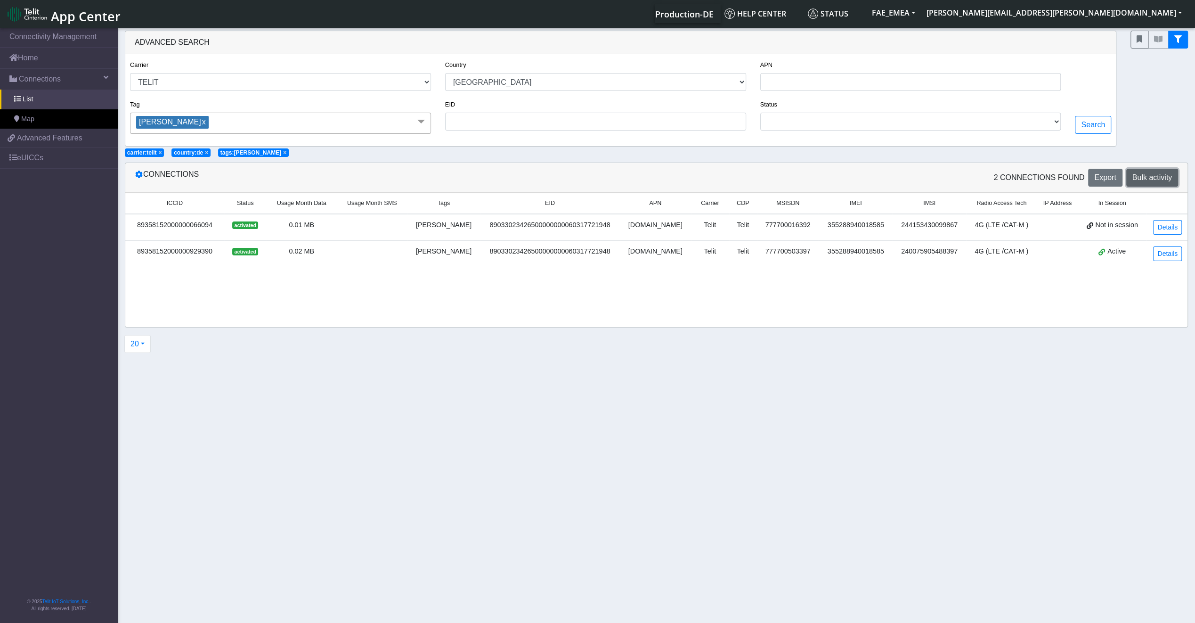
click at [1146, 172] on button "Bulk activity" at bounding box center [1153, 178] width 52 height 18
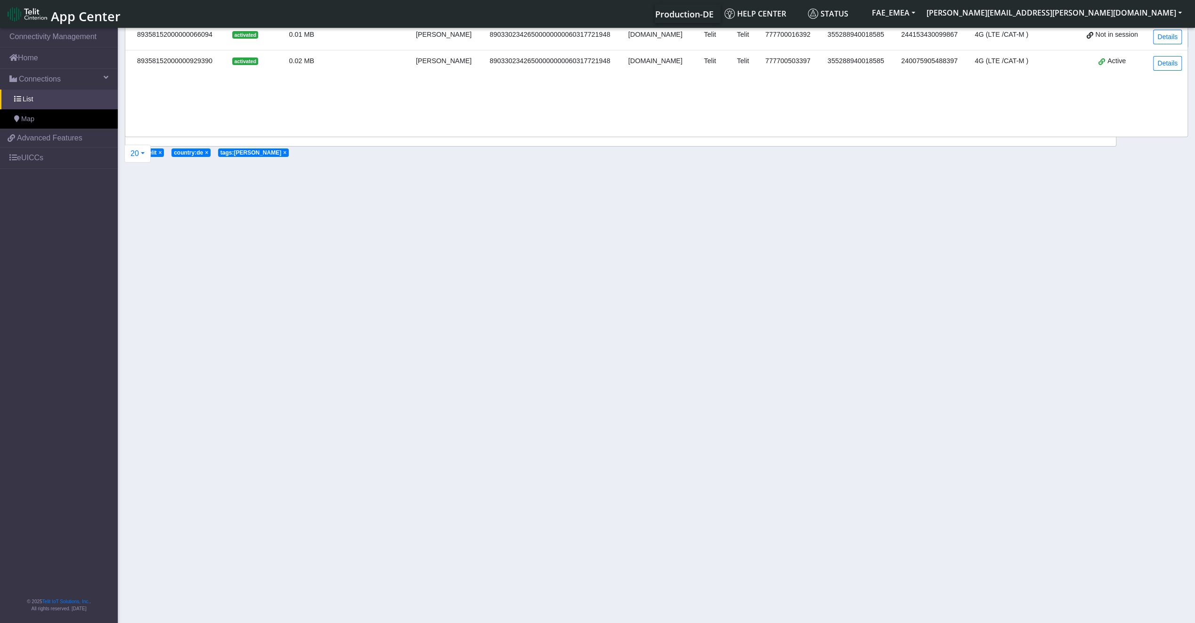
select select "text.advanced"
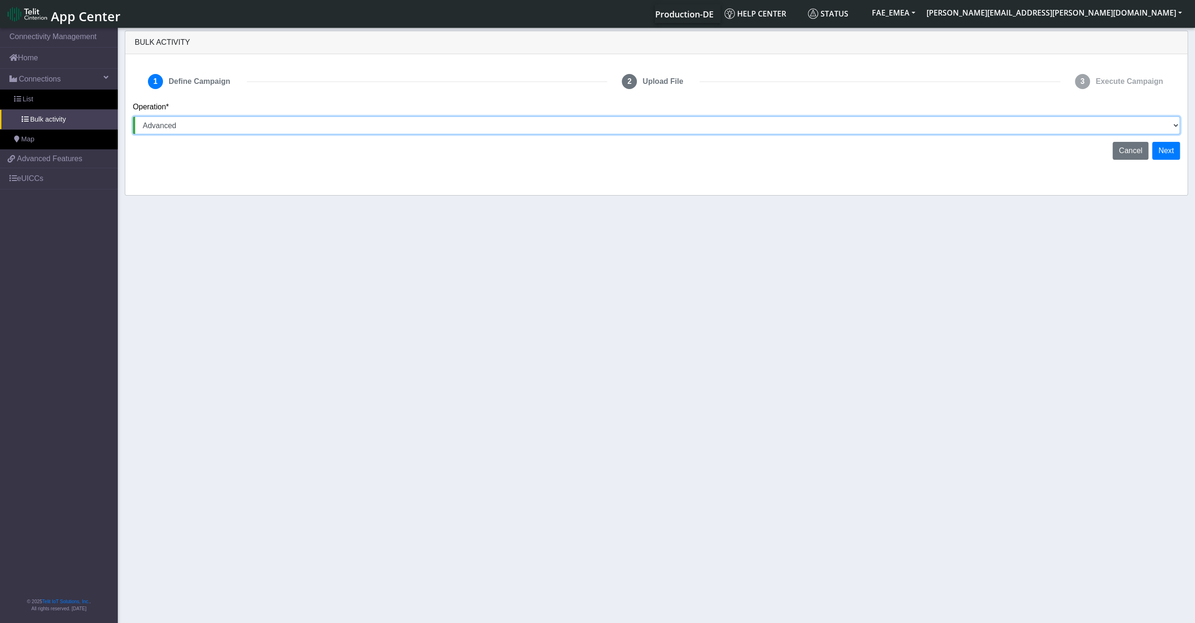
click at [372, 130] on select "Activate SIMs Deactivate SIMs Add Tags Remove Tags Advanced" at bounding box center [656, 125] width 1047 height 18
click at [45, 181] on link "eUICCs" at bounding box center [59, 178] width 118 height 21
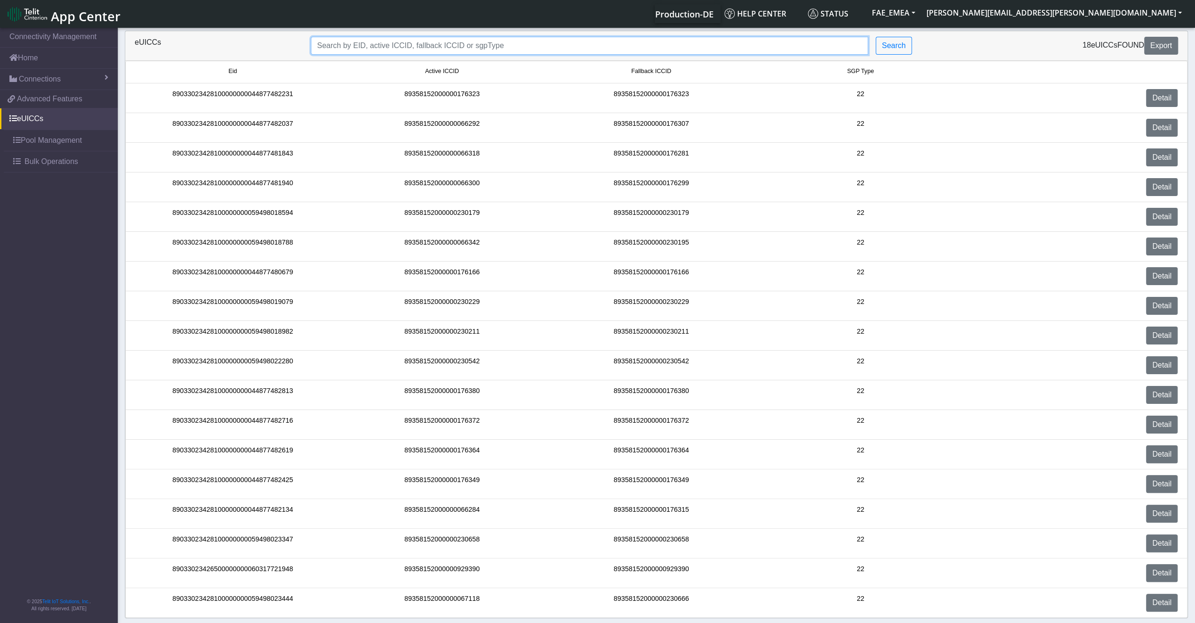
click at [602, 41] on input "Search..." at bounding box center [589, 46] width 557 height 18
paste input "89033023426500000000060317721948"
type input "89033023426500000000060317721948"
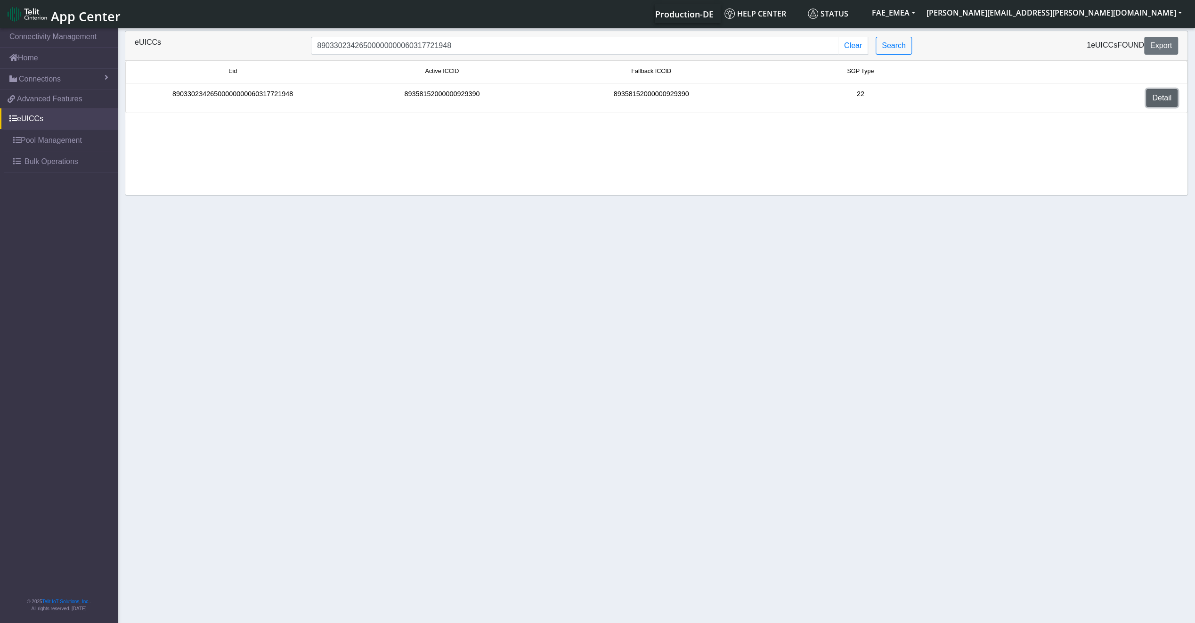
click at [1157, 103] on link "Detail" at bounding box center [1162, 98] width 32 height 18
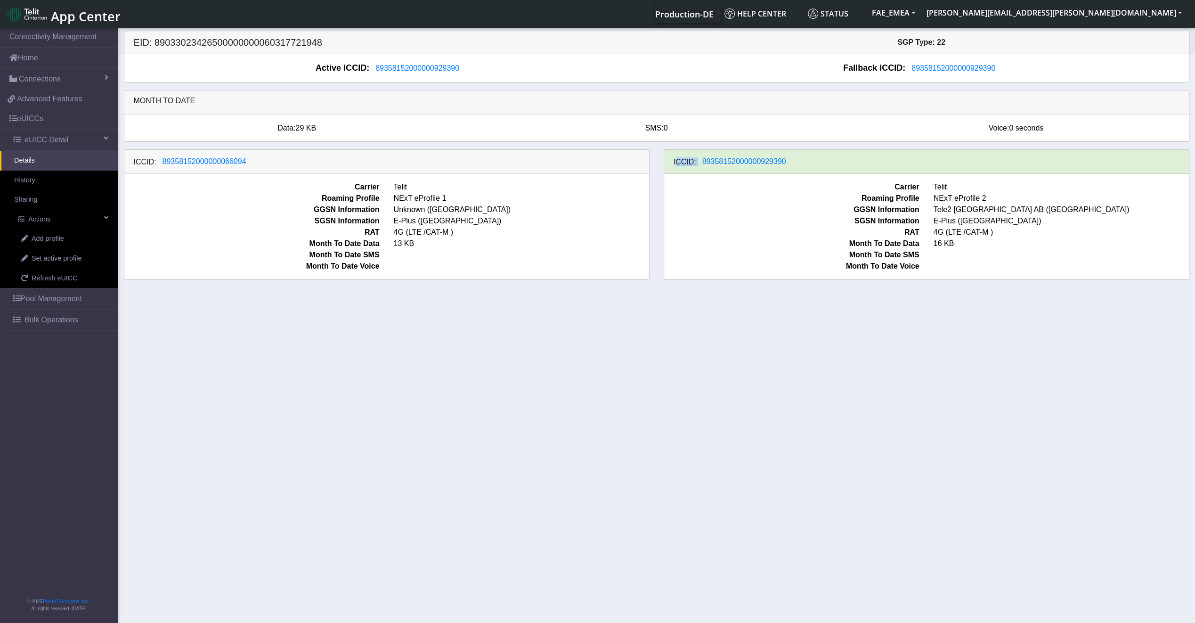
drag, startPoint x: 803, startPoint y: 162, endPoint x: 674, endPoint y: 161, distance: 129.1
click at [674, 161] on div "ICCID: 89358152000000929390" at bounding box center [926, 162] width 525 height 24
drag, startPoint x: 260, startPoint y: 167, endPoint x: 208, endPoint y: 151, distance: 53.7
click at [208, 151] on div "ICCID: 89358152000000066094" at bounding box center [386, 162] width 525 height 24
drag, startPoint x: 249, startPoint y: 159, endPoint x: 167, endPoint y: 161, distance: 82.5
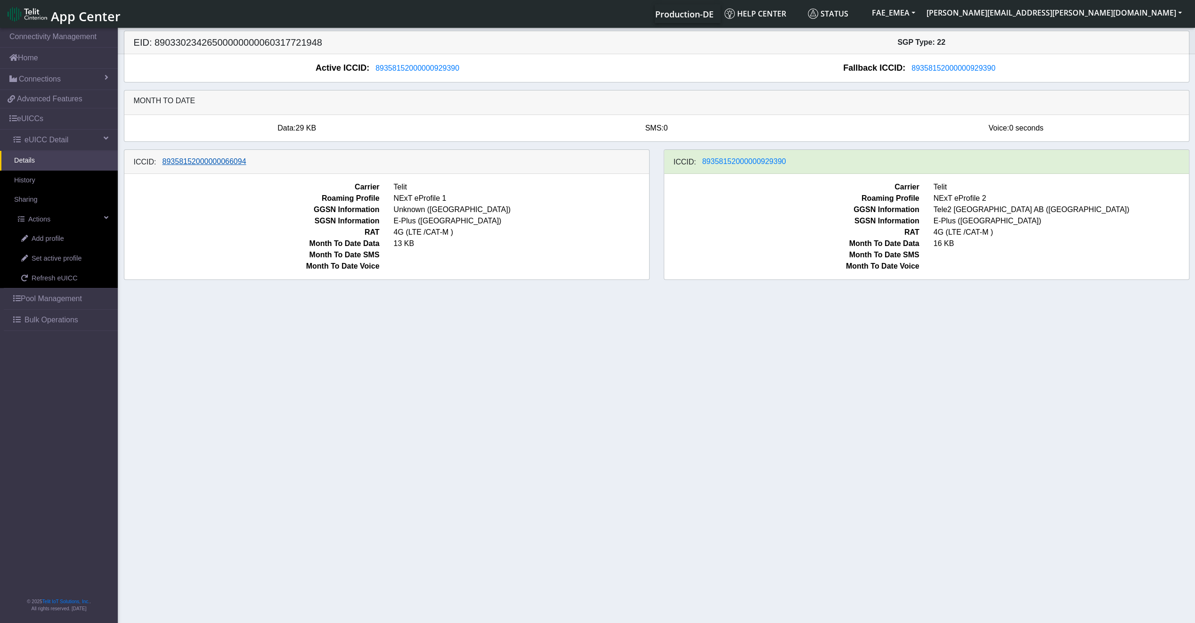
click at [169, 158] on div "ICCID: 89358152000000066094" at bounding box center [386, 162] width 525 height 24
drag, startPoint x: 235, startPoint y: 158, endPoint x: 157, endPoint y: 185, distance: 82.1
click at [189, 152] on div "ICCID: 89358152000000066094" at bounding box center [386, 162] width 525 height 24
click at [66, 278] on span "Refresh eUICC" at bounding box center [55, 278] width 46 height 10
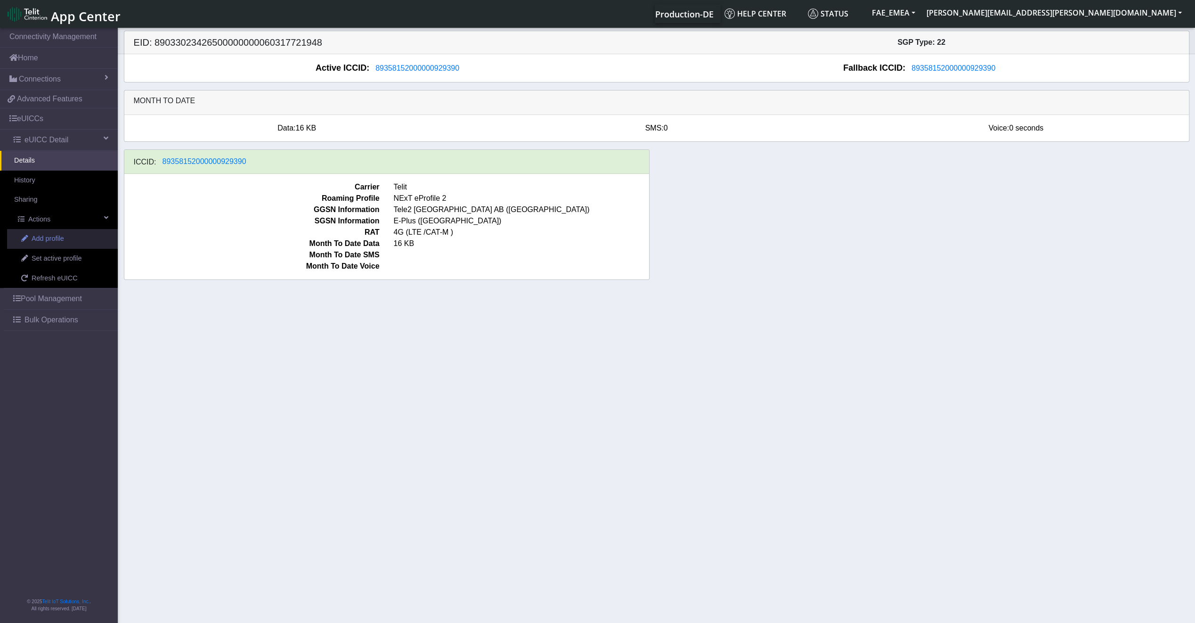
click at [41, 240] on span "Add profile" at bounding box center [48, 239] width 33 height 10
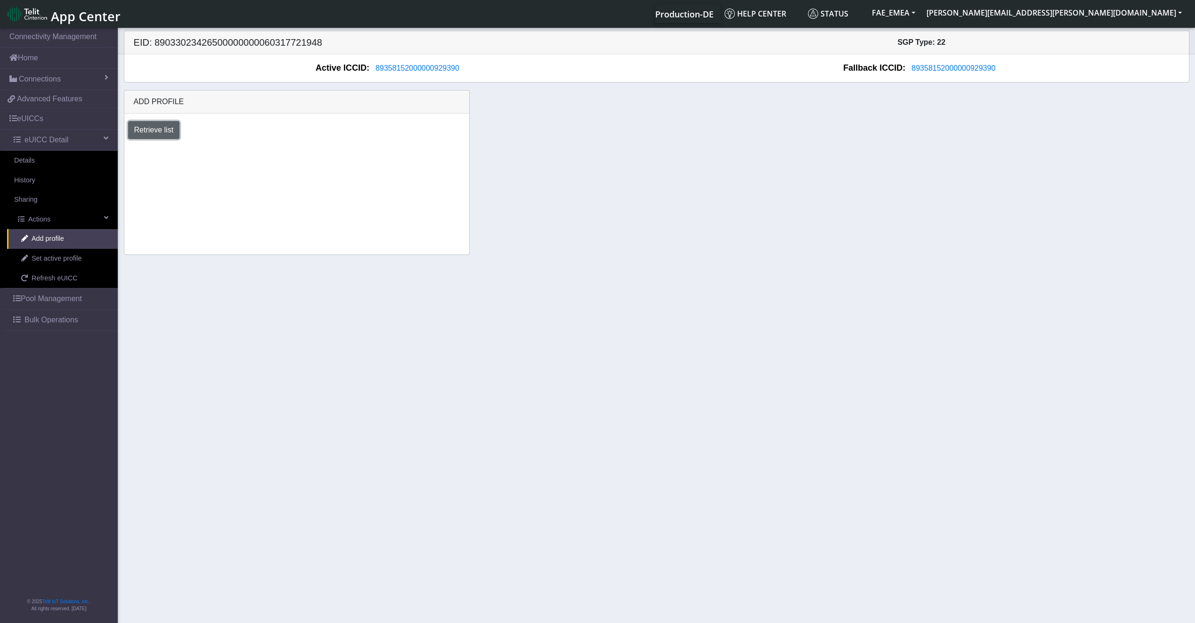
click at [175, 130] on button "Retrieve list" at bounding box center [154, 130] width 52 height 18
click at [174, 152] on select "Select profile to add DEMO_ATT_Arie_Hamo (available: 0) DEMO_JeromeM (available…" at bounding box center [202, 156] width 149 height 18
click at [760, 201] on div "Add profile Retrieve list Select profile to add DEMO_ATT_Arie_Hamo (available: …" at bounding box center [657, 172] width 1080 height 165
click at [34, 260] on span "Set active profile" at bounding box center [57, 259] width 50 height 10
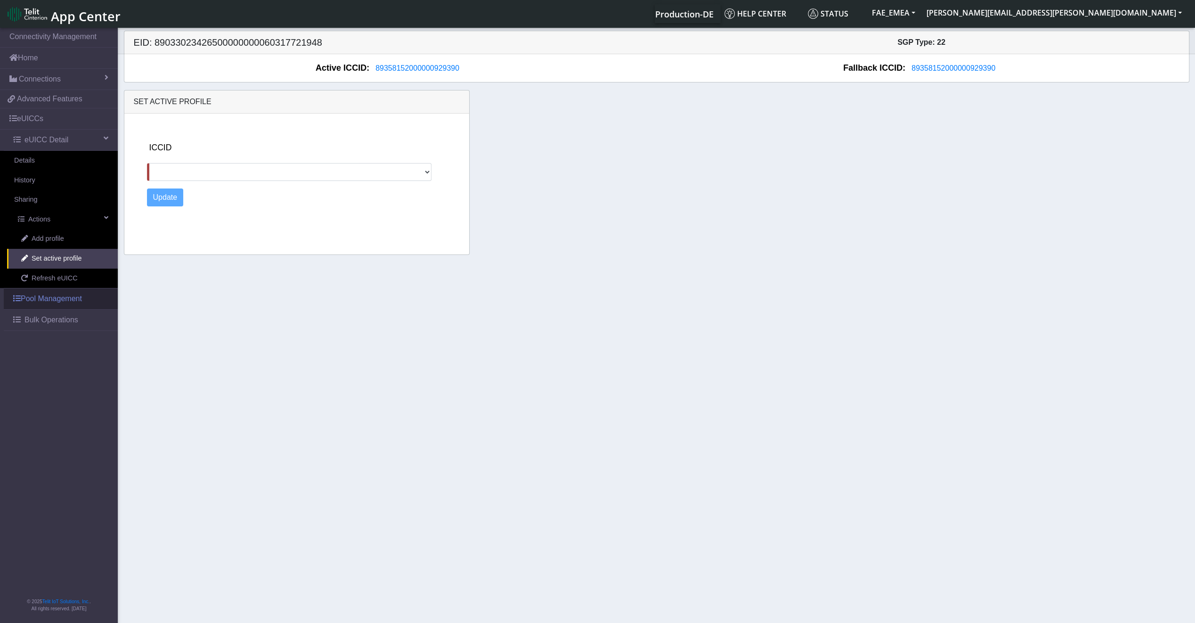
click at [37, 301] on link "Pool Management" at bounding box center [61, 298] width 114 height 21
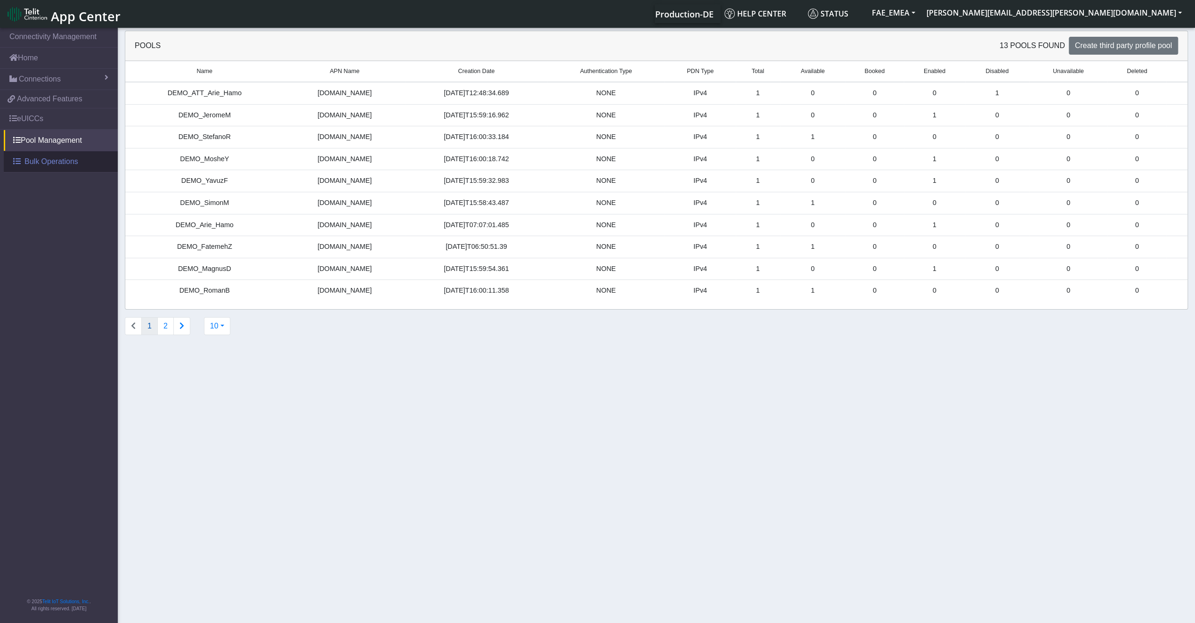
click at [41, 160] on span "Bulk Operations" at bounding box center [52, 161] width 54 height 11
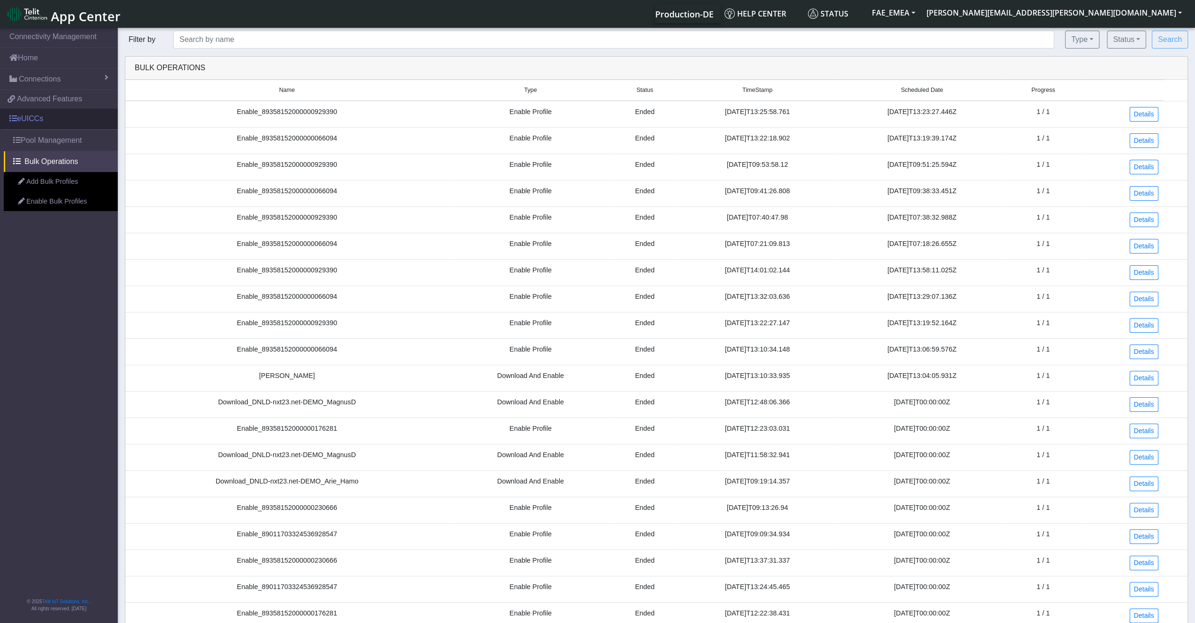
click at [27, 118] on link "eUICCs" at bounding box center [59, 118] width 118 height 21
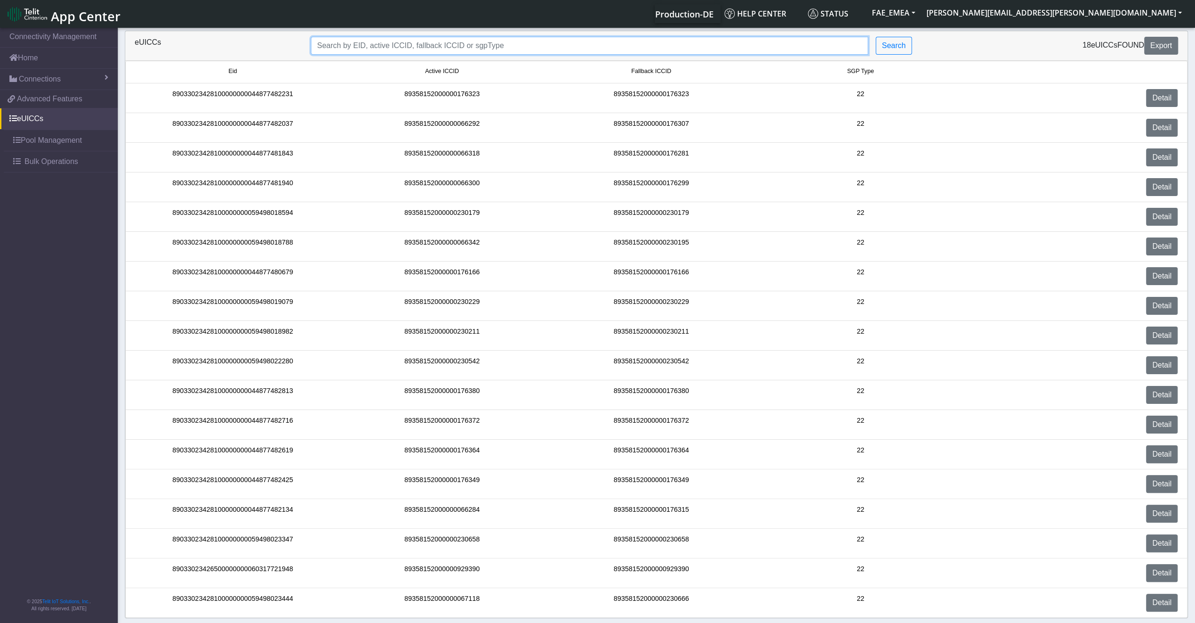
click at [372, 46] on input "Search..." at bounding box center [589, 46] width 557 height 18
paste input "89033023426500000000060317721948"
type input "89033023426500000000060317721948"
click at [55, 79] on span "Connections" at bounding box center [40, 79] width 42 height 11
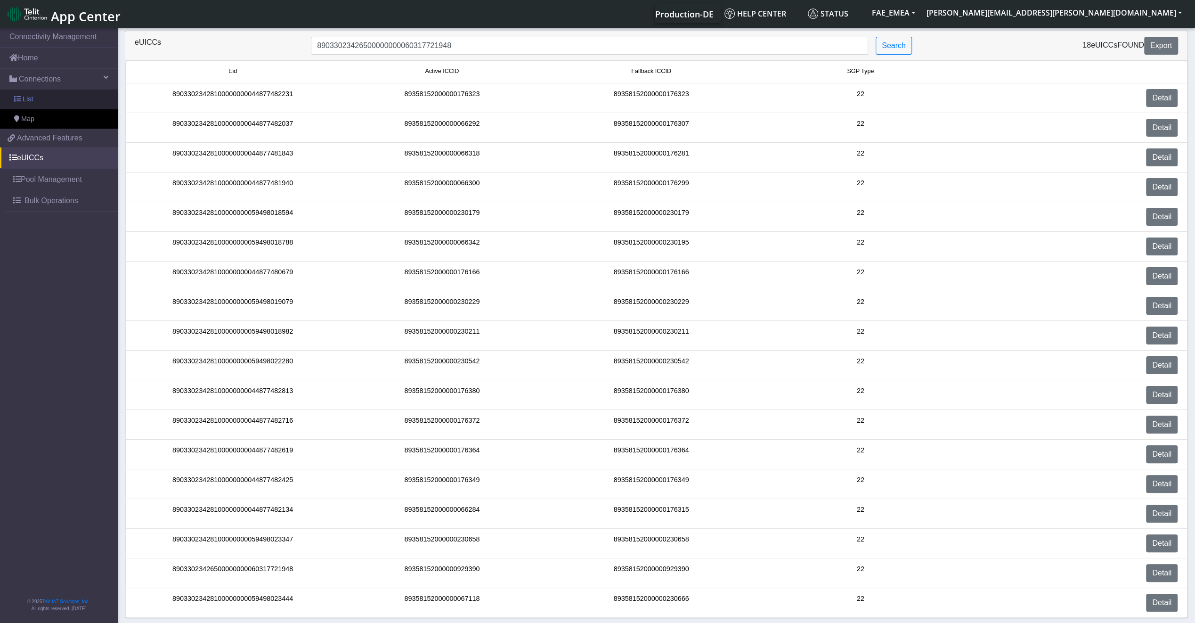
click at [92, 97] on link "List" at bounding box center [59, 100] width 118 height 20
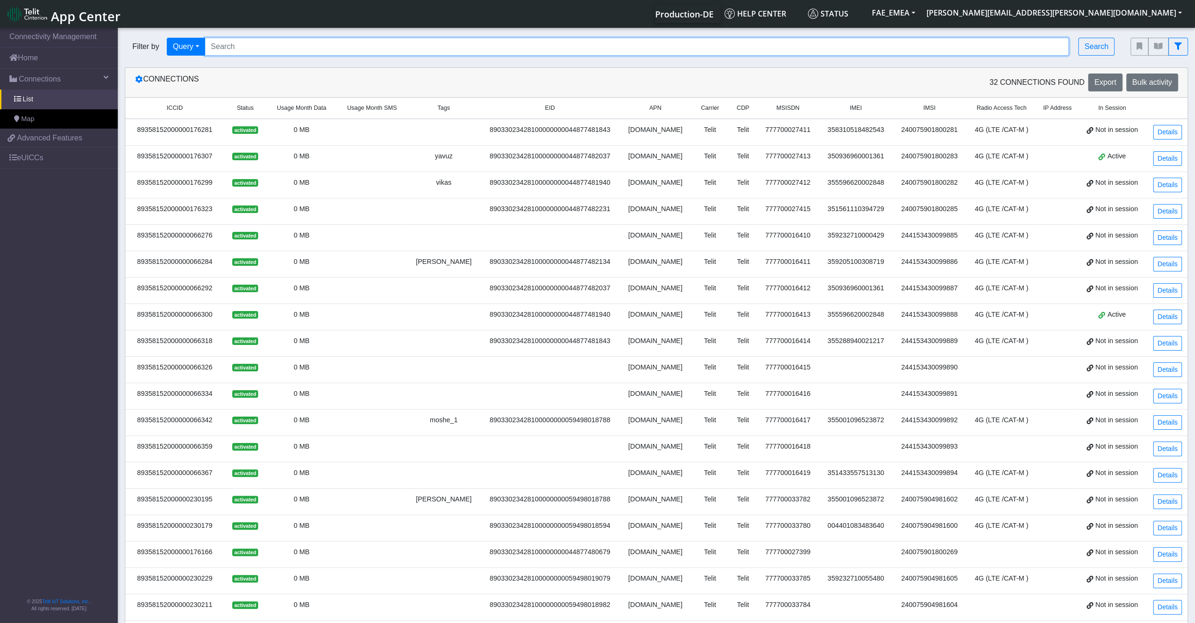
click at [295, 48] on input "Search..." at bounding box center [637, 47] width 865 height 18
paste input "89033023426500000000060317721948"
type input "89033023426500000000060317721948"
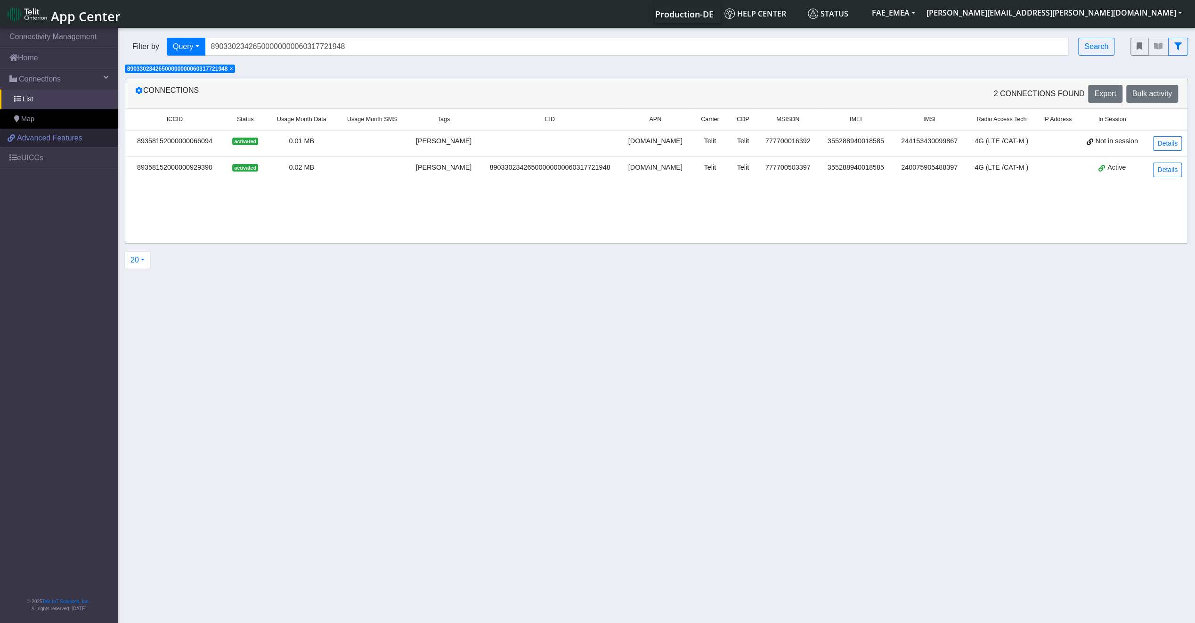
click at [55, 136] on span "Advanced Features" at bounding box center [49, 137] width 65 height 11
click at [49, 99] on link "List" at bounding box center [59, 100] width 118 height 20
click at [59, 75] on span "Connections" at bounding box center [40, 79] width 42 height 11
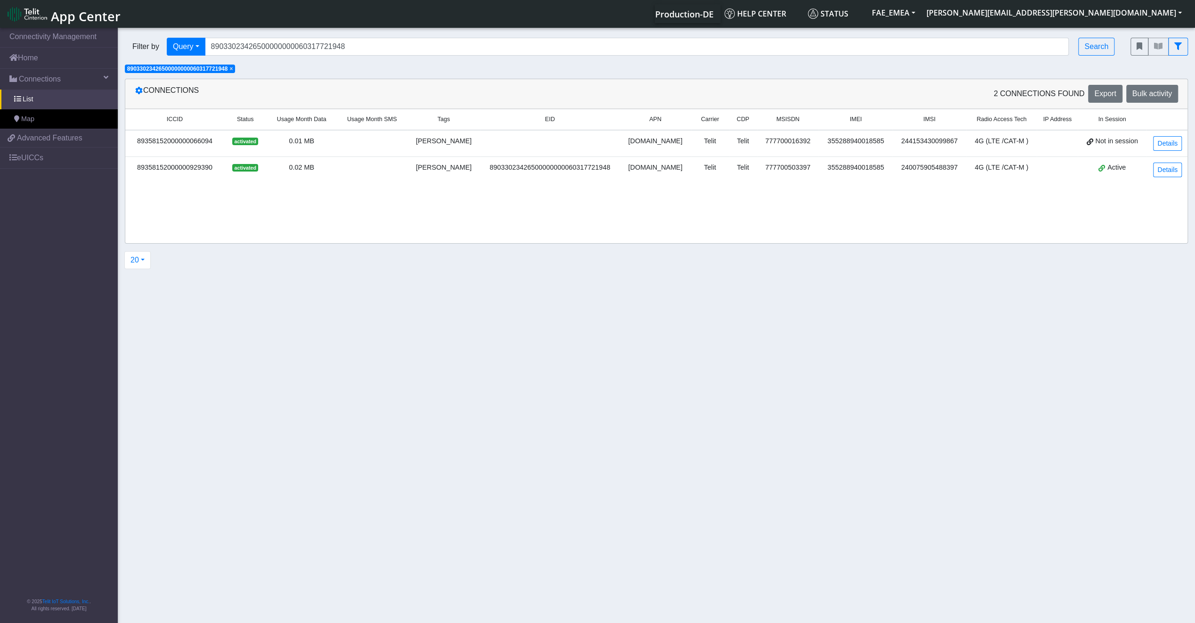
click at [156, 107] on div "Connections 2 Connections found Export Bulk activity" at bounding box center [656, 94] width 1063 height 30
click at [1162, 138] on link "Details" at bounding box center [1168, 143] width 29 height 15
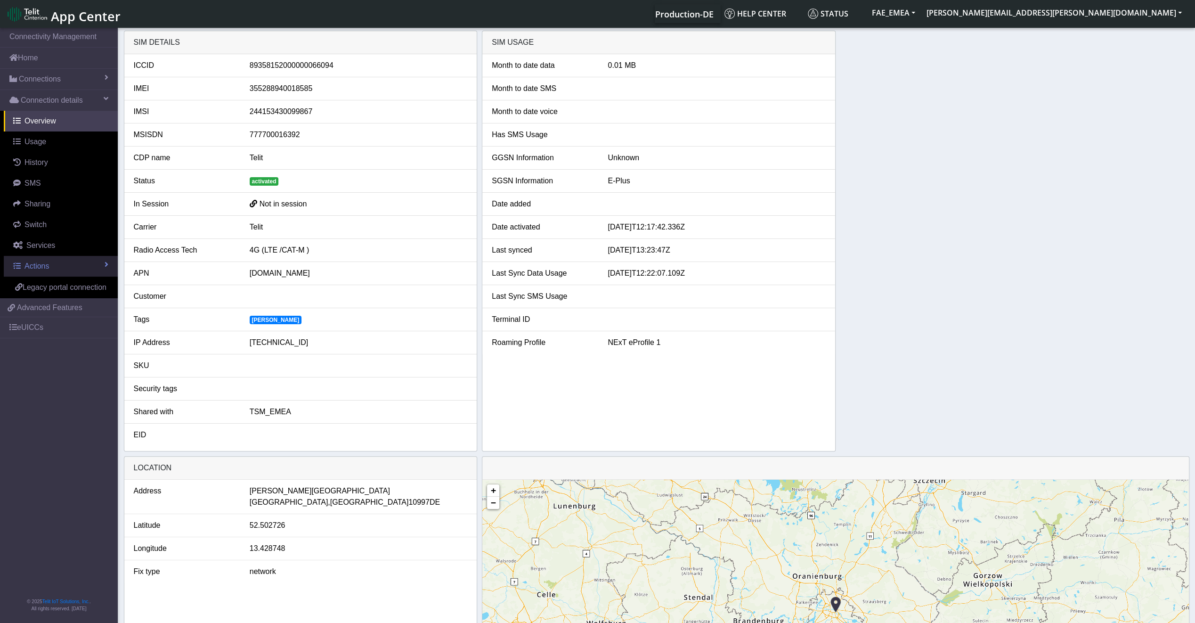
click at [69, 270] on link "Actions" at bounding box center [61, 266] width 114 height 21
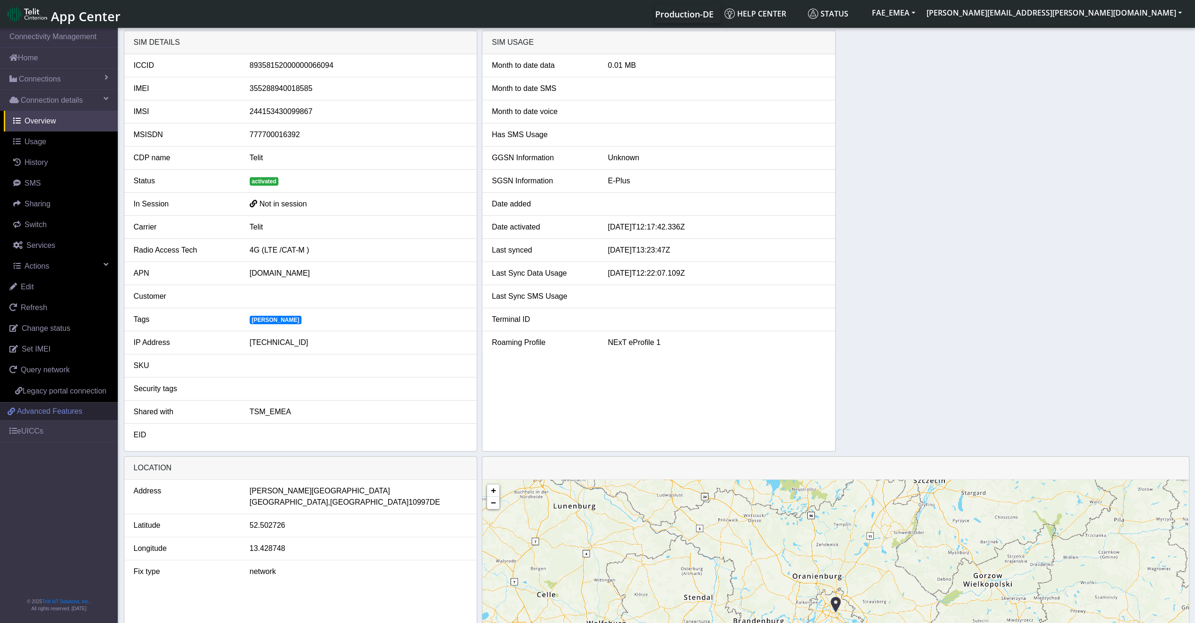
click at [48, 406] on span "Advanced Features" at bounding box center [49, 411] width 65 height 11
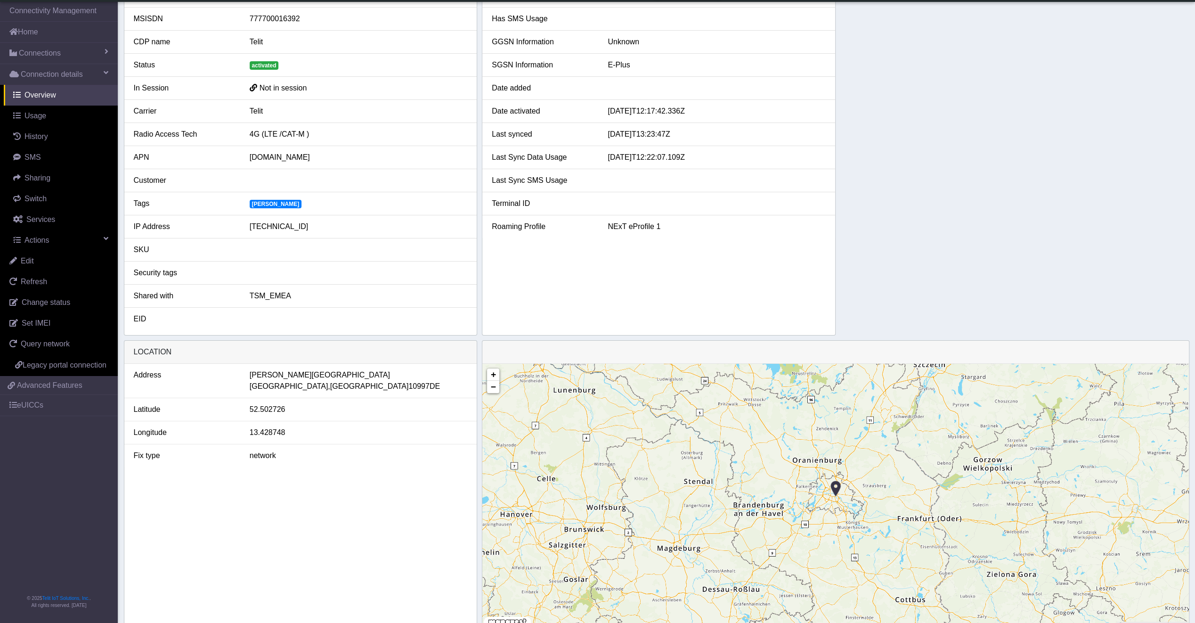
scroll to position [94, 0]
